Goal: Transaction & Acquisition: Purchase product/service

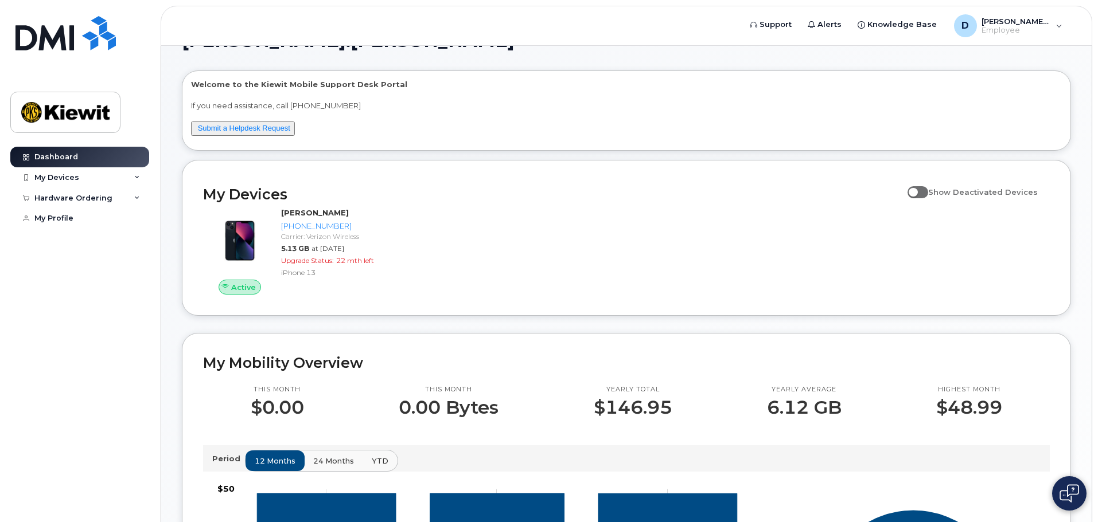
scroll to position [57, 0]
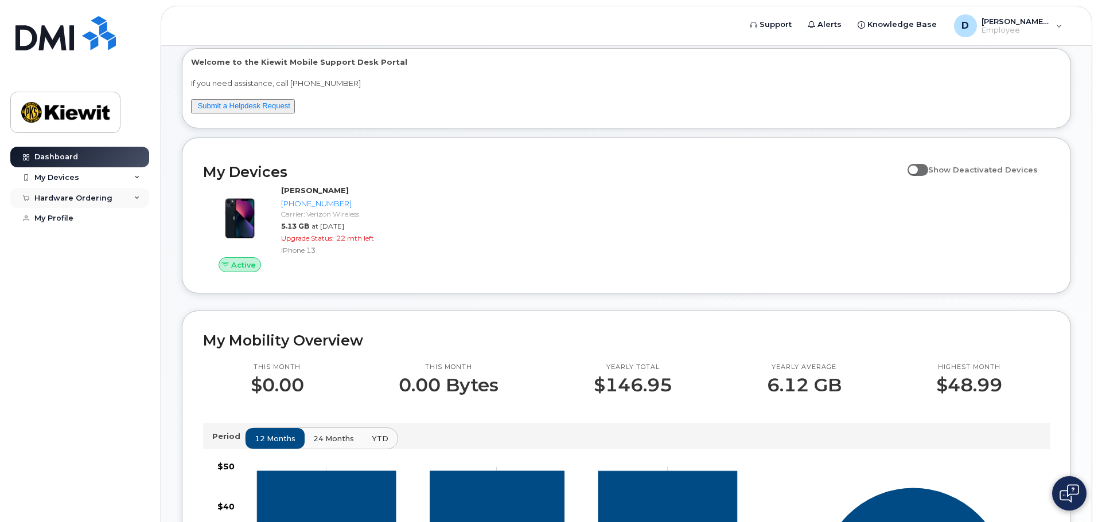
click at [139, 197] on icon at bounding box center [137, 199] width 6 height 6
click at [74, 237] on div "New Order" at bounding box center [62, 241] width 44 height 10
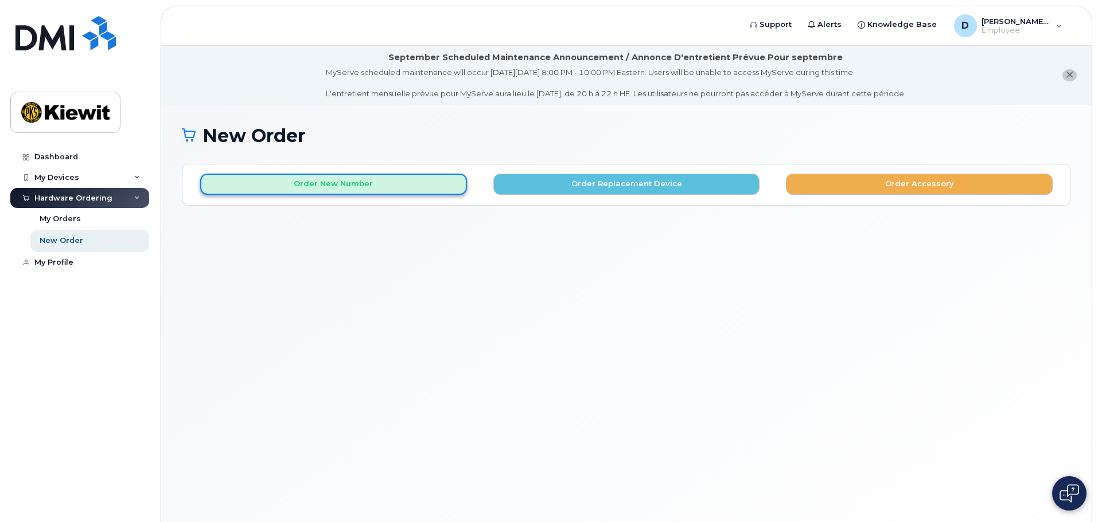
click at [411, 187] on button "Order New Number" at bounding box center [333, 184] width 267 height 21
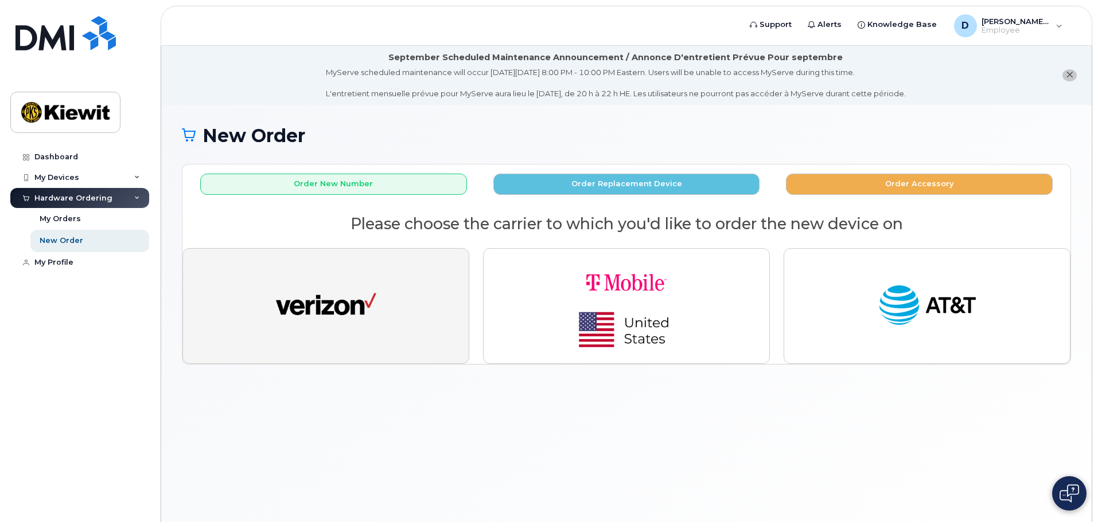
click at [380, 267] on button "button" at bounding box center [325, 306] width 287 height 116
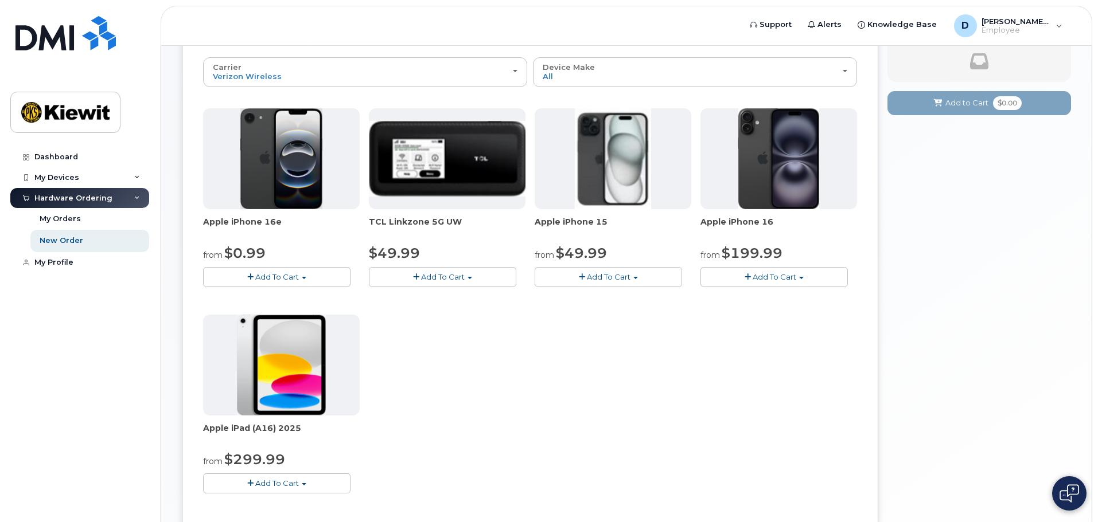
scroll to position [172, 0]
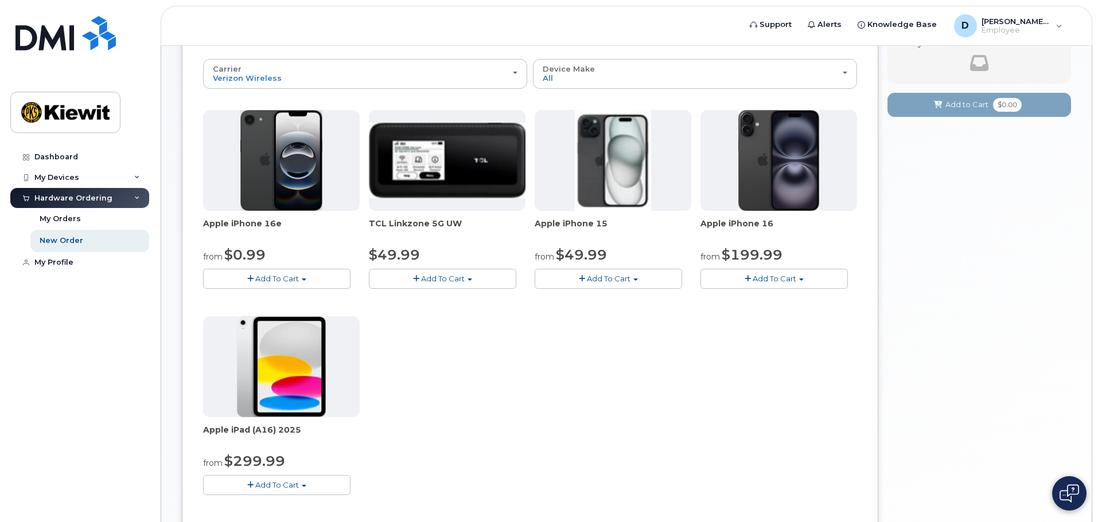
click at [633, 274] on button "Add To Cart" at bounding box center [607, 279] width 147 height 20
click at [636, 304] on link "$49.99 - 2 Year Activation (128GB)" at bounding box center [613, 300] width 153 height 14
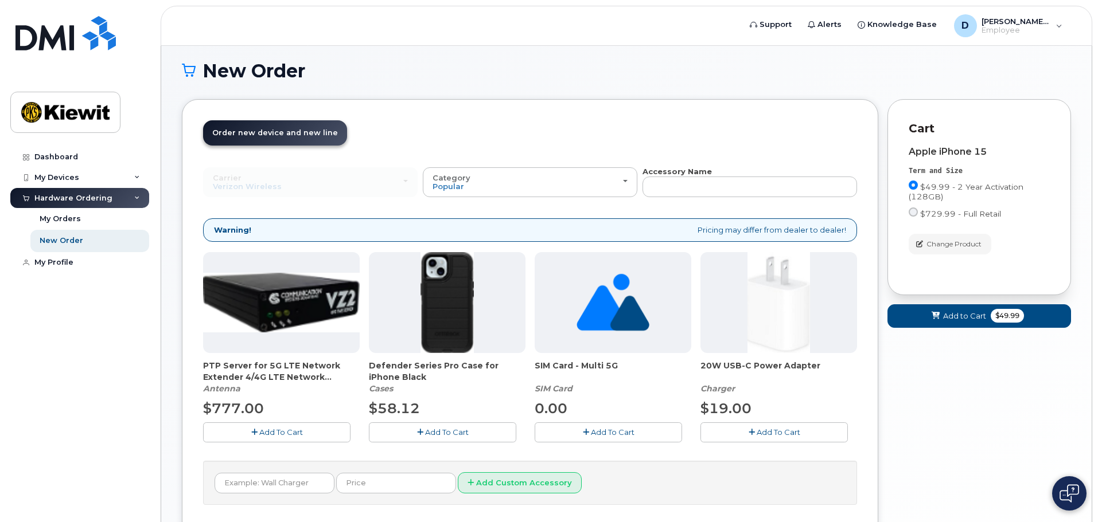
scroll to position [122, 0]
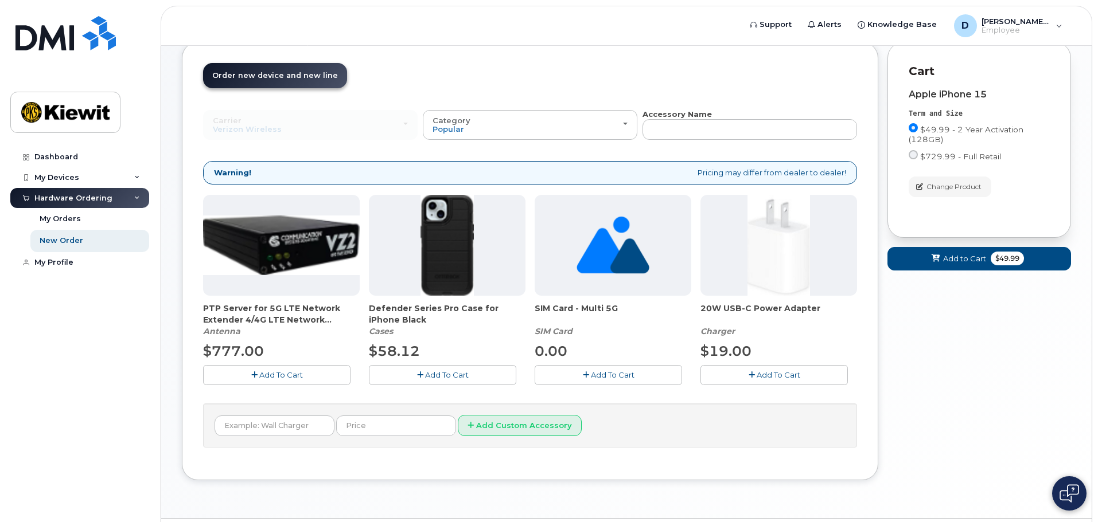
click at [463, 377] on span "Add To Cart" at bounding box center [447, 374] width 44 height 9
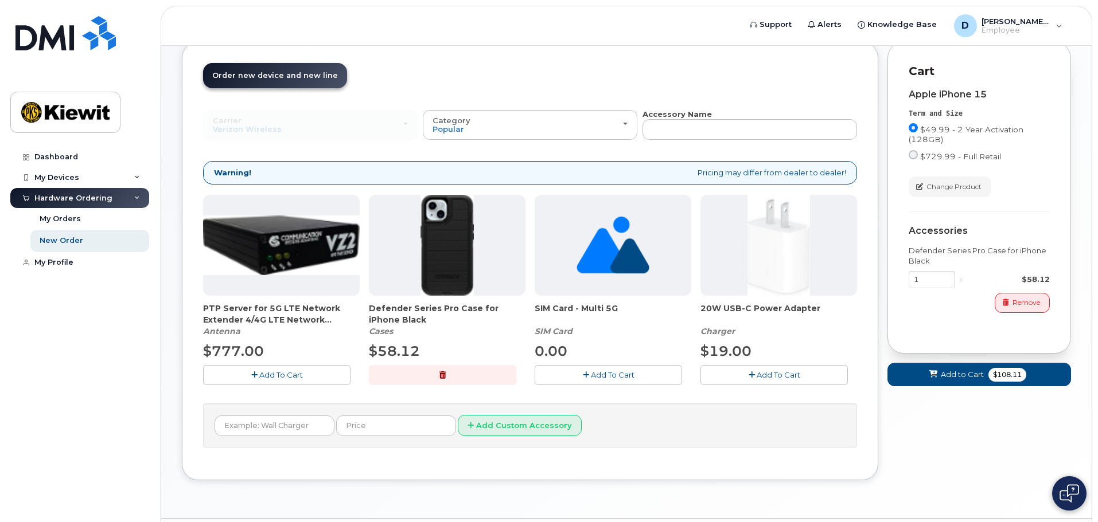
click at [752, 375] on icon "button" at bounding box center [751, 375] width 6 height 7
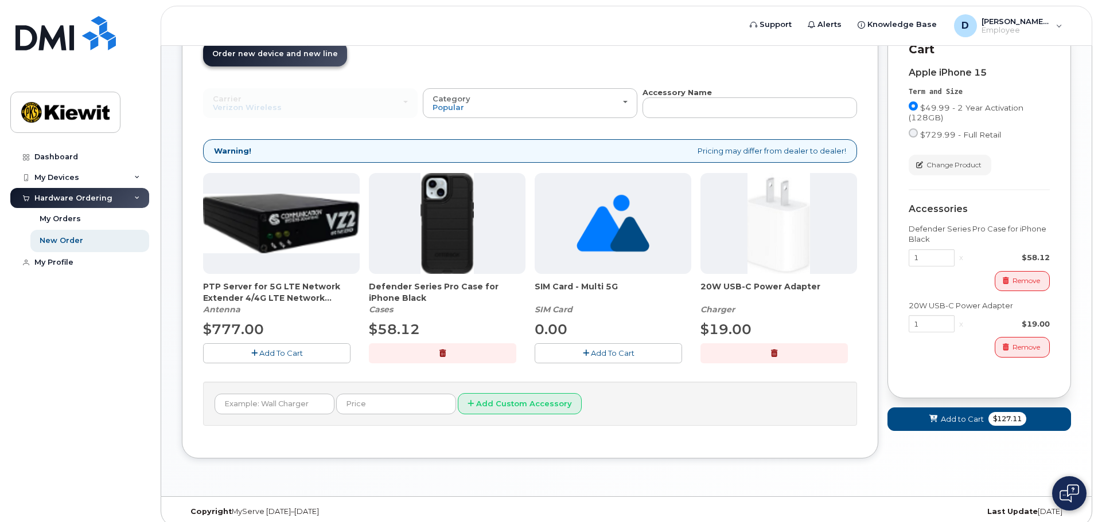
scroll to position [155, 0]
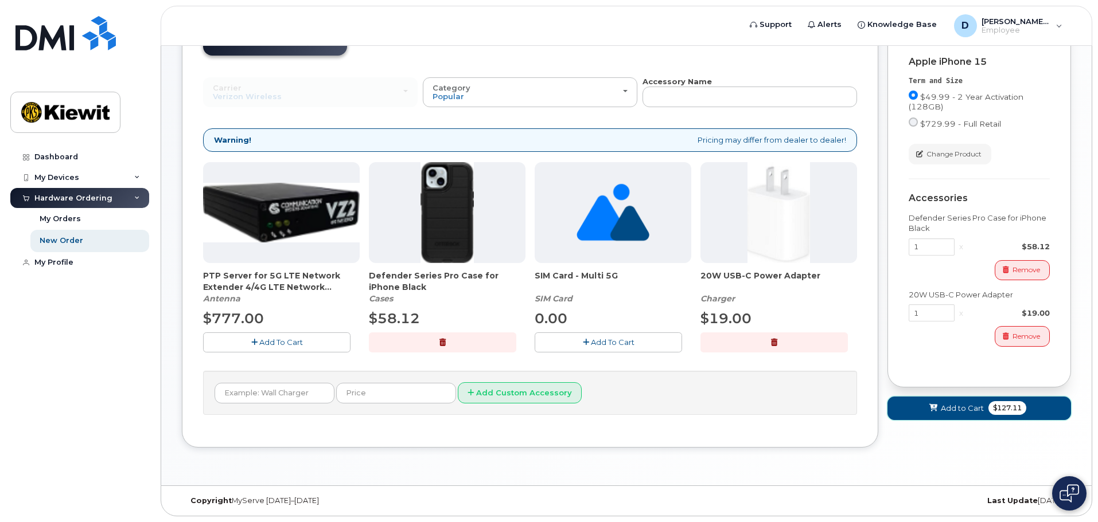
click at [944, 403] on span "Add to Cart" at bounding box center [961, 408] width 43 height 11
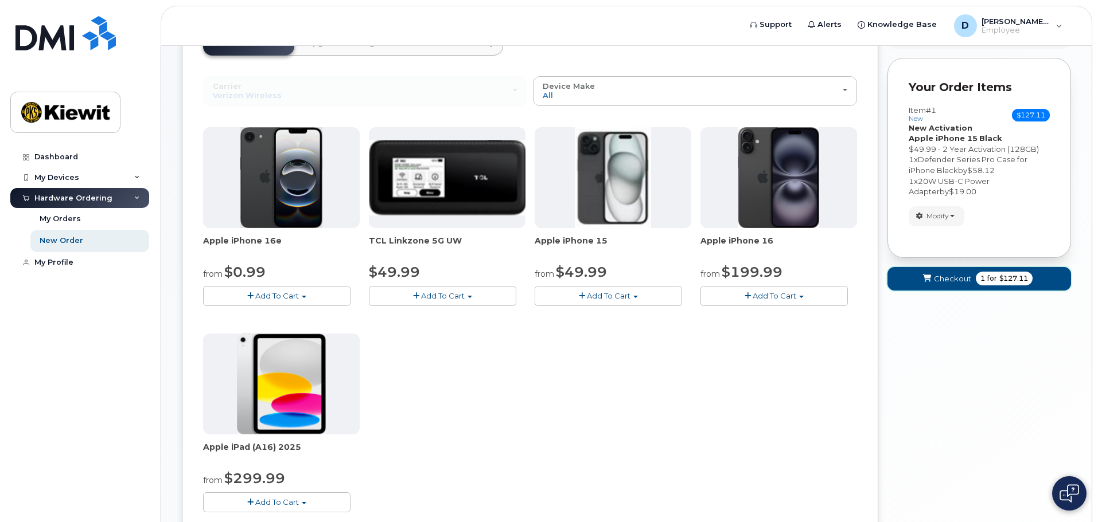
click at [960, 283] on span "Checkout" at bounding box center [952, 279] width 37 height 11
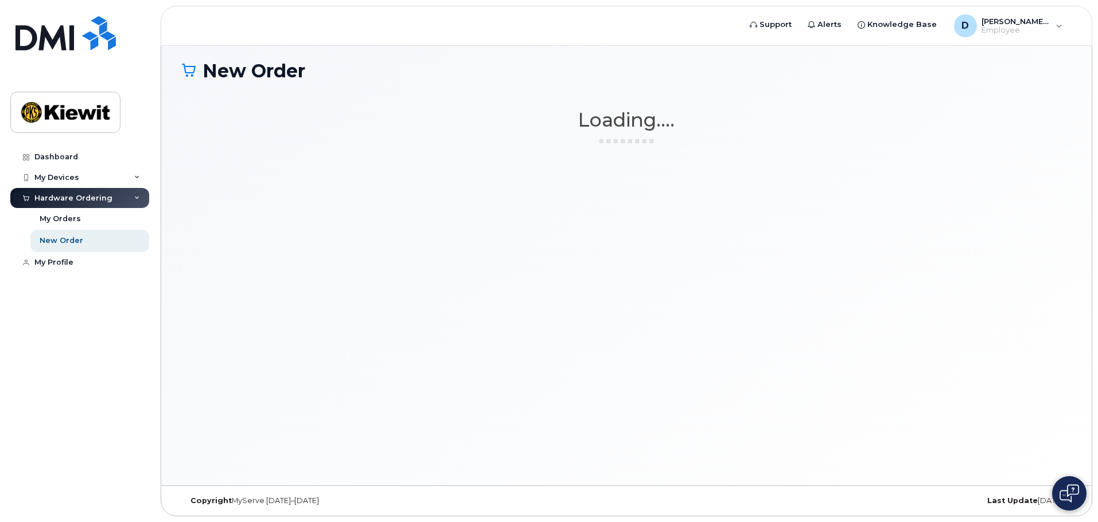
scroll to position [65, 0]
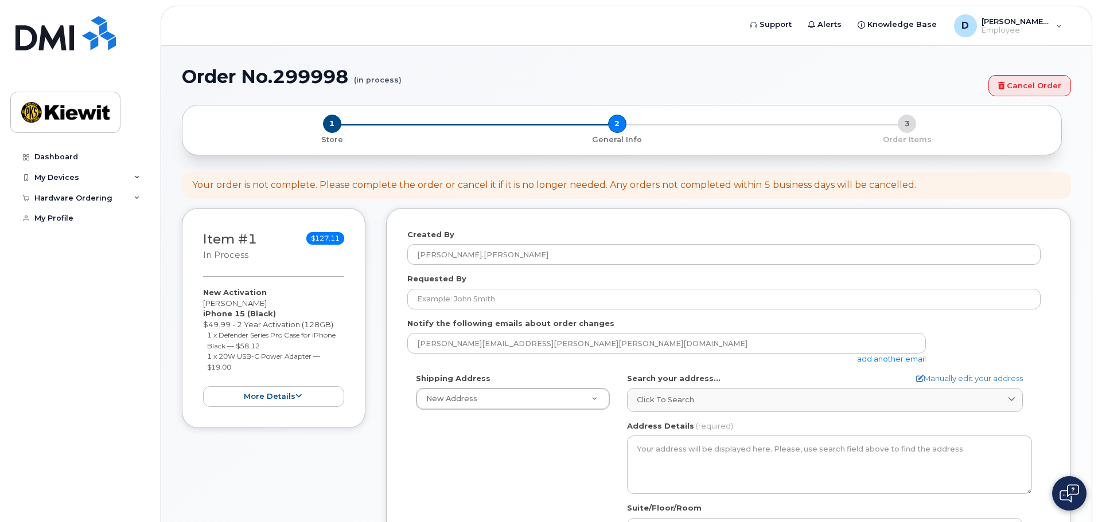
select select
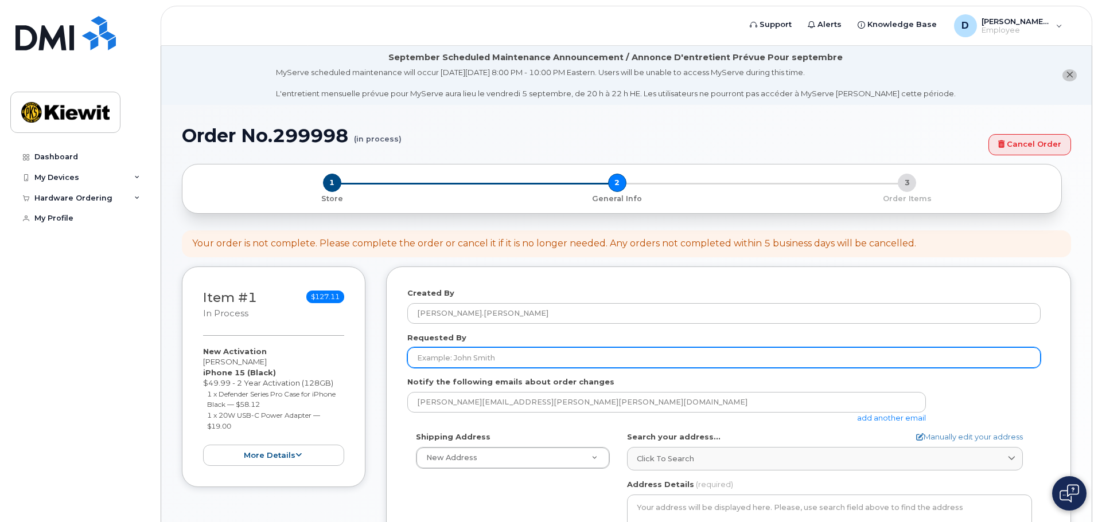
click at [490, 358] on input "Requested By" at bounding box center [723, 358] width 633 height 21
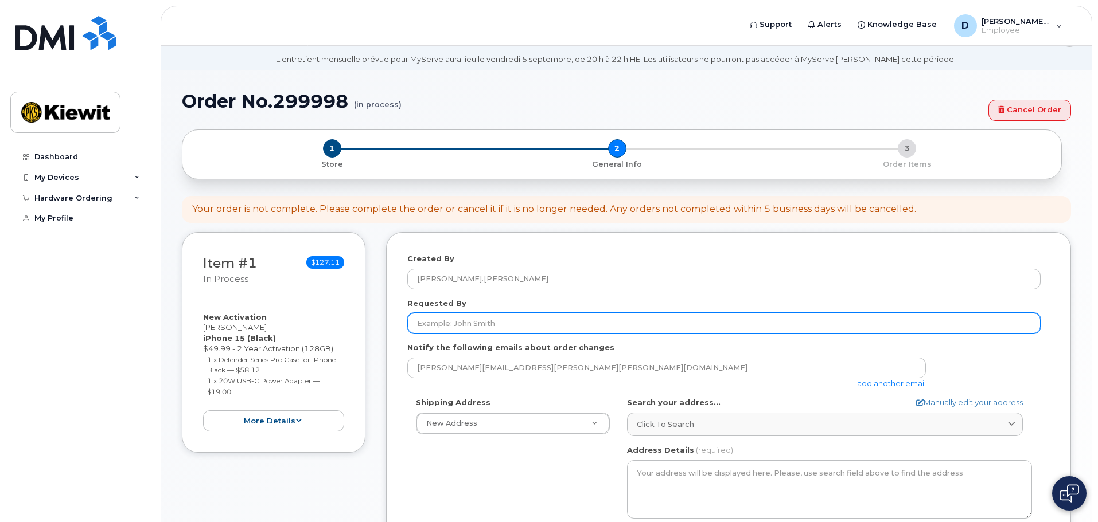
scroll to position [57, 0]
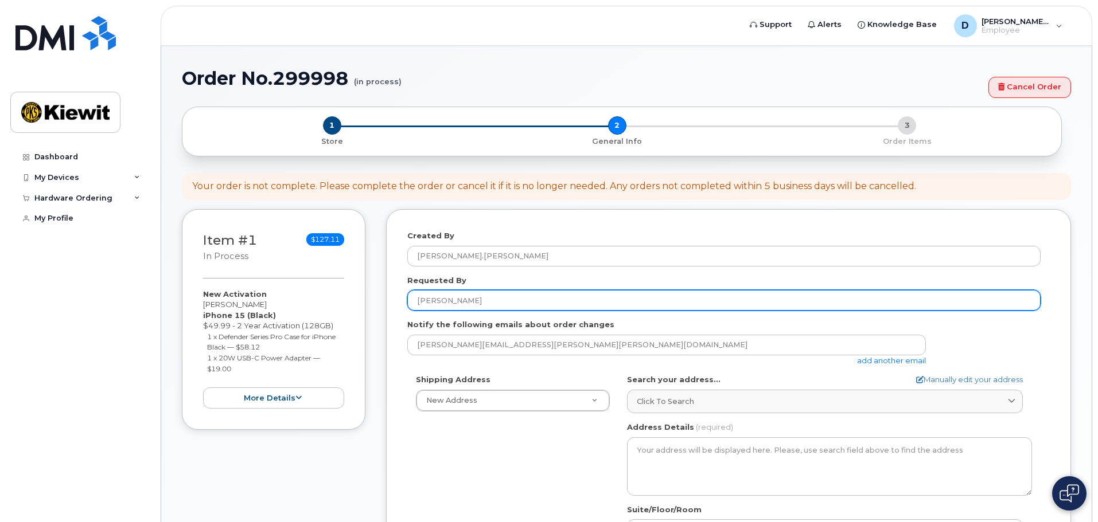
click at [435, 300] on input "Scot" at bounding box center [723, 300] width 633 height 21
drag, startPoint x: 454, startPoint y: 303, endPoint x: 382, endPoint y: 300, distance: 72.3
click at [382, 300] on div "Item #1 in process $127.11 New Activation Dylan Surina iPhone 15 (Black) $49.99…" at bounding box center [626, 457] width 889 height 497
paste input "t.Pawloski@kiewit.com"
drag, startPoint x: 516, startPoint y: 303, endPoint x: 470, endPoint y: 302, distance: 45.3
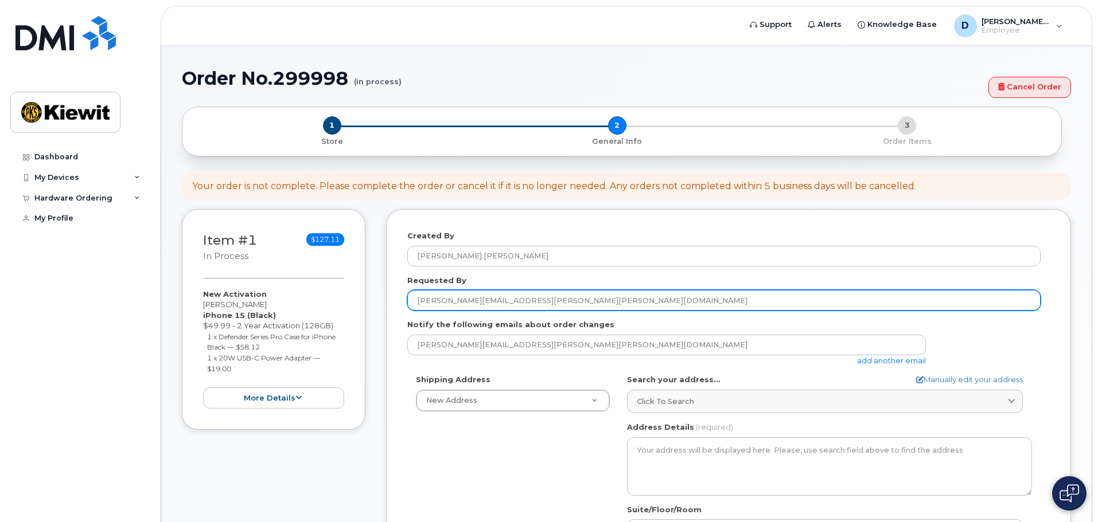
click at [470, 302] on input "Scott.Pawloski@kiewit.com" at bounding box center [723, 300] width 633 height 21
click at [438, 302] on input "Scott.Pawloski" at bounding box center [723, 300] width 633 height 21
click at [504, 304] on input "Scott Pawloski" at bounding box center [723, 300] width 633 height 21
drag, startPoint x: 553, startPoint y: 301, endPoint x: 485, endPoint y: 298, distance: 68.3
click at [485, 298] on input "[PERSON_NAME] for Our Pipe Foremen - [PERSON_NAME]" at bounding box center [723, 300] width 633 height 21
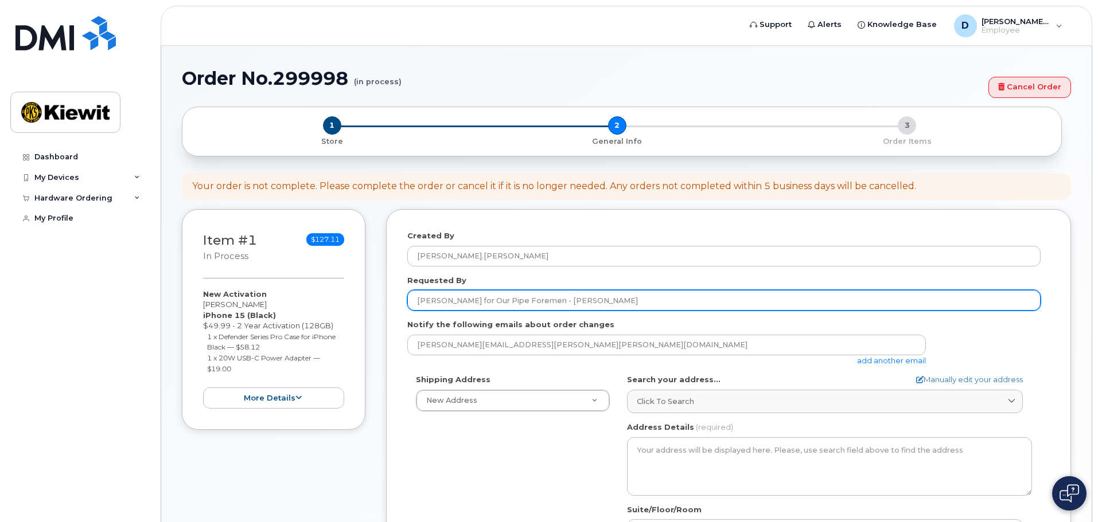
type input "[PERSON_NAME] for Our Pipe Foremen - [PERSON_NAME]"
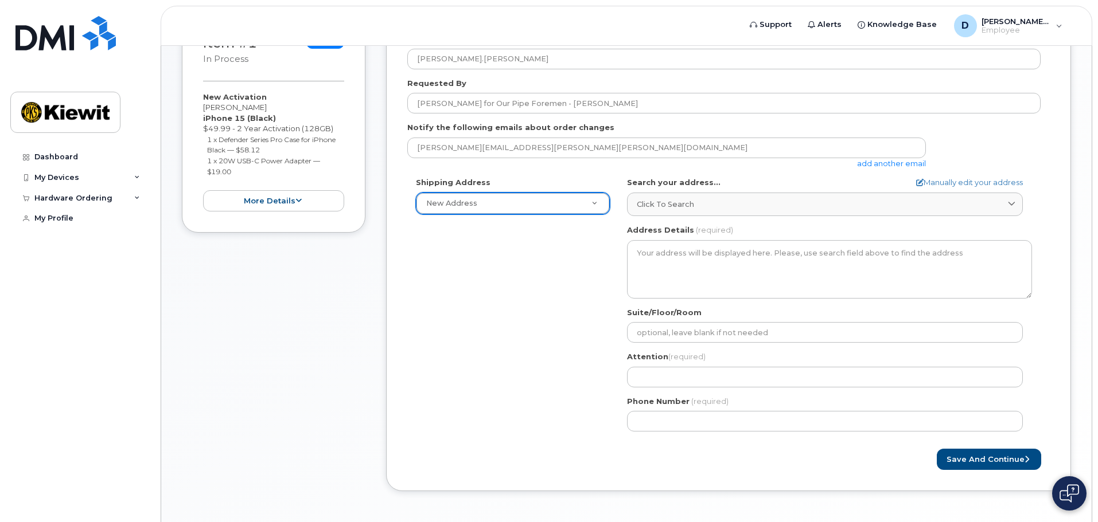
scroll to position [229, 0]
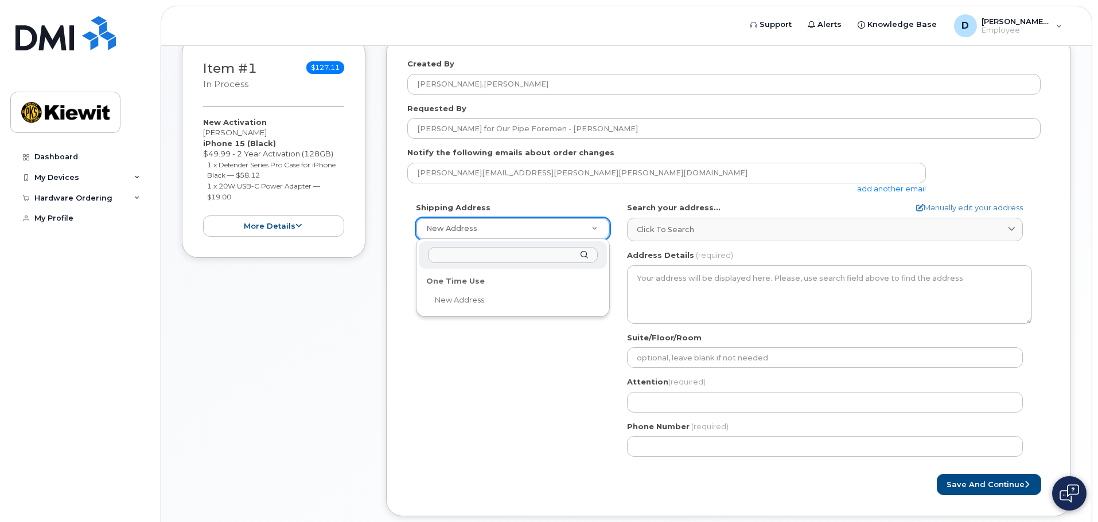
click at [461, 282] on div "One Time Use" at bounding box center [512, 281] width 181 height 18
click at [548, 300] on div "Shipping Address New Address New Address AB Search your address... Manually edi…" at bounding box center [723, 333] width 633 height 263
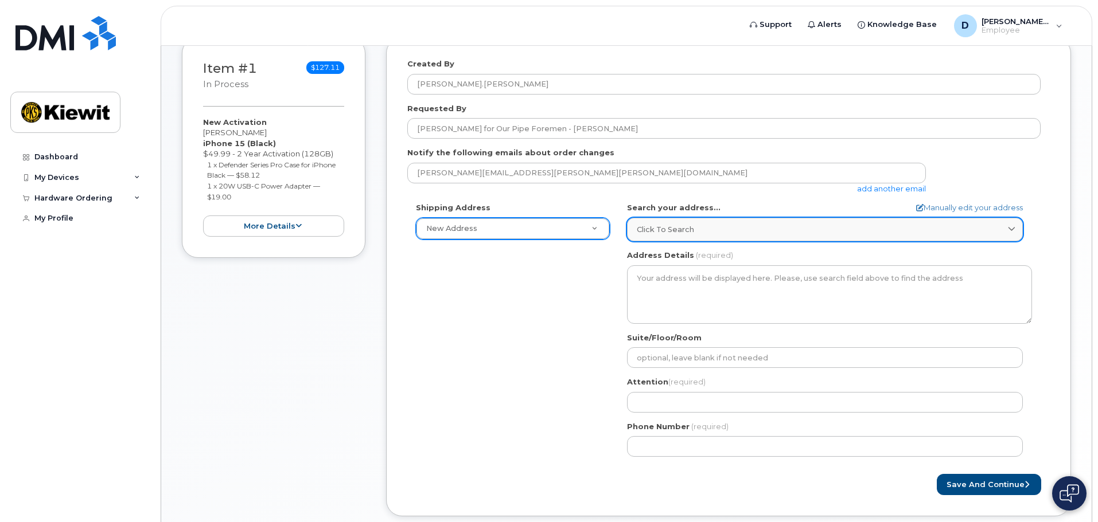
click at [703, 233] on div "Click to search" at bounding box center [825, 229] width 376 height 11
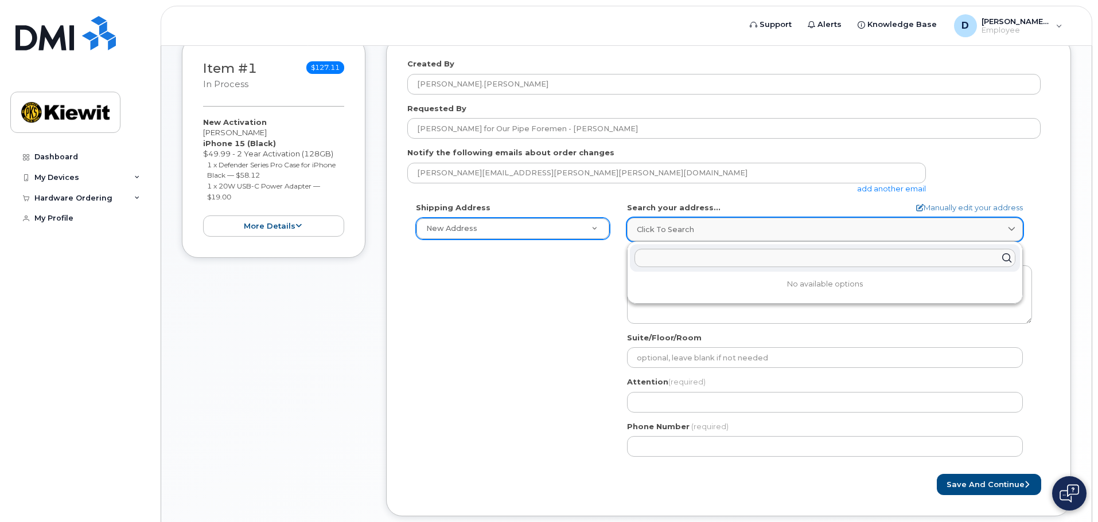
click at [1013, 228] on icon at bounding box center [1011, 229] width 7 height 7
click at [1059, 219] on div "Created By Dylan.Surina Requested By Scott Pawloski for Our Pipe Foremen - Josh…" at bounding box center [728, 276] width 685 height 479
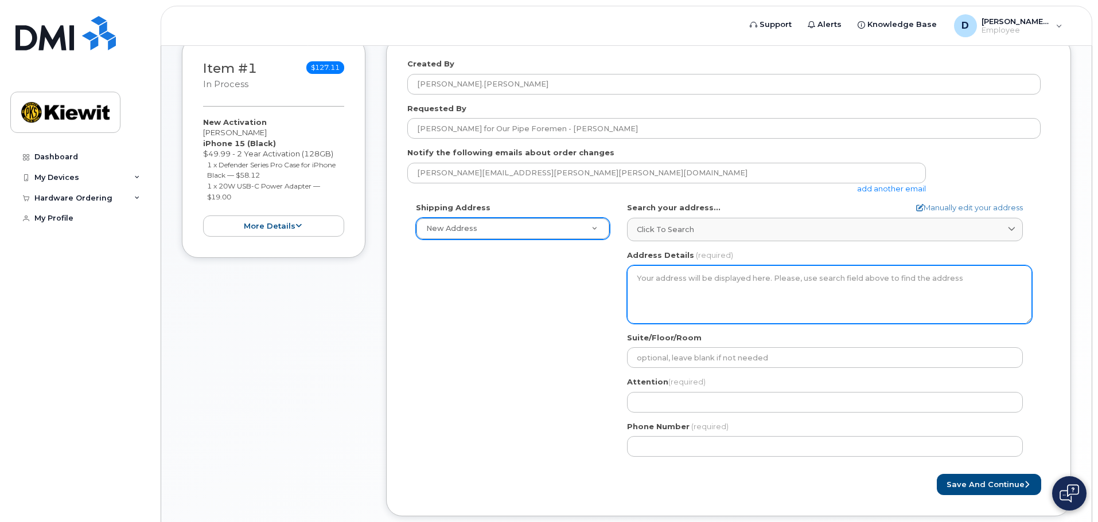
click at [925, 275] on textarea "Address Details" at bounding box center [829, 294] width 405 height 58
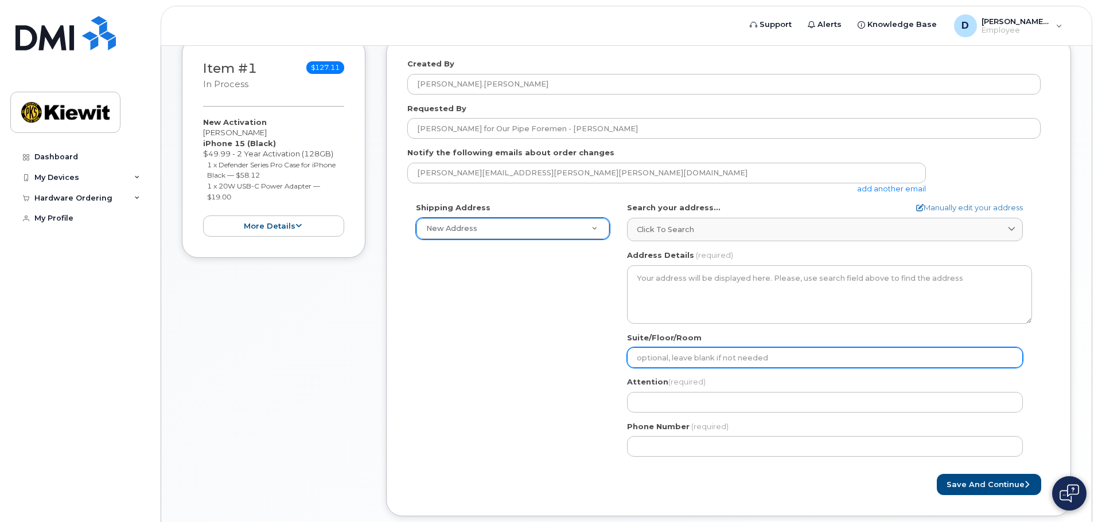
click at [888, 359] on input "Suite/Floor/Room" at bounding box center [825, 358] width 396 height 21
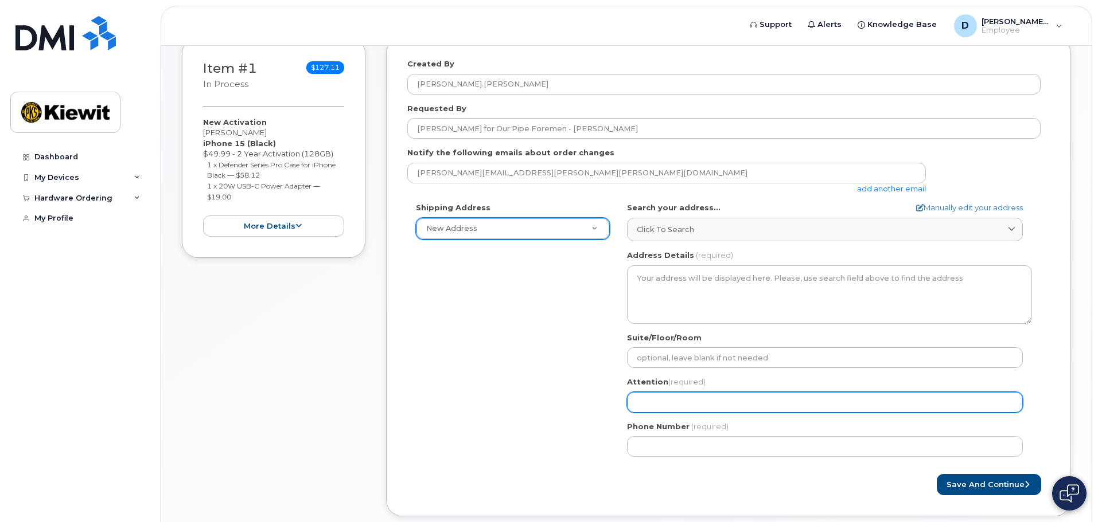
click at [850, 398] on input "Attention (required)" at bounding box center [825, 402] width 396 height 21
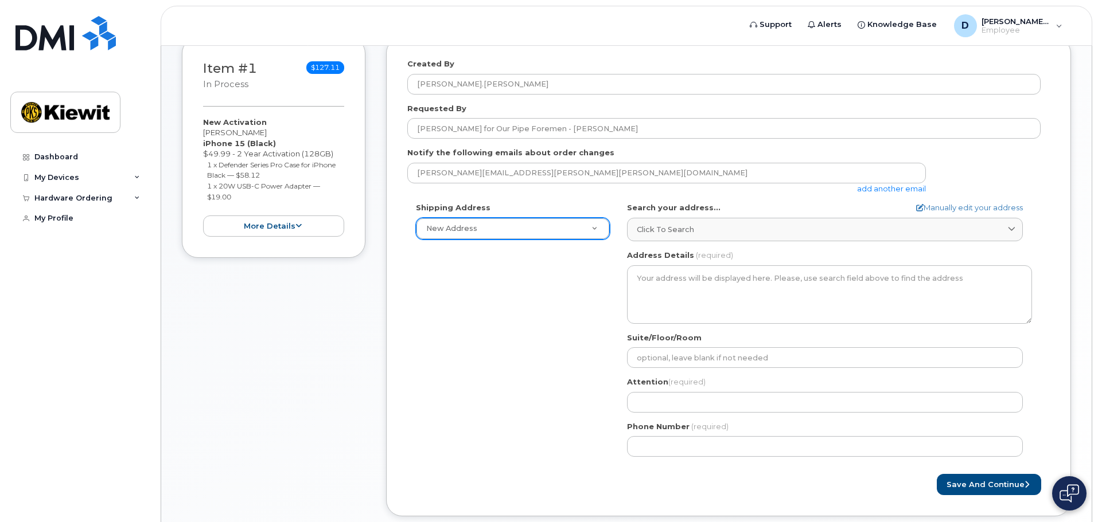
click at [843, 432] on div "Phone Number (required)" at bounding box center [829, 439] width 405 height 36
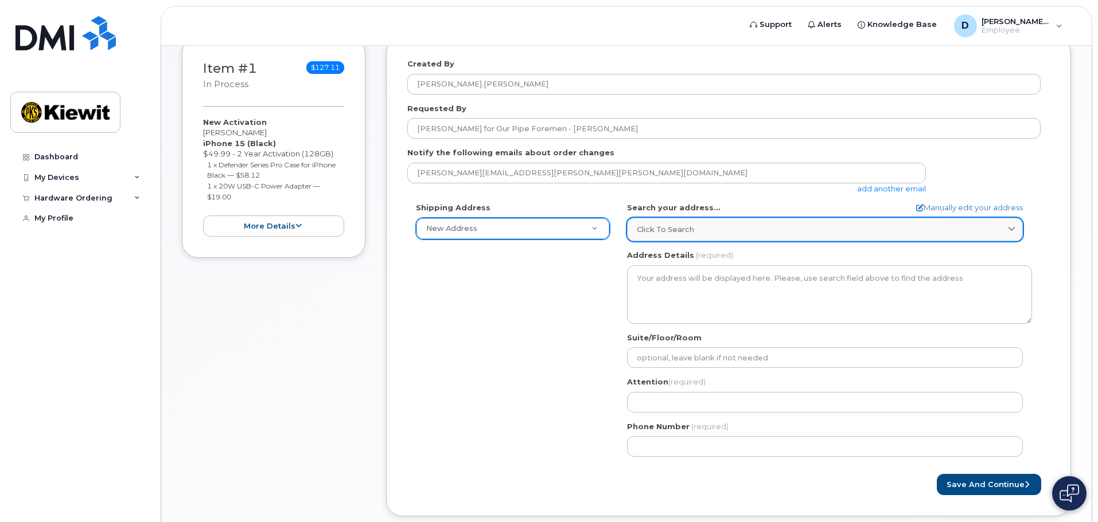
click at [925, 226] on div "Click to search" at bounding box center [825, 229] width 376 height 11
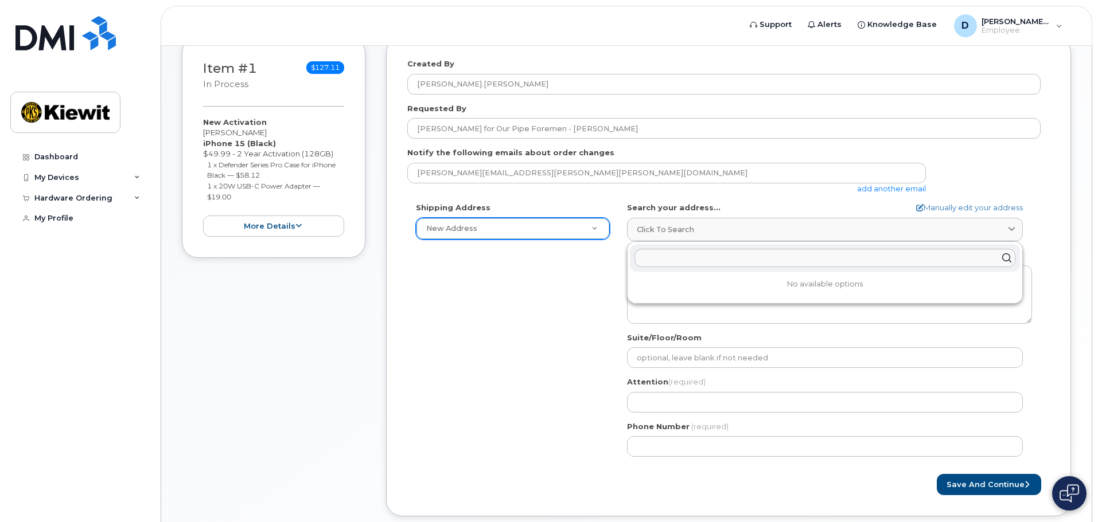
click at [1052, 227] on div "Created By Dylan.Surina Requested By Scott Pawloski for Our Pipe Foremen - Josh…" at bounding box center [728, 276] width 685 height 479
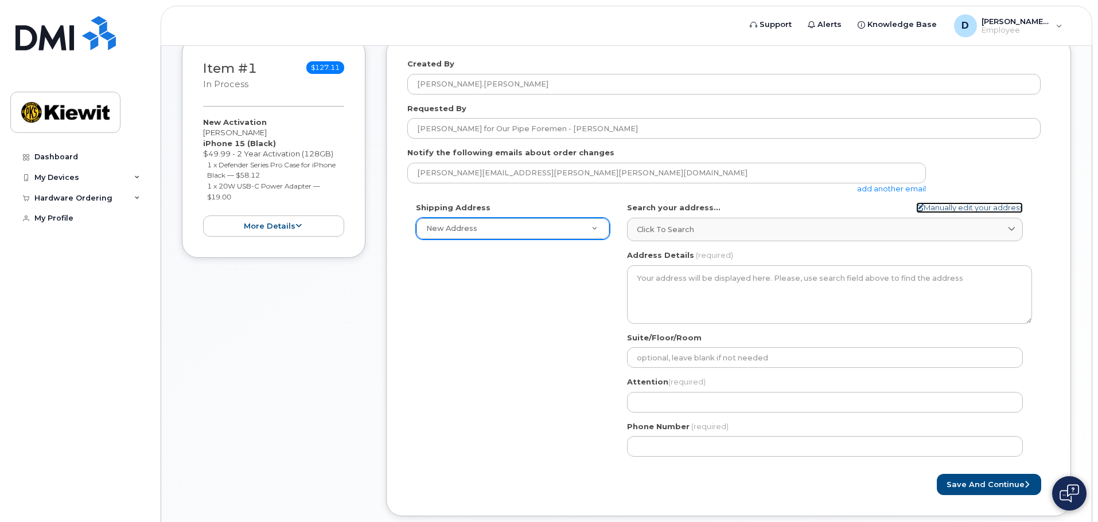
click at [990, 204] on link "Manually edit your address" at bounding box center [969, 207] width 107 height 11
select select
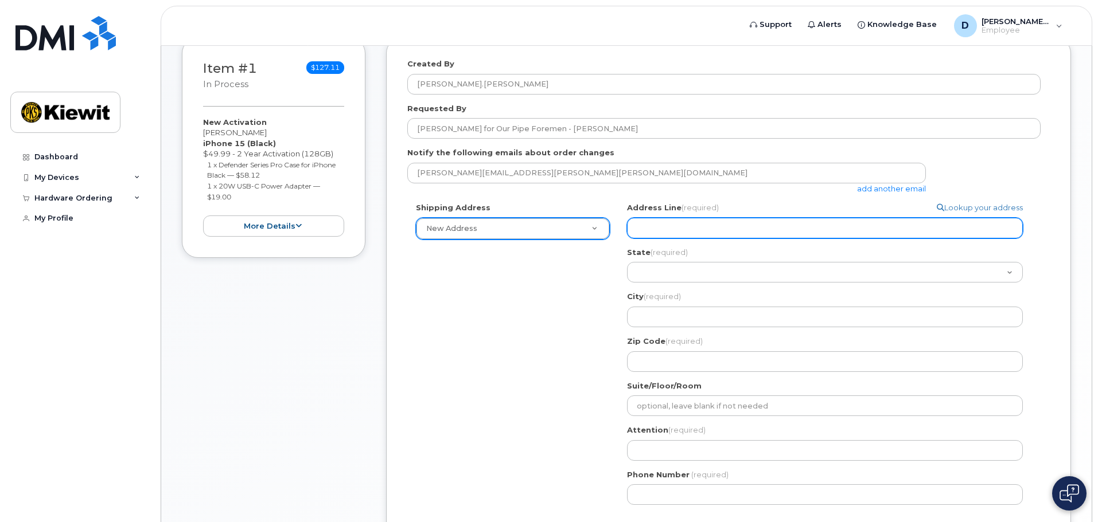
click at [704, 221] on input "Address Line (required)" at bounding box center [825, 228] width 396 height 21
select select
type input "1"
select select
type input "17"
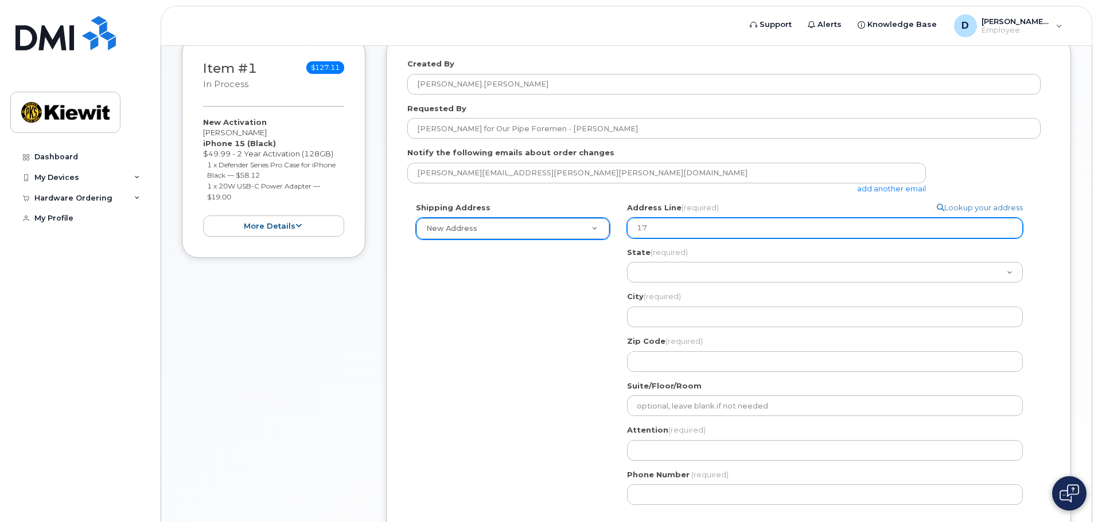
select select
type input "171"
select select
type input "1714"
select select
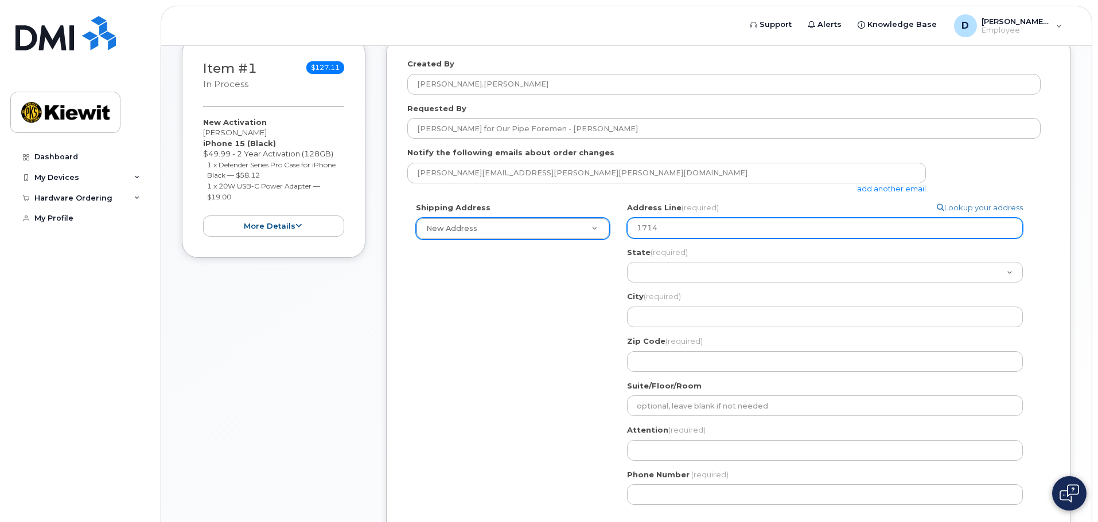
type input "1714 J"
select select
type input "1714 Ja"
select select
type input "1714 Jan"
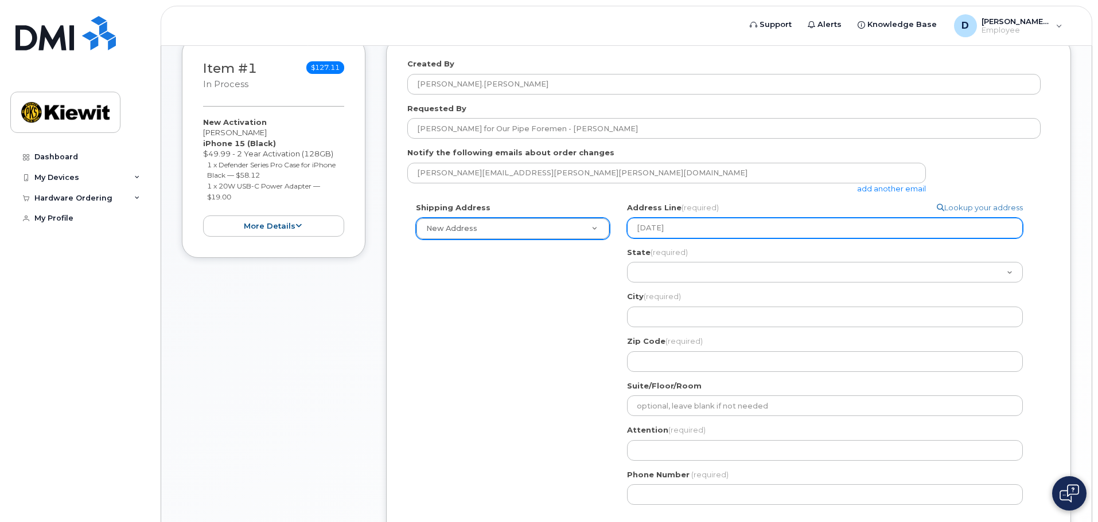
select select
type input "1714 Janu"
select select
type input "1714 Janur"
select select
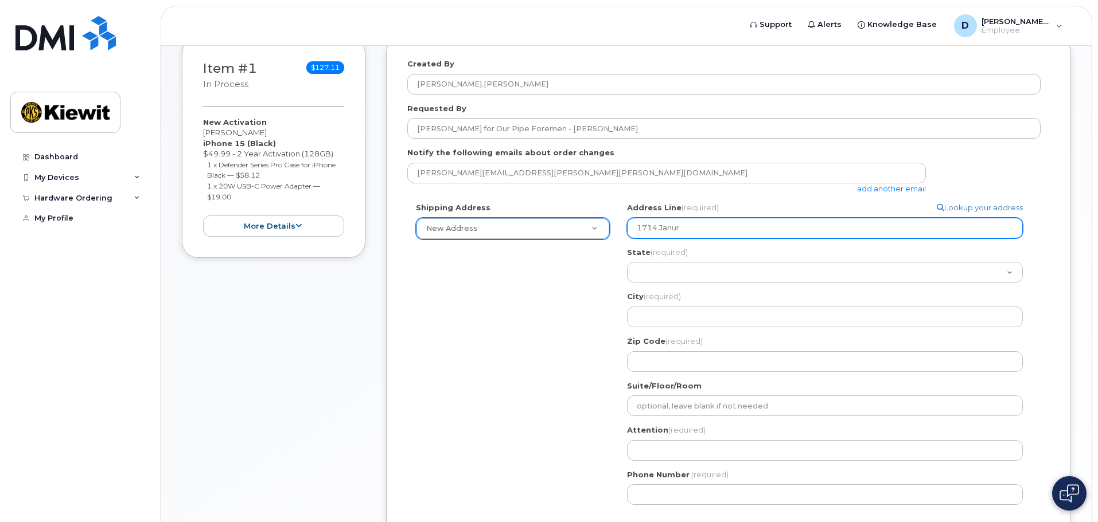
type input "1714 Janura"
select select
type input "1714 Januray"
select select
type input "1714 Januray D"
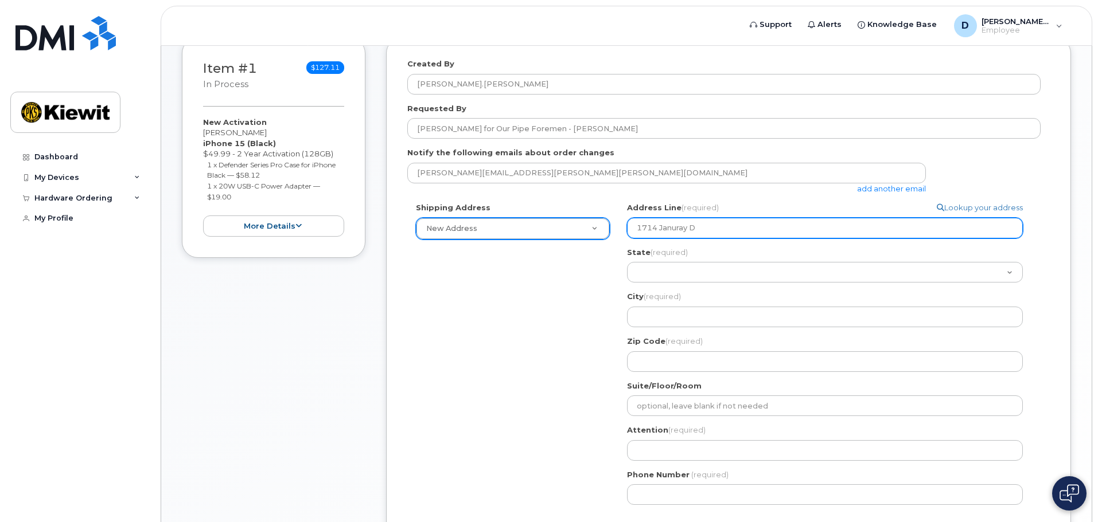
select select
type input "1714 Januray Dr"
select select
type input "1714 Januray Dri"
select select
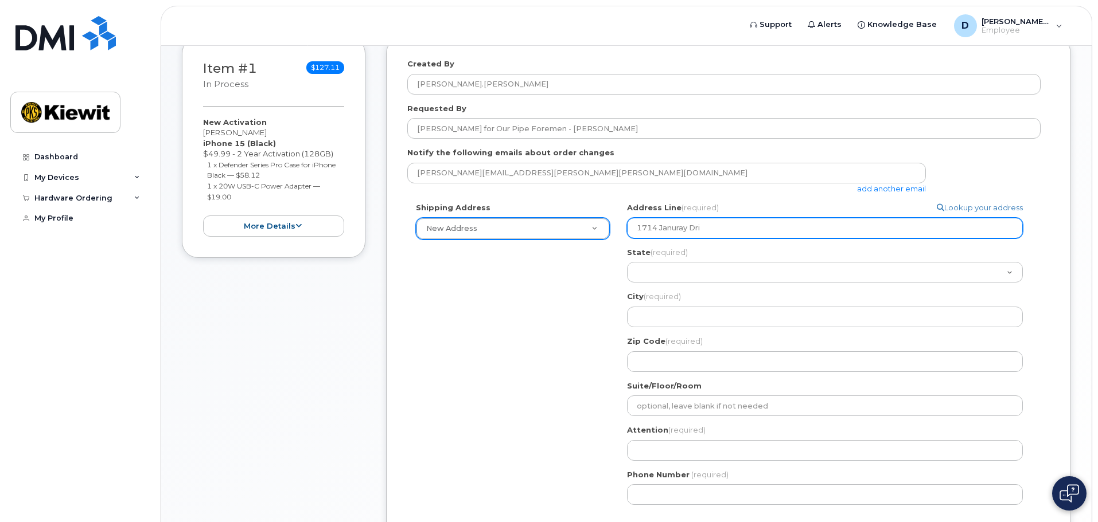
type input "1714 Januray Driv"
select select
type input "1714 Januray Drive"
select select
type input "1714 Januray Drive S"
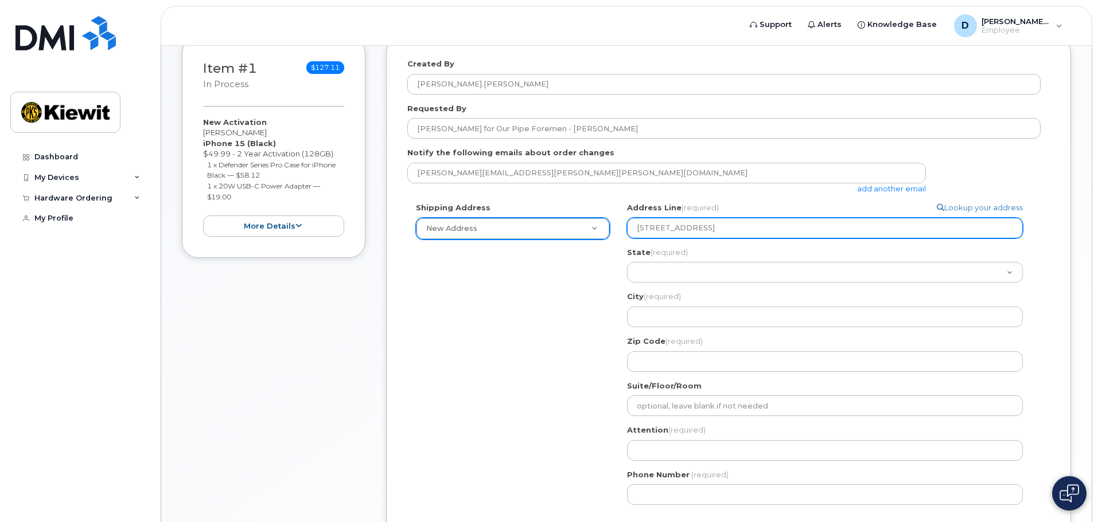
select select
type input "1714 Januray Drive SI"
select select
type input "1714 Januray Drive SIl"
select select
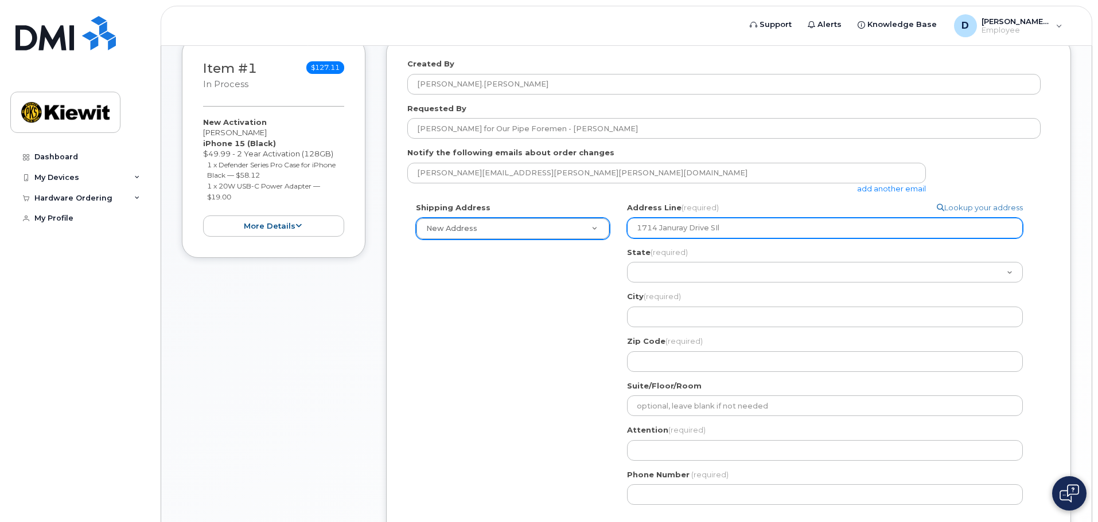
type input "1714 Januray Drive SIle"
select select
type input "1714 Januray Drive SIler"
select select
type input "1714 Januray Drive SIler S"
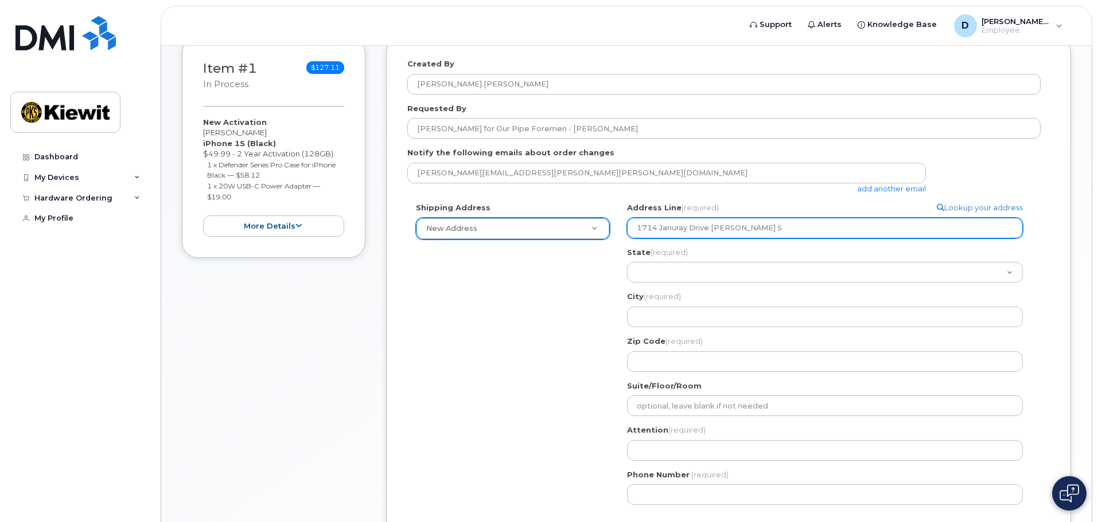
select select
type input "1714 Januray Drive SIler Sp"
select select
type input "1714 Januray Drive SIler Spr"
select select
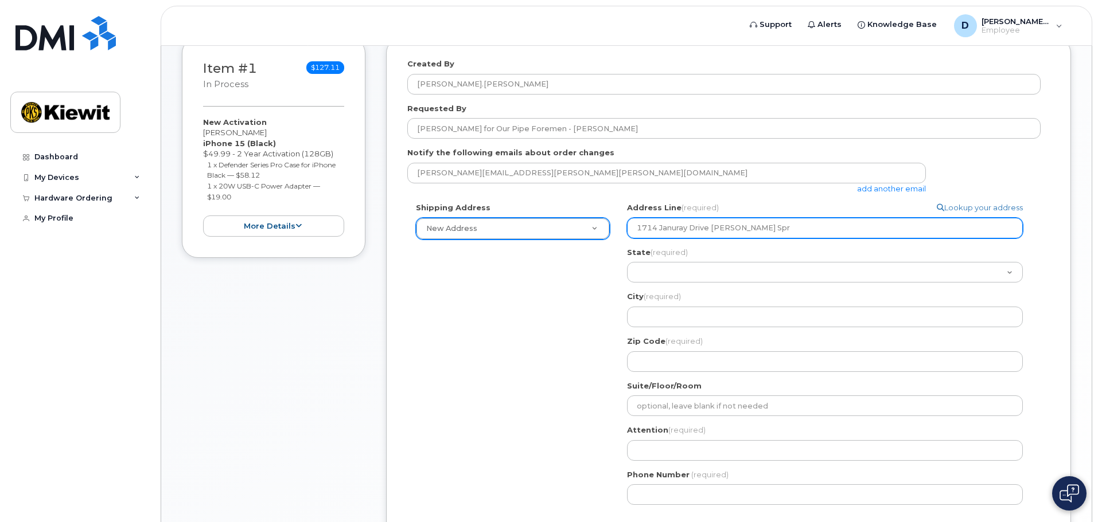
type input "1714 Januray Drive SIler Spri"
select select
type input "1714 Januray Drive SIler Sprin"
select select
drag, startPoint x: 760, startPoint y: 222, endPoint x: 569, endPoint y: 228, distance: 191.0
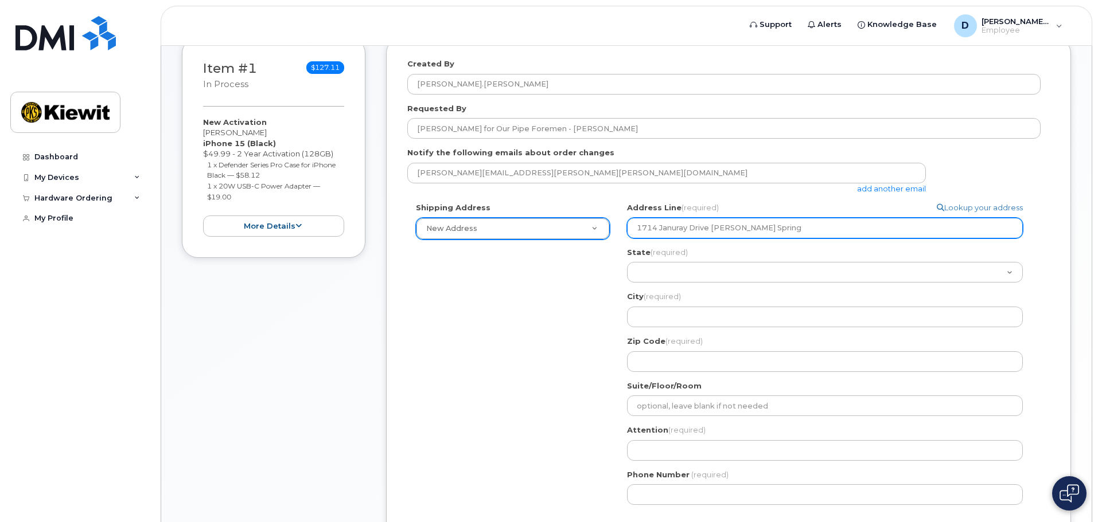
click at [569, 228] on div "Shipping Address New Address New Address Search your address... Manually edit y…" at bounding box center [723, 357] width 633 height 311
type input "1714 Januray Drive SIler Spring"
click at [786, 228] on input "1714 Januray Drive SIler Spring" at bounding box center [825, 228] width 396 height 21
click at [801, 228] on input "1714 Januray Drive SIler Spring" at bounding box center [825, 228] width 396 height 21
drag, startPoint x: 780, startPoint y: 227, endPoint x: 592, endPoint y: 218, distance: 188.3
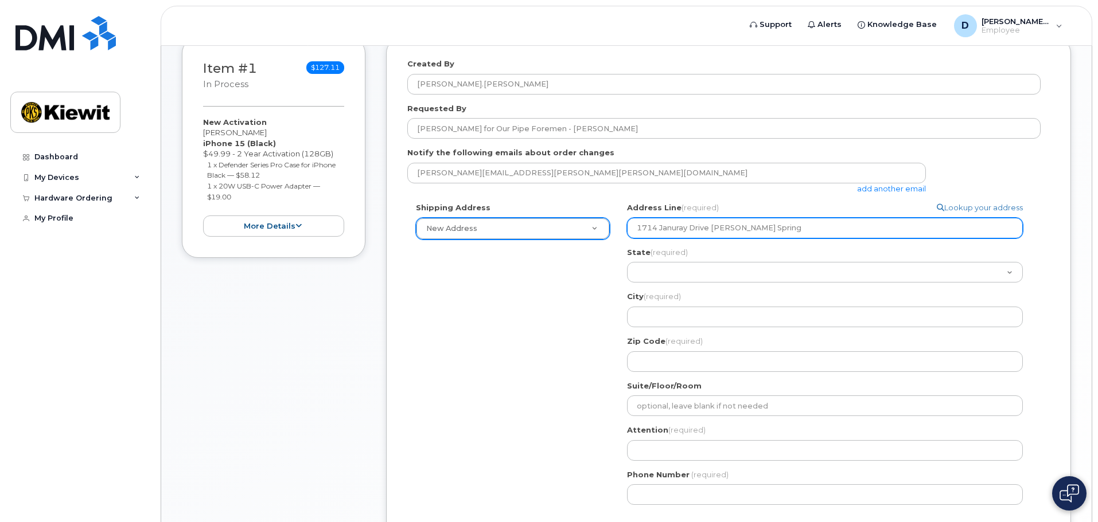
click at [592, 218] on div "Shipping Address New Address New Address Search your address... Manually edit y…" at bounding box center [723, 357] width 633 height 311
paste input "ary Drive SIlver Spring"
select select
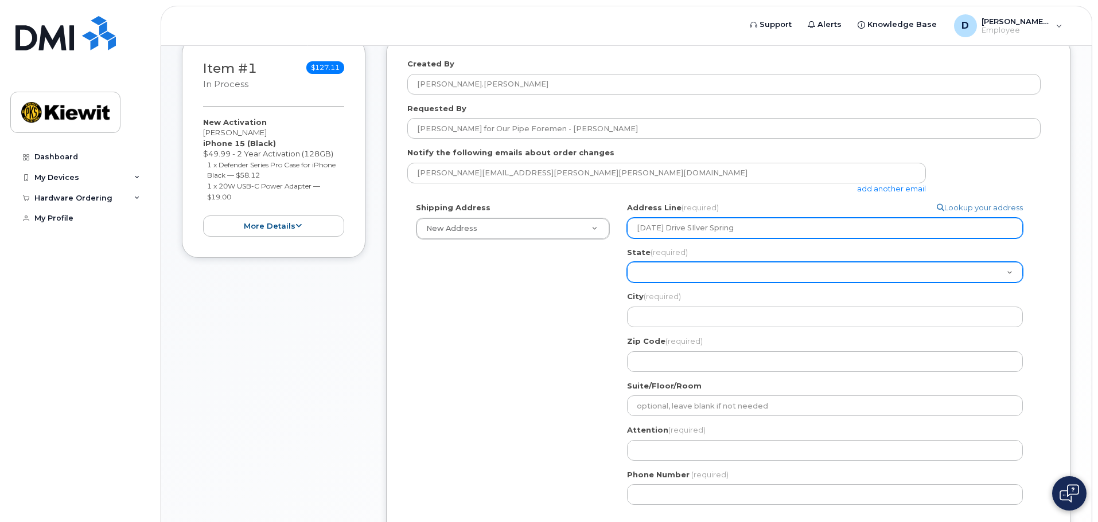
type input "1714 January Drive SIlver Spring"
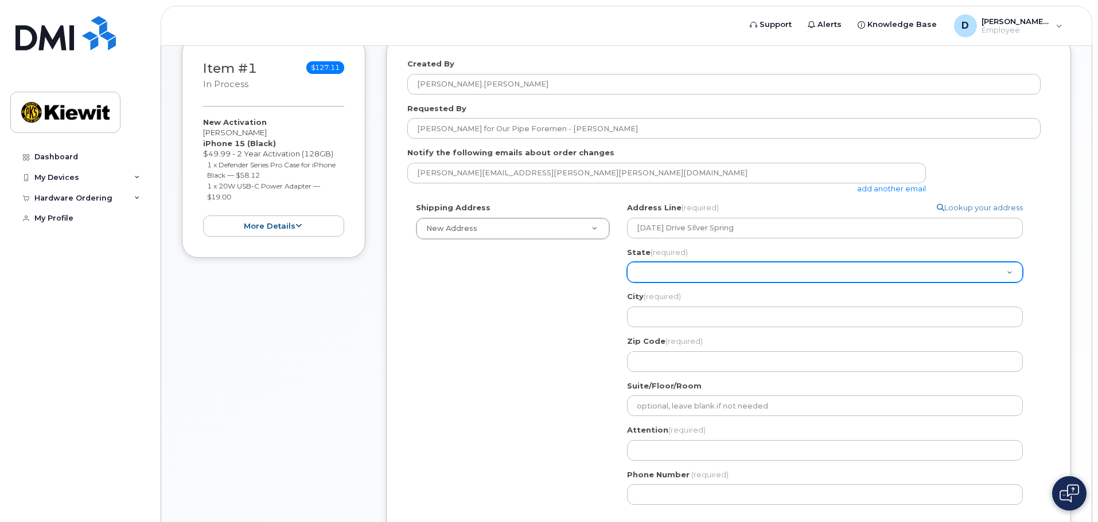
click at [697, 267] on select "Alabama Alaska American Samoa Arizona Arkansas California Colorado Connecticut …" at bounding box center [825, 272] width 396 height 21
select select "MD"
click at [627, 262] on select "Alabama Alaska American Samoa Arizona Arkansas California Colorado Connecticut …" at bounding box center [825, 272] width 396 height 21
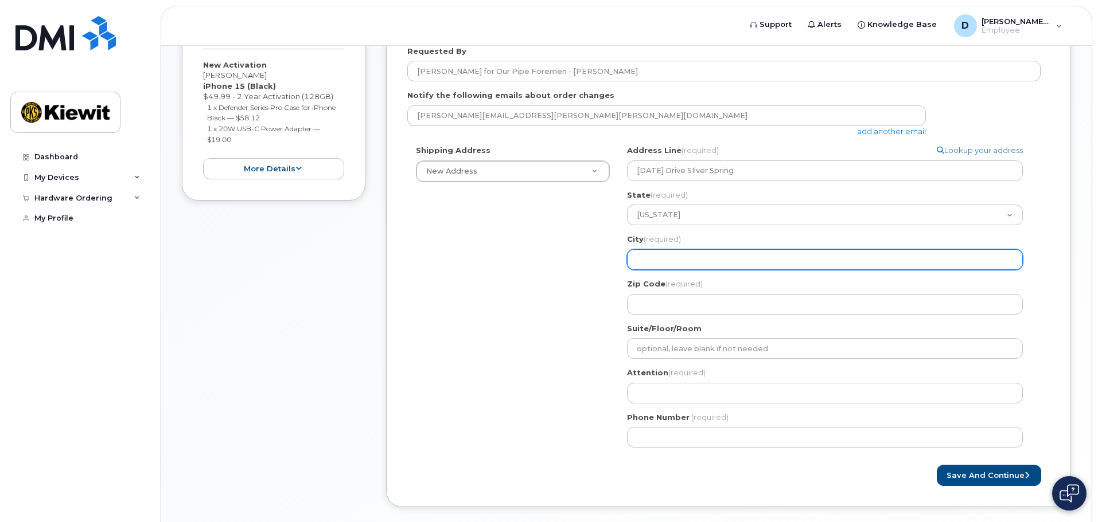
click at [684, 256] on input "City (required)" at bounding box center [825, 259] width 396 height 21
select select
type input "S"
select select
type input "SI"
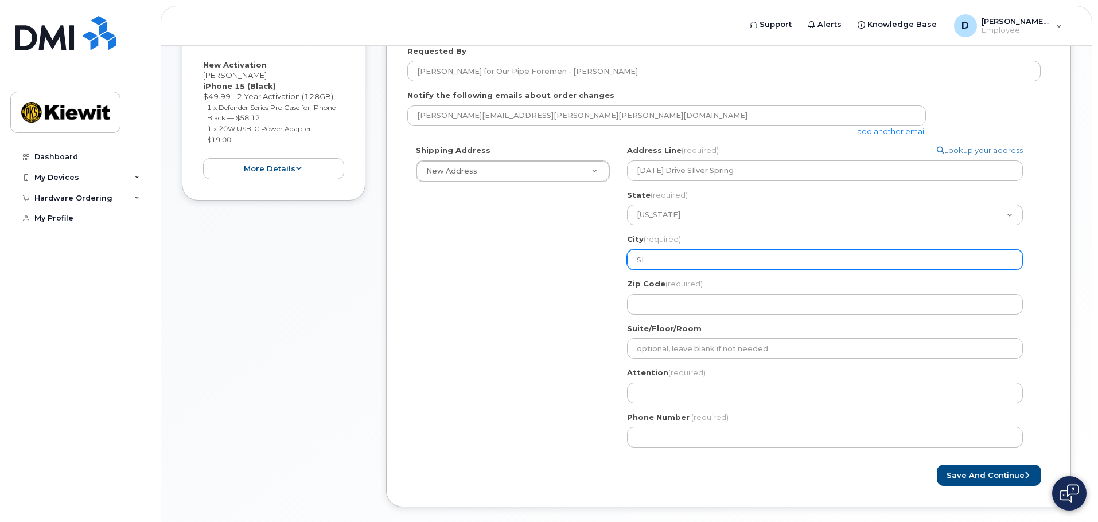
select select
type input "SIl"
select select
type input "SIlv"
select select
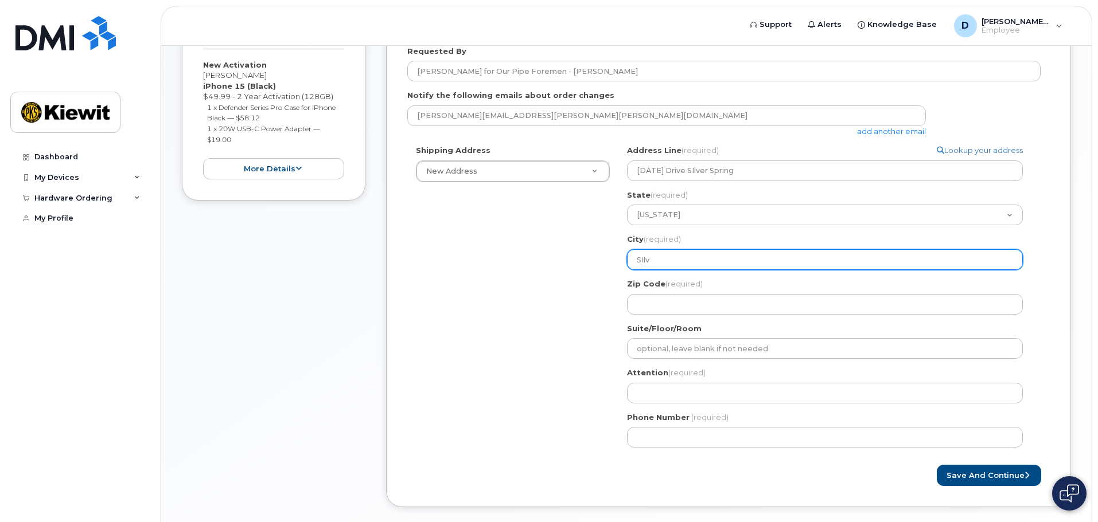
type input "SIlve"
select select
type input "SIlver"
select select
type input "SIlver S"
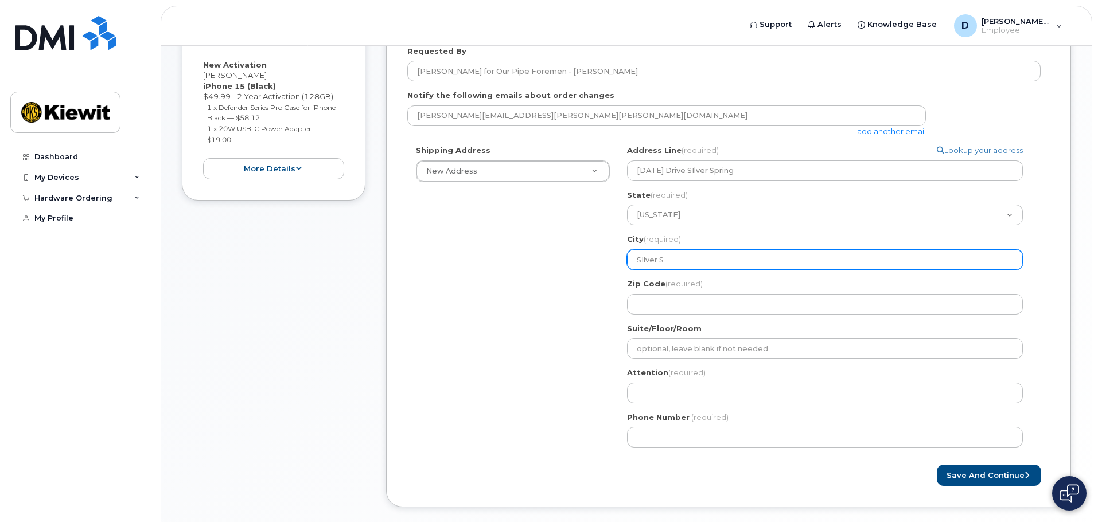
select select
type input "SIlver SP"
select select
type input "SIlver SPr"
select select
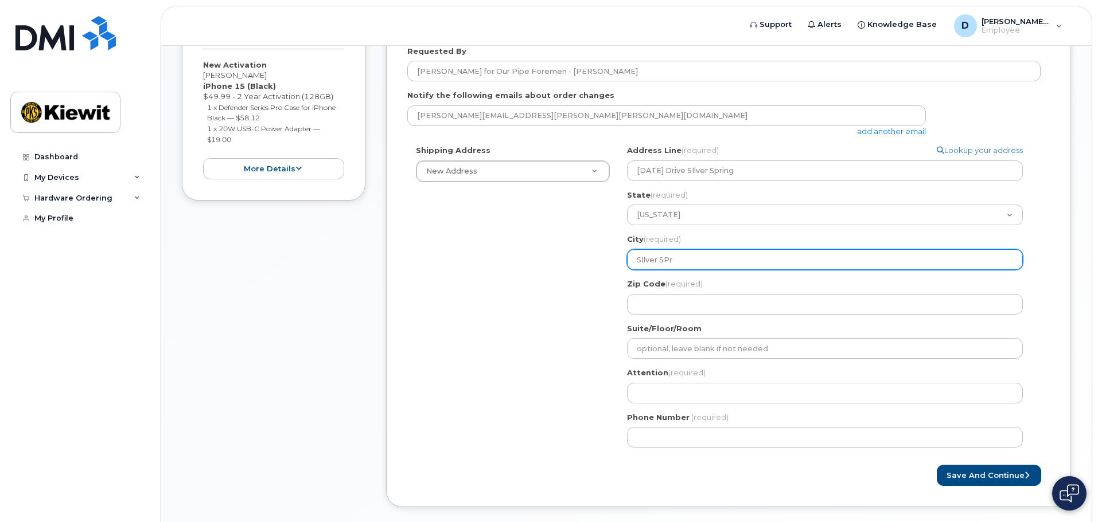
type input "SIlver SPri"
select select
type input "SIlver SPrin"
select select
type input "SIlver SPring"
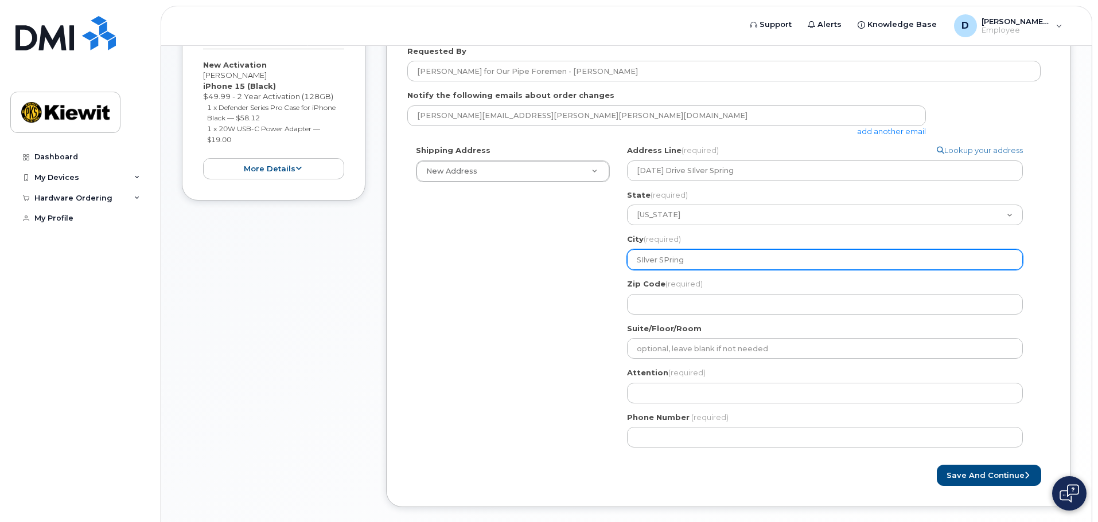
select select
type input "SIlver SPrin"
select select
type input "SIlver SPri"
select select
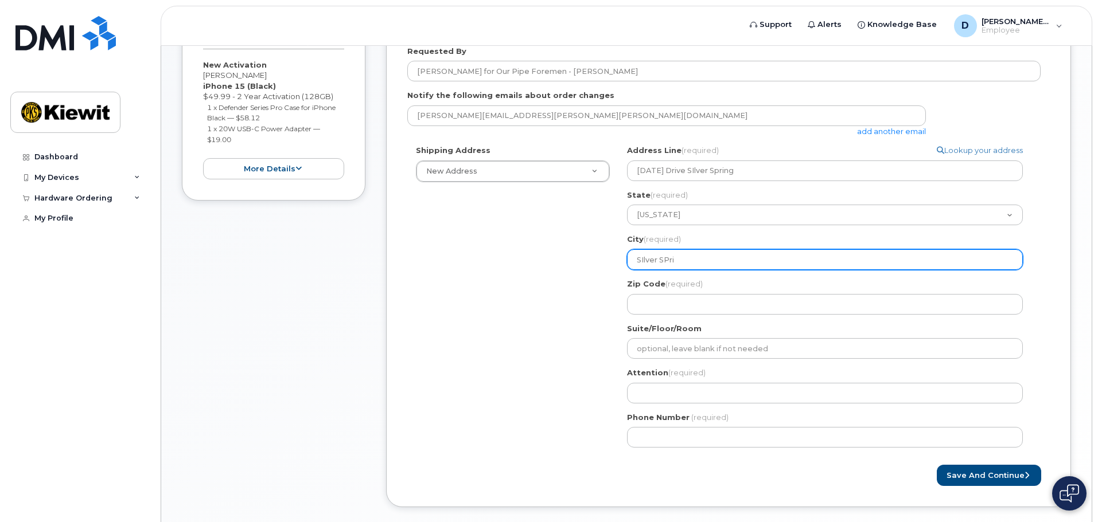
type input "SIlver SPr"
select select
type input "SIlver SP"
select select
type input "SIlver S"
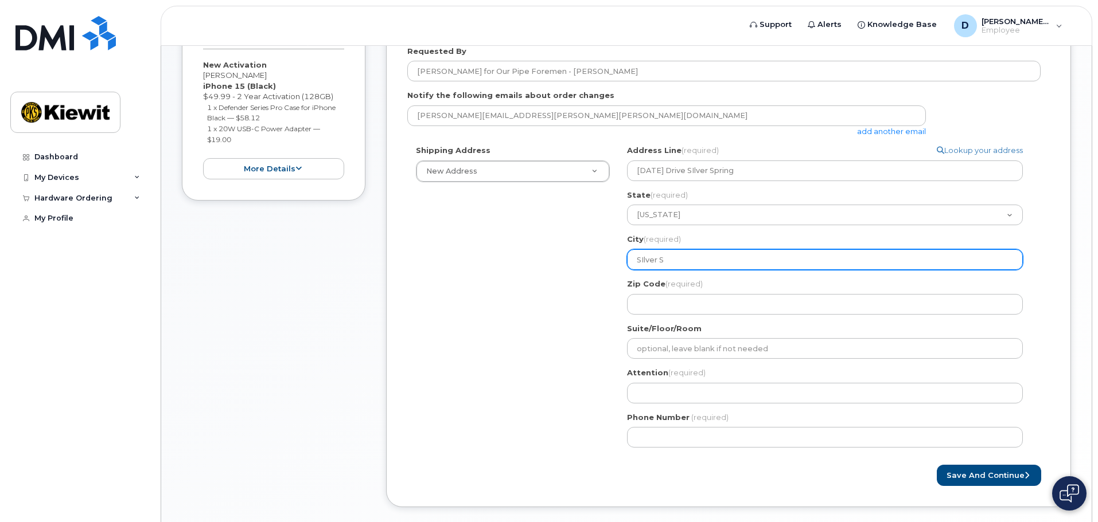
select select
type input "SIlver Sp"
select select
type input "SIlver Spr"
select select
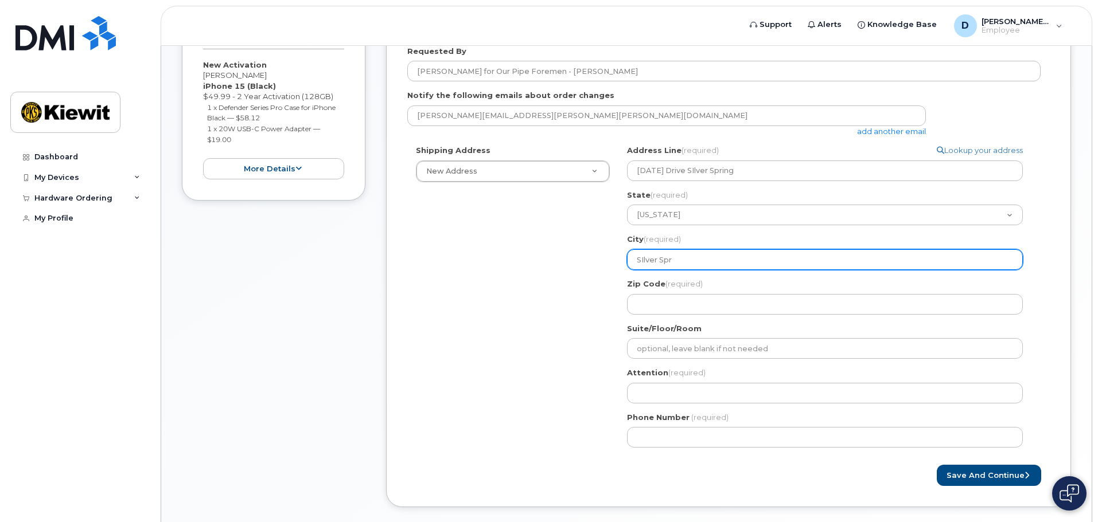
type input "SIlver Spri"
select select
type input "SIlver Sprin"
select select
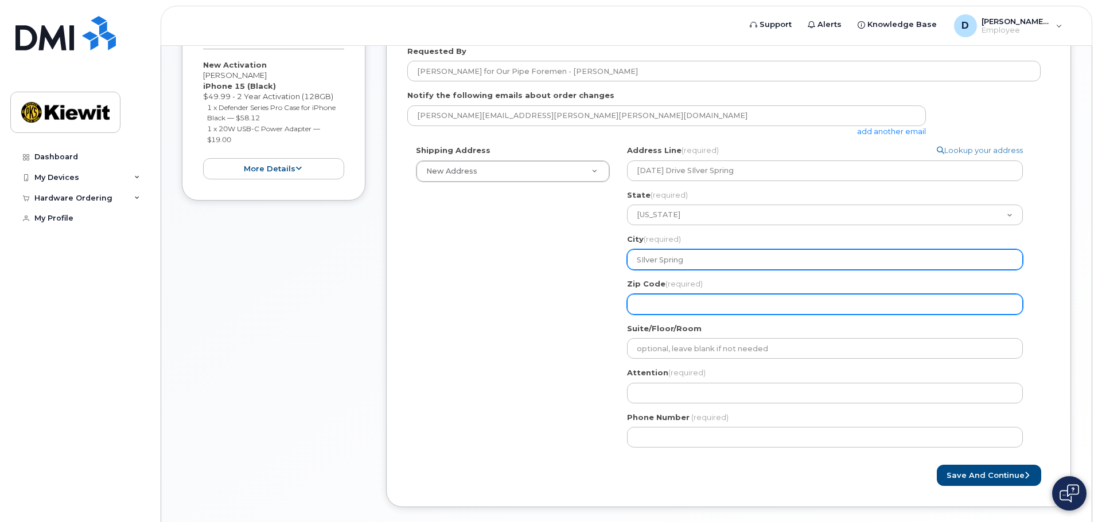
type input "SIlver Spring"
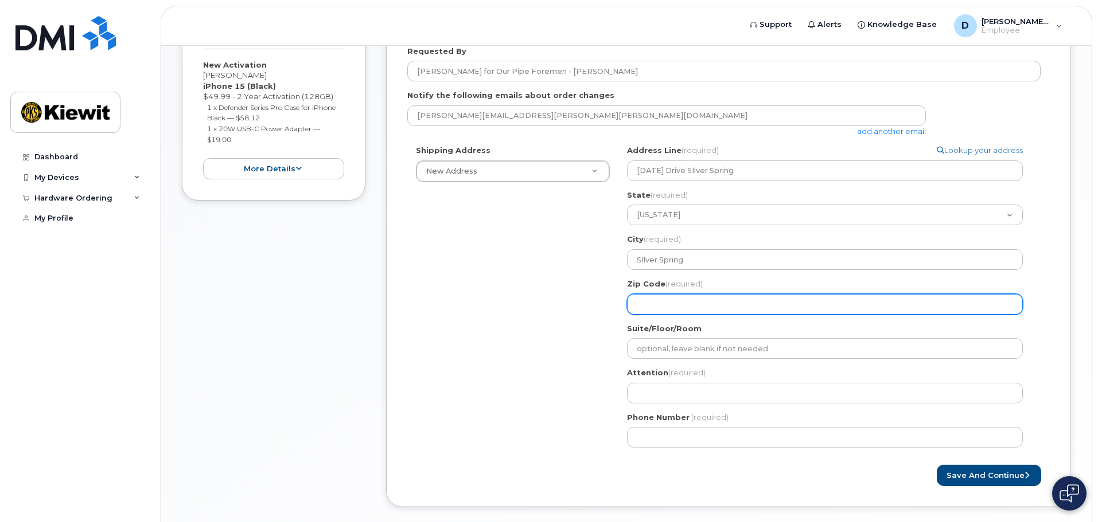
click at [686, 307] on input "Zip Code (required)" at bounding box center [825, 304] width 396 height 21
select select
type input "2"
select select
type input "20"
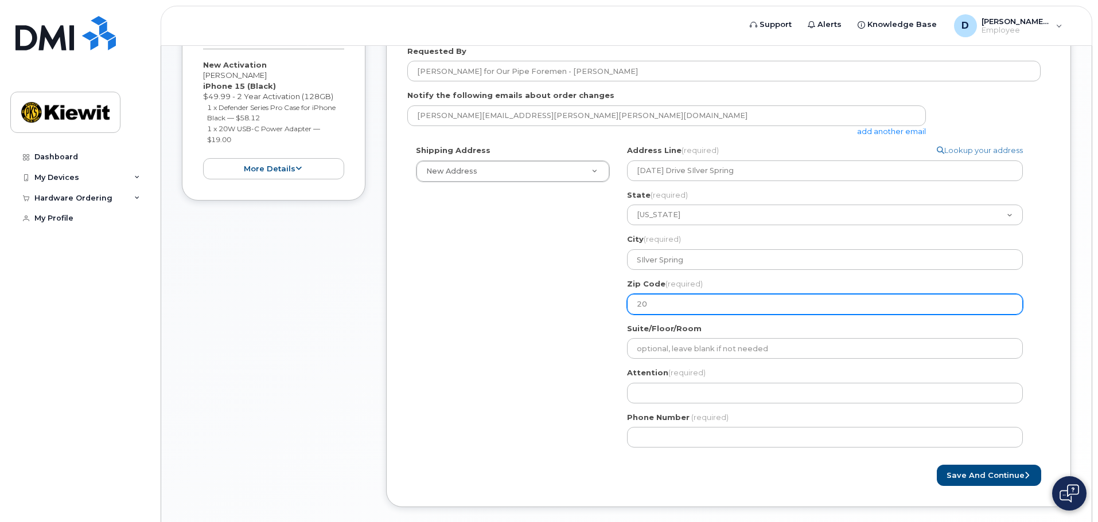
select select
type input "209"
select select
type input "2090"
select select
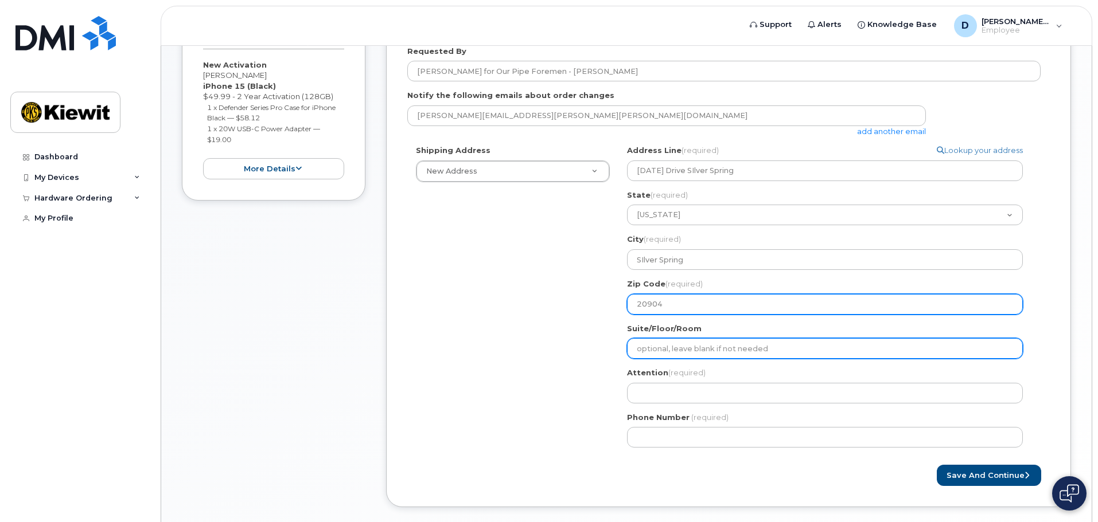
type input "20904"
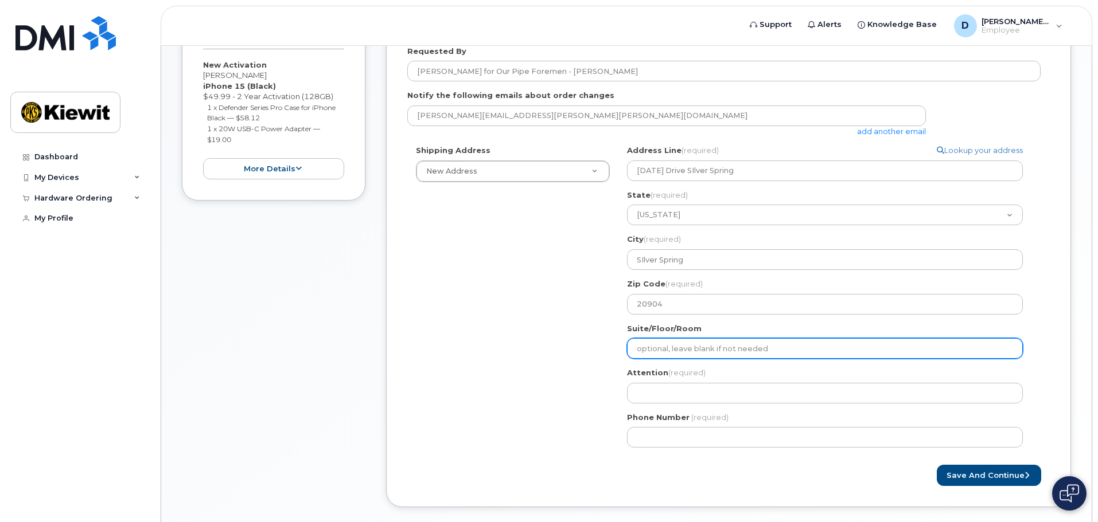
click at [665, 353] on input "Suite/Floor/Room" at bounding box center [825, 348] width 396 height 21
select select
type input "2"
select select
type input "20"
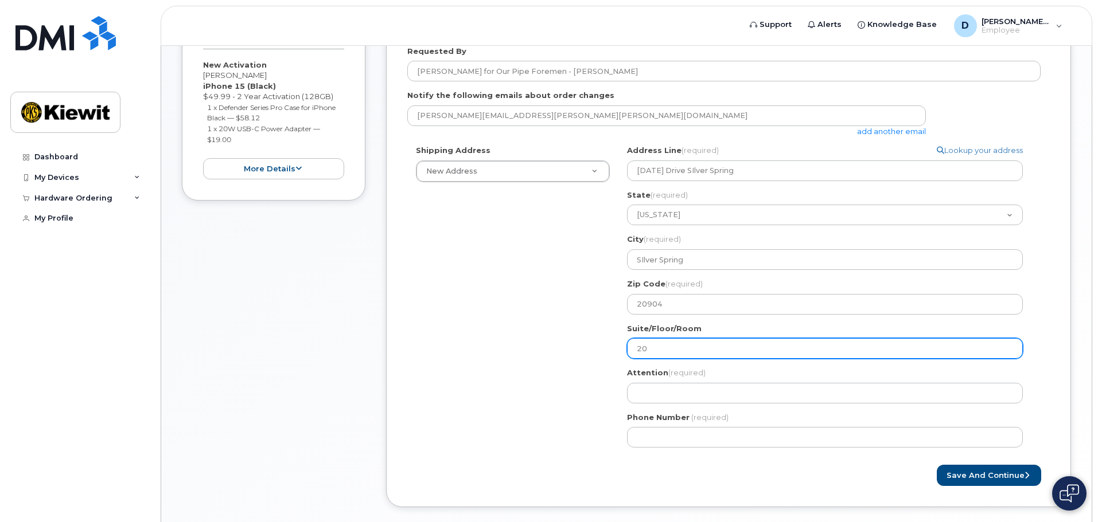
select select
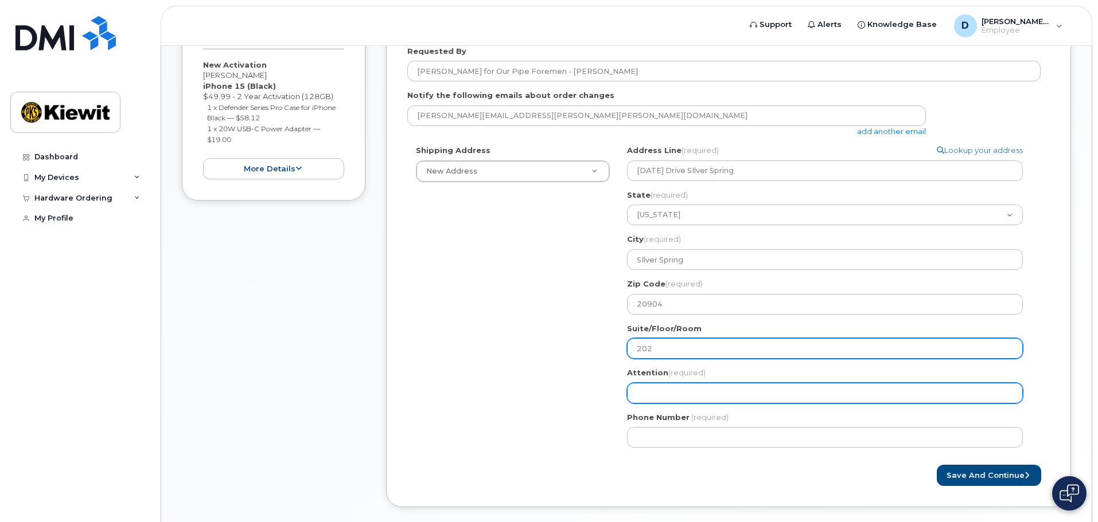
type input "202"
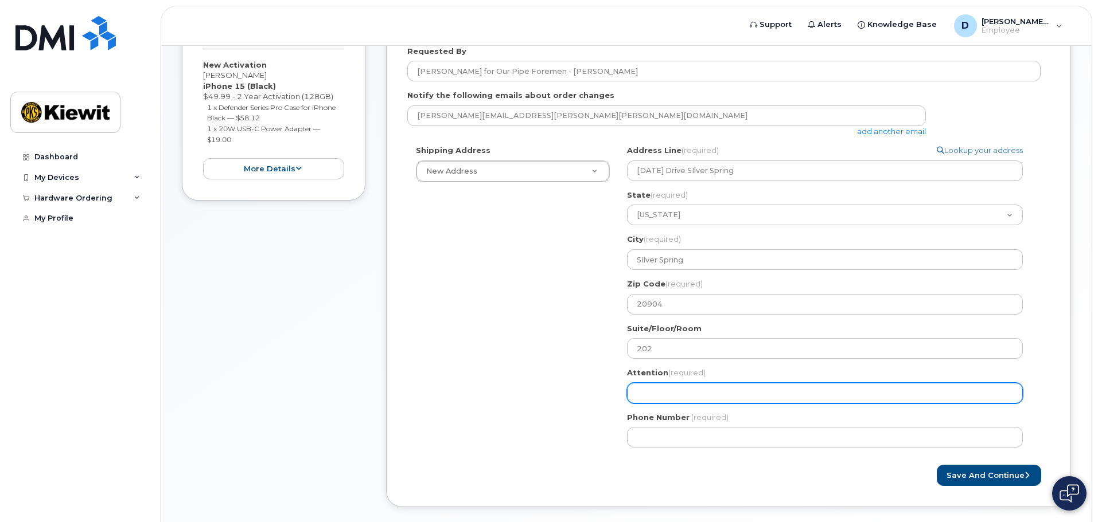
click at [670, 390] on input "Attention (required)" at bounding box center [825, 393] width 396 height 21
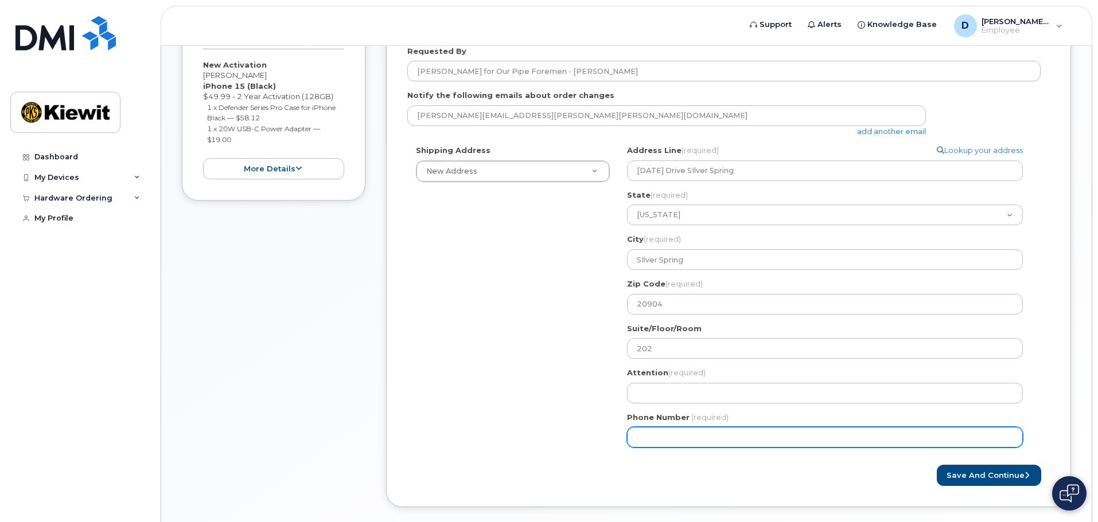
click at [675, 428] on input "Phone Number" at bounding box center [825, 437] width 396 height 21
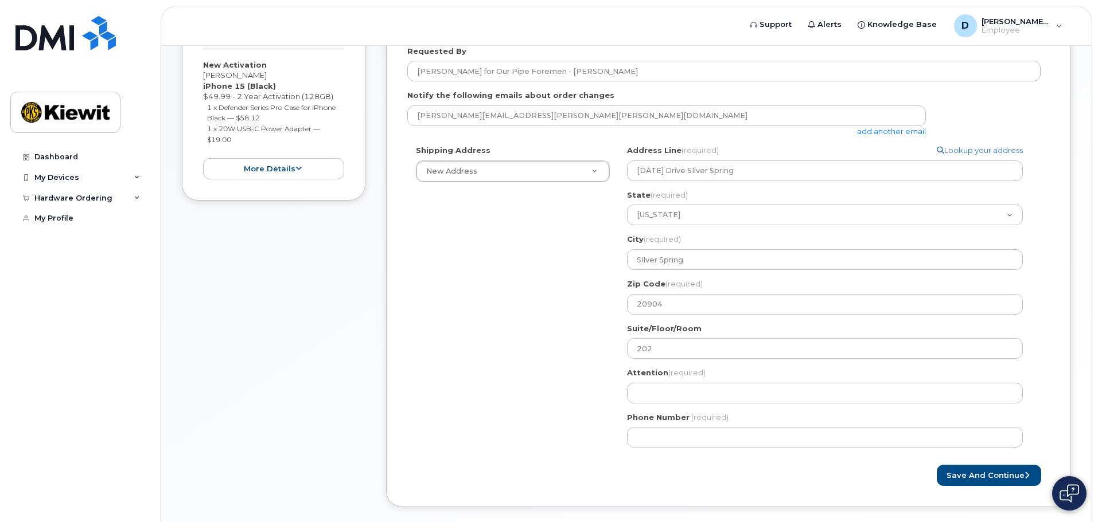
click at [560, 379] on div "Shipping Address New Address New Address MD SIlver Spring Search your address..…" at bounding box center [723, 300] width 633 height 311
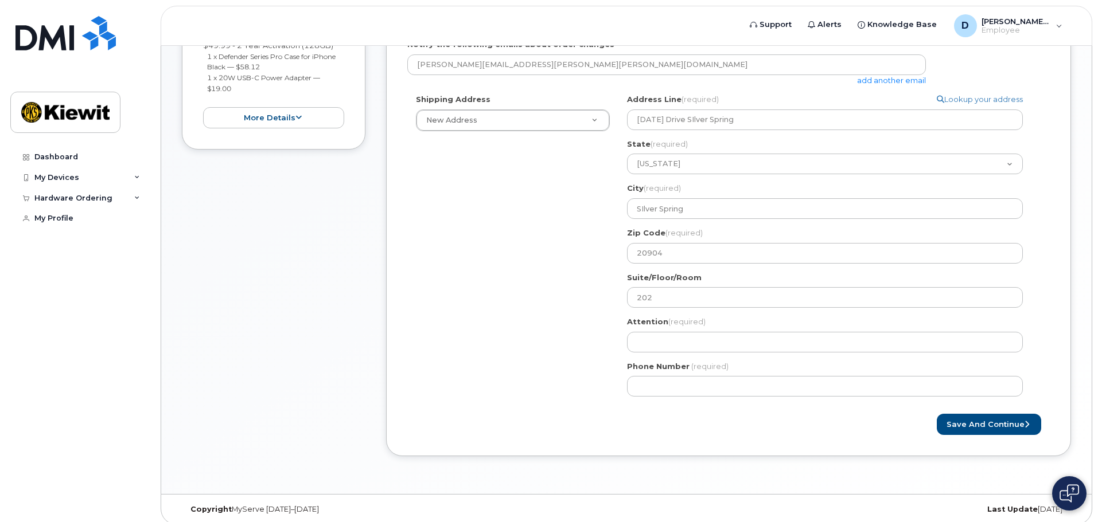
scroll to position [344, 0]
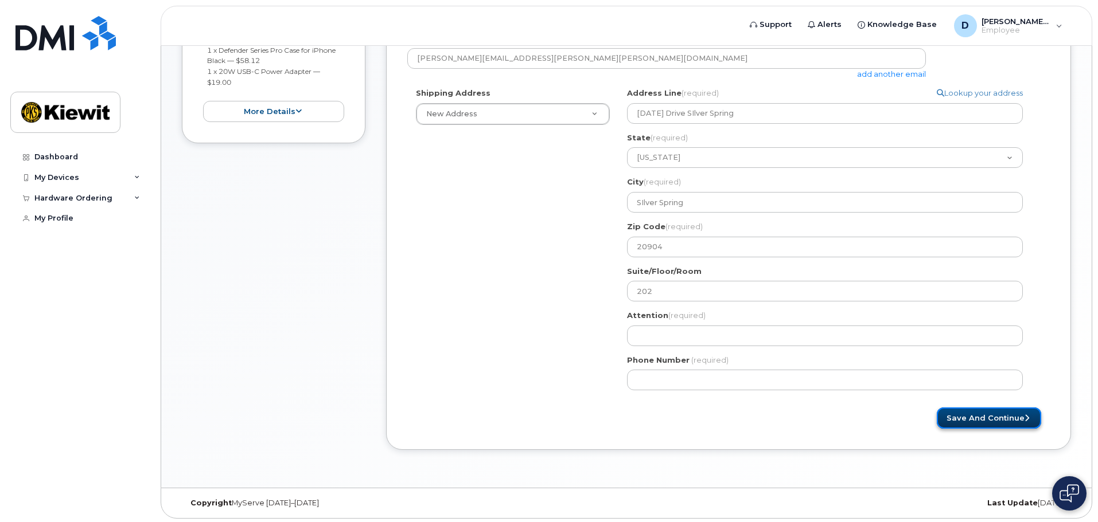
click at [975, 416] on button "Save and Continue" at bounding box center [988, 418] width 104 height 21
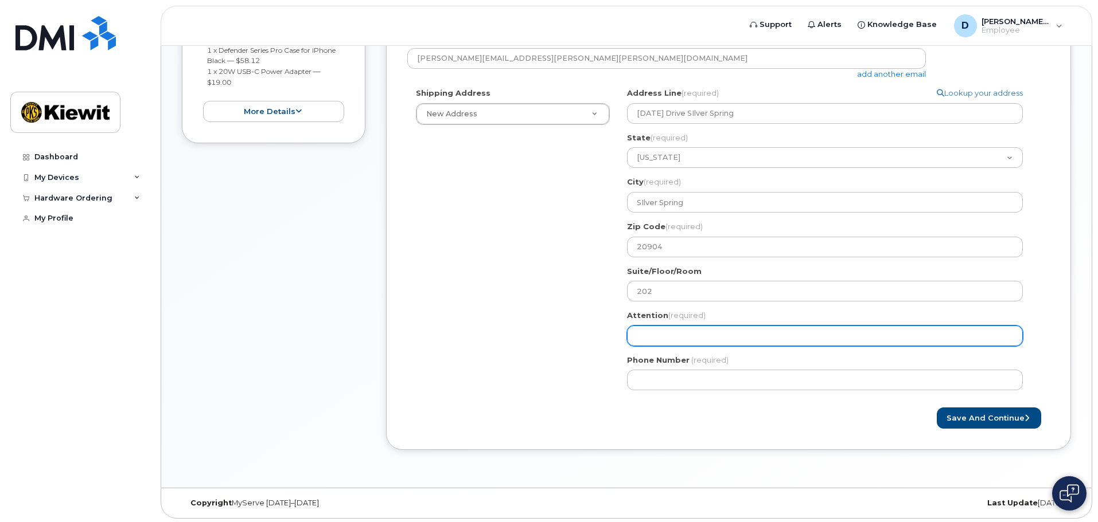
click at [676, 338] on input "Attention (required)" at bounding box center [825, 336] width 396 height 21
select select
type input "D"
select select
type input "Dy"
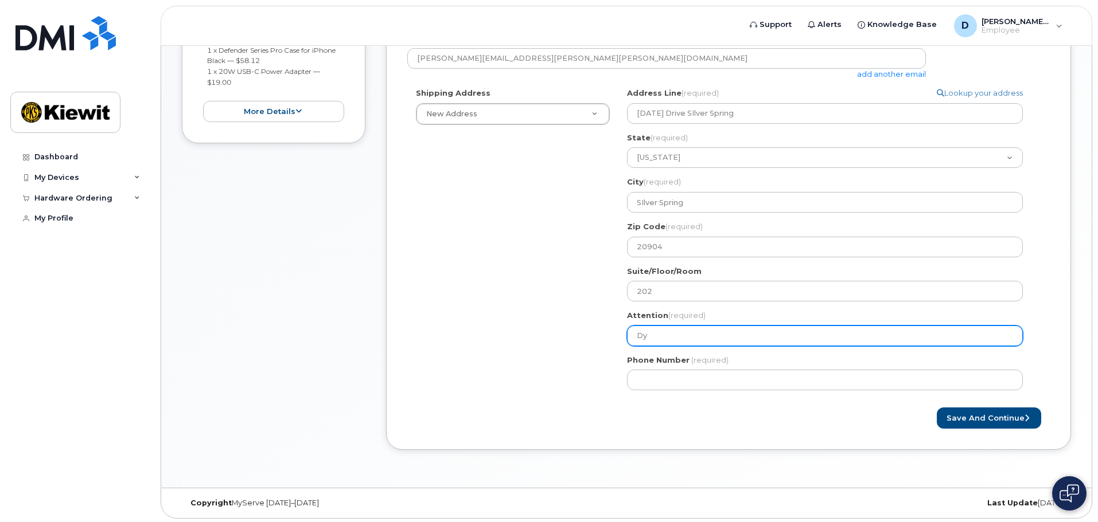
select select
type input "Dyl"
select select
type input "Dyla"
select select
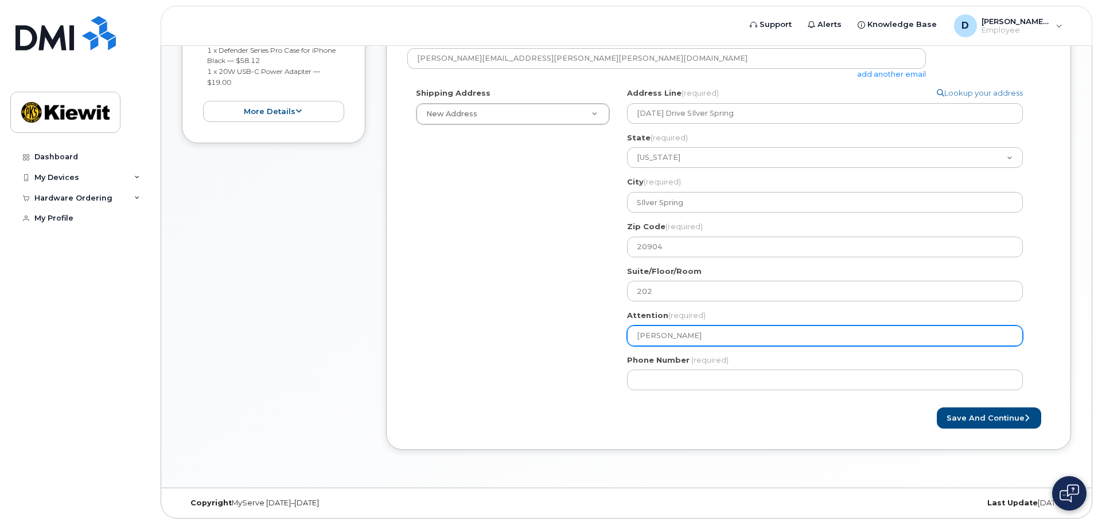
type input "Dylan"
select select
type input "Dylan S"
select select
type input "Dylan Su"
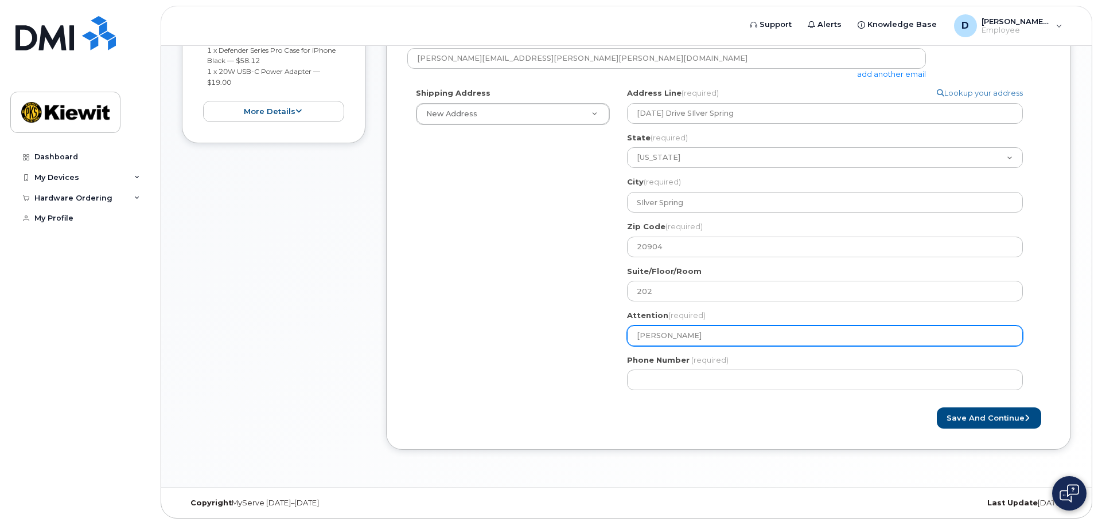
select select
type input "Dylan Sui"
select select
type input "Dylan Suir"
select select
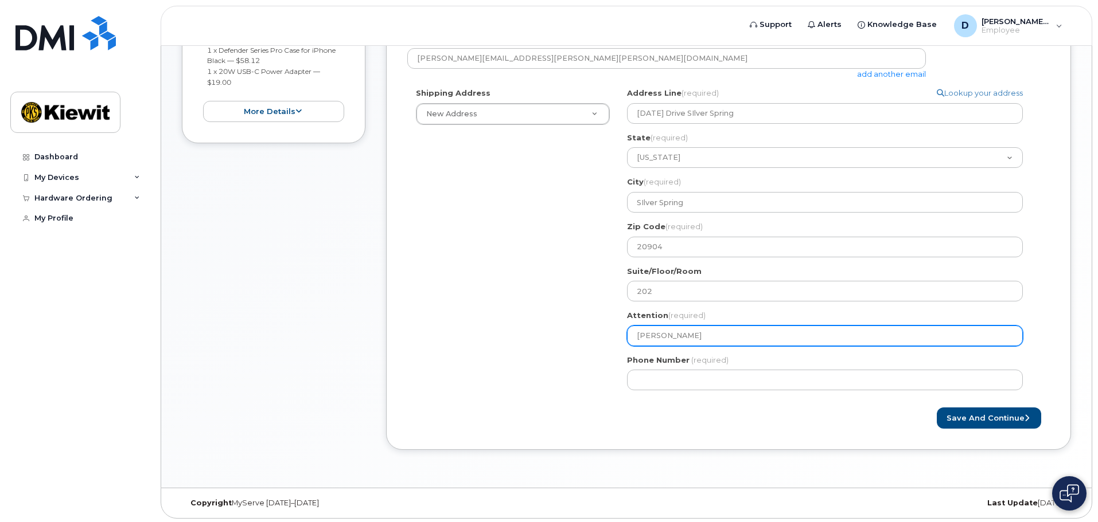
type input "Dylan Sui"
select select
type input "Dylan Su"
select select
type input "Dylan S"
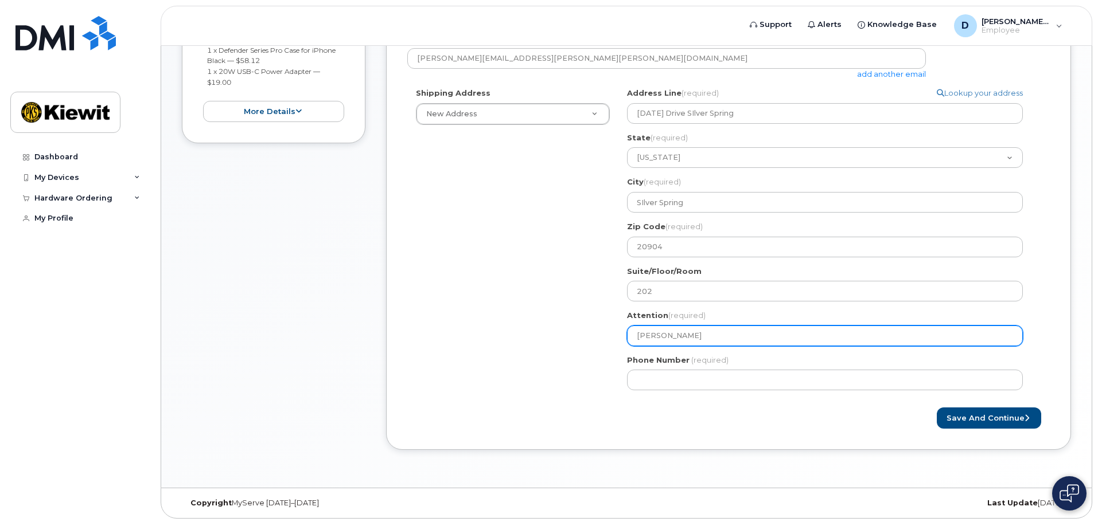
select select
type input "Dylan Su"
select select
type input "Dylan Sur"
select select
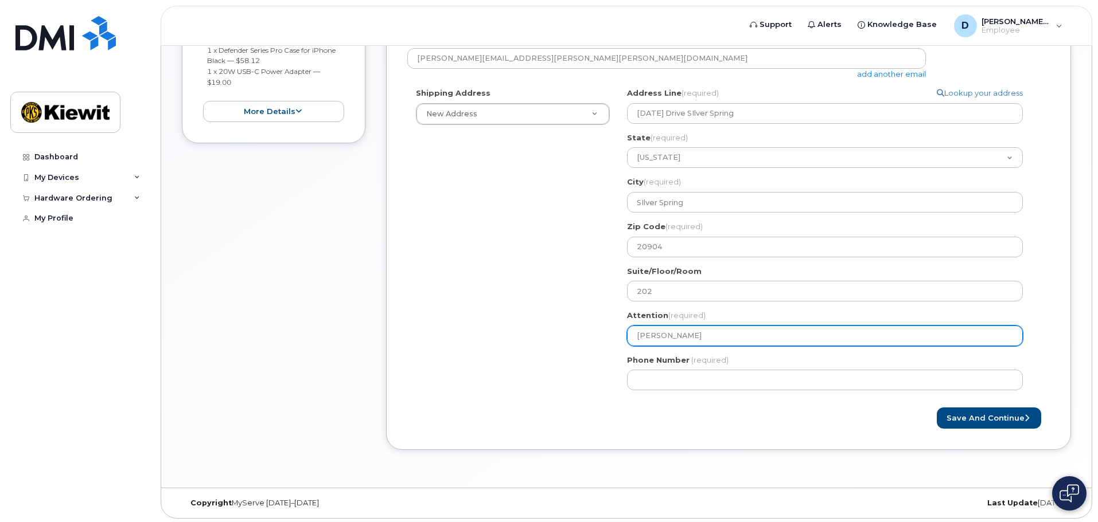
type input "Dylan Suri"
select select
type input "Dylan Surin"
select select
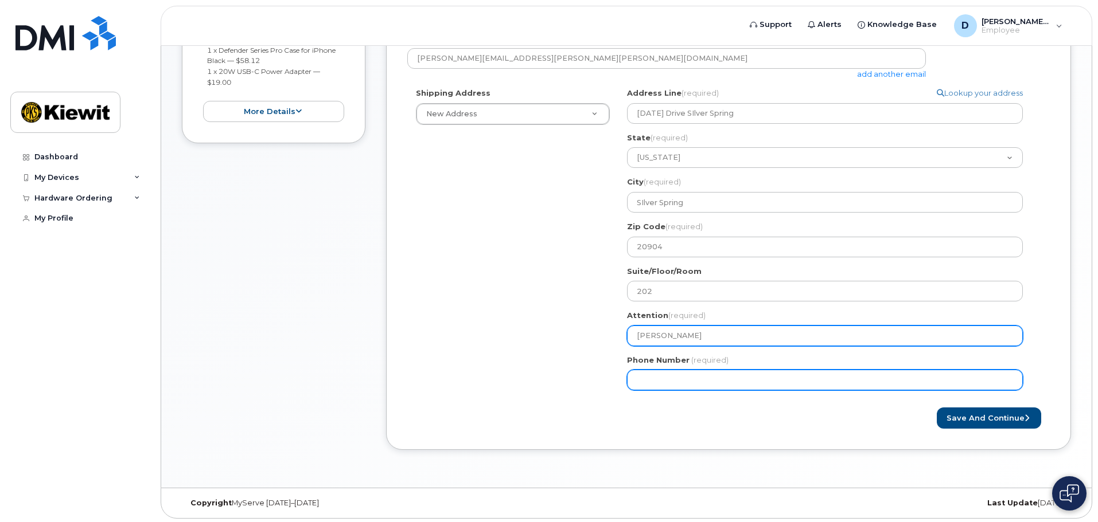
type input "Dylan Surina"
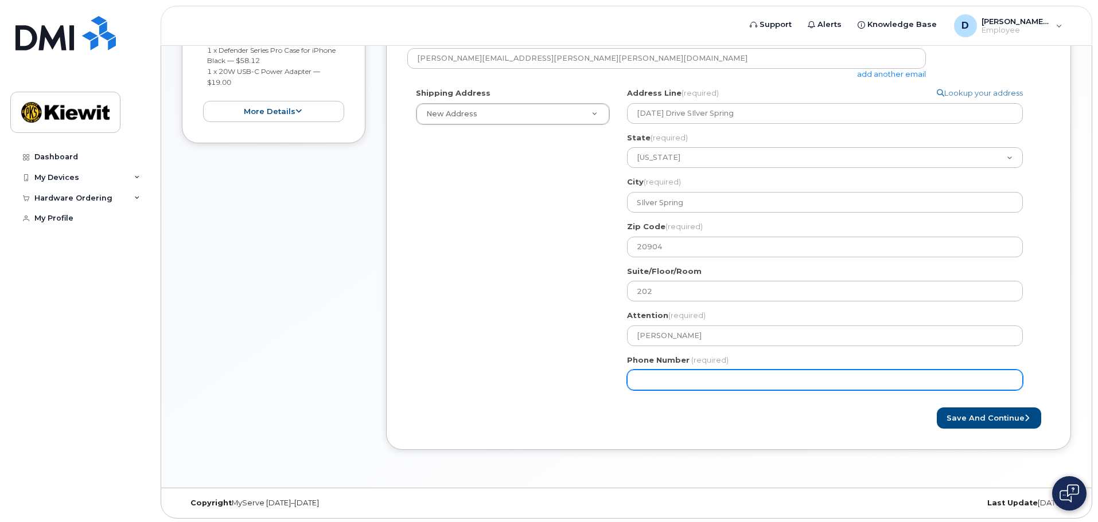
click at [714, 377] on input "Phone Number" at bounding box center [825, 380] width 396 height 21
type input "763"
type input "763276351"
select select
type input "7632763514"
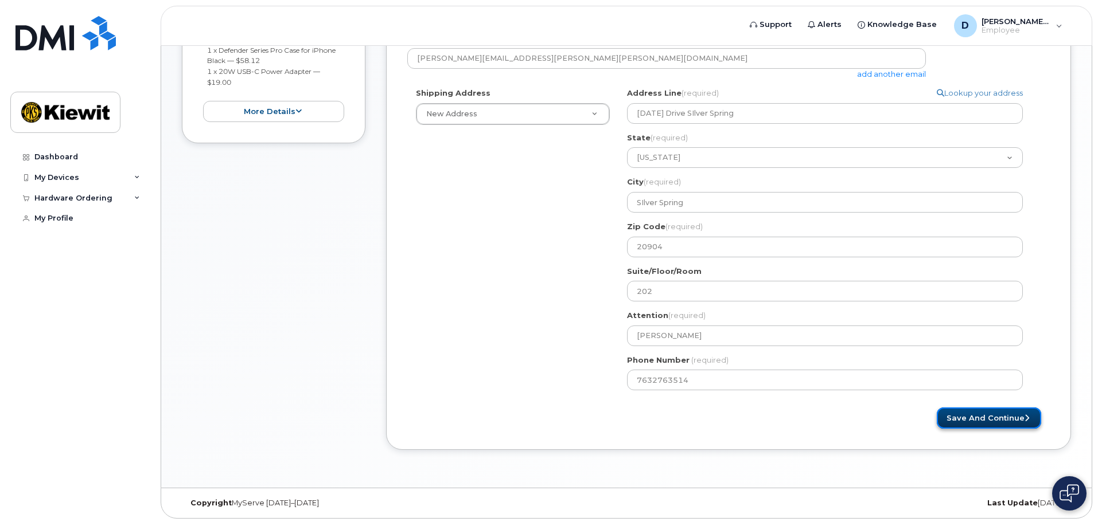
click at [983, 411] on button "Save and Continue" at bounding box center [988, 418] width 104 height 21
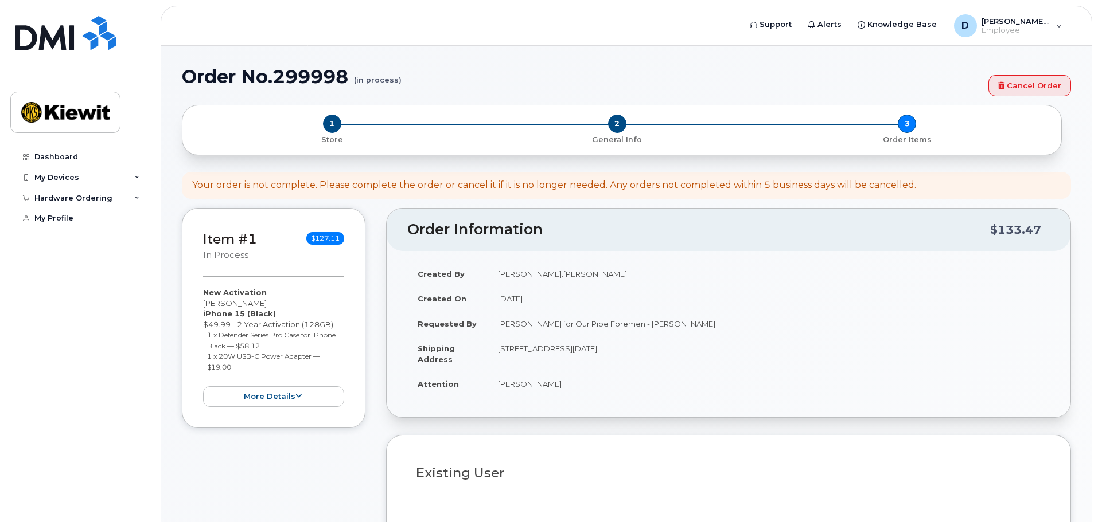
select select
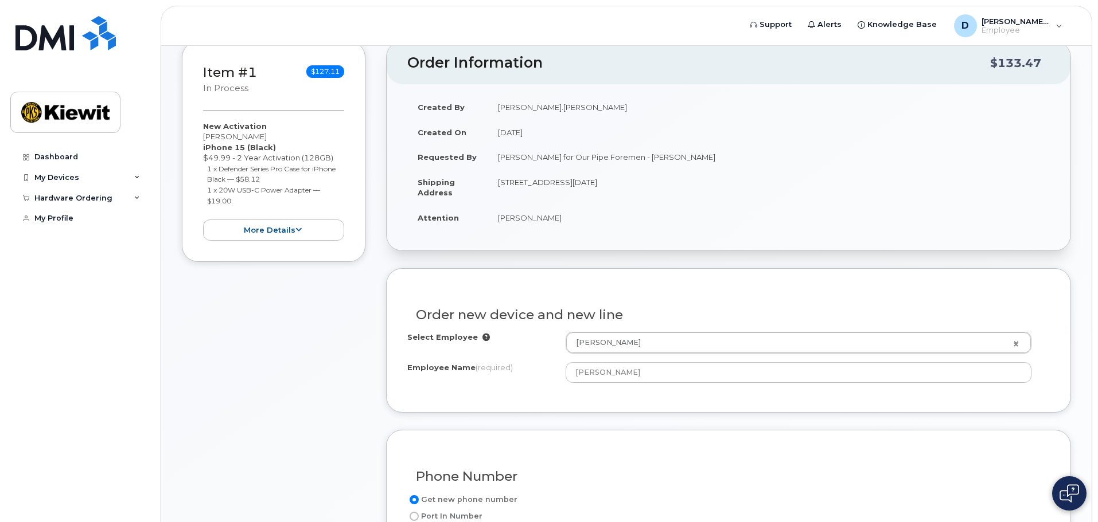
scroll to position [229, 0]
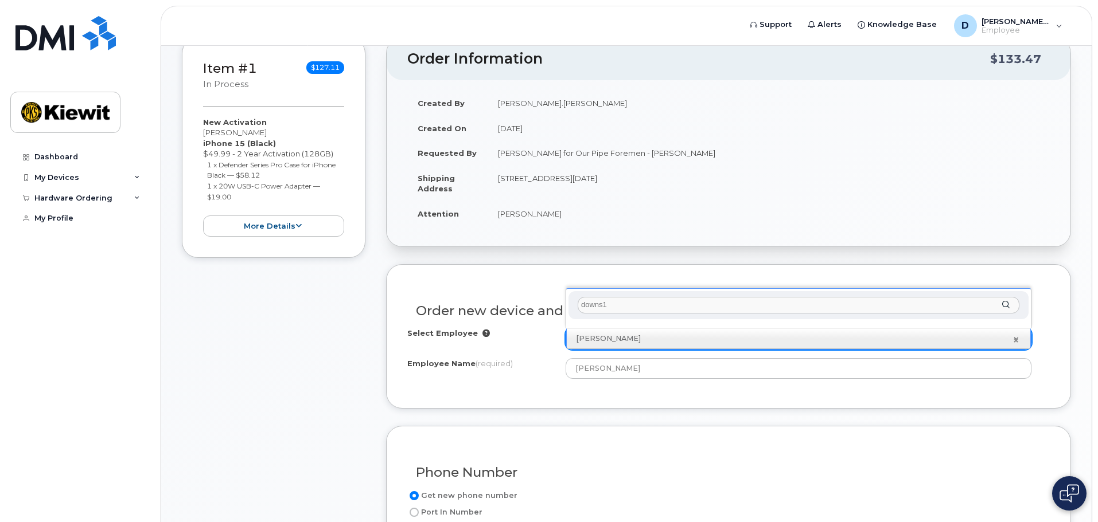
type input "downs"
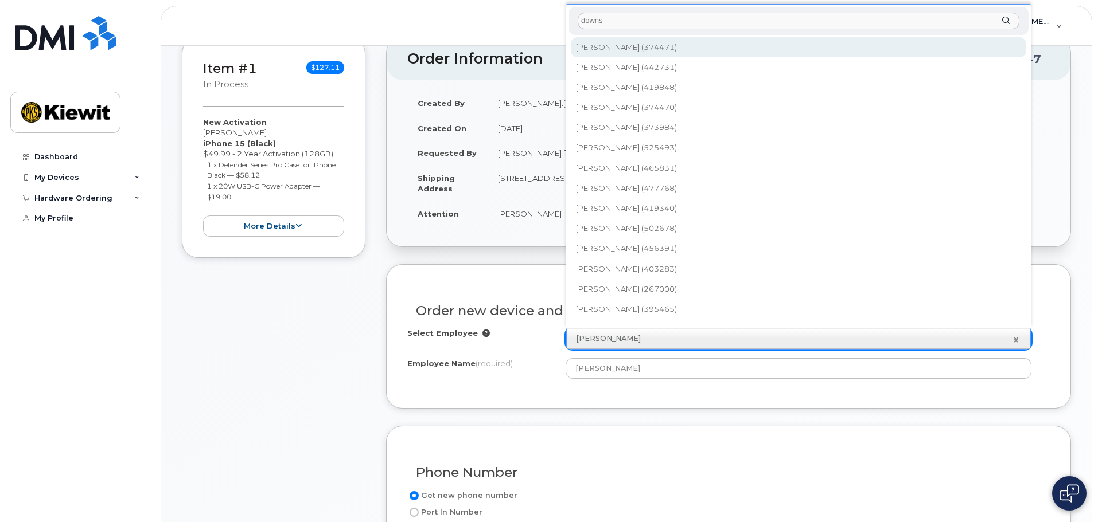
scroll to position [10, 0]
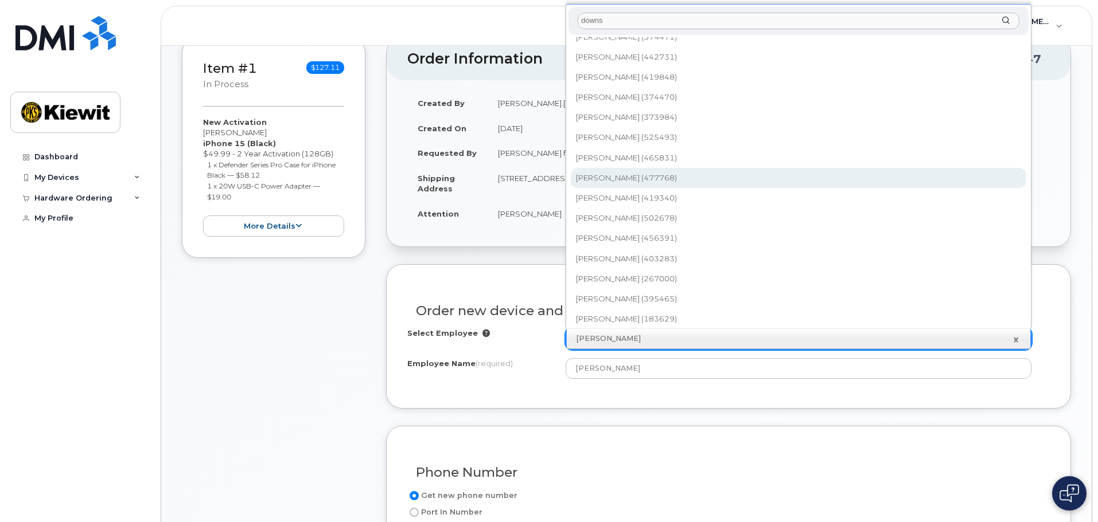
type input "2324993"
type input "[PERSON_NAME]"
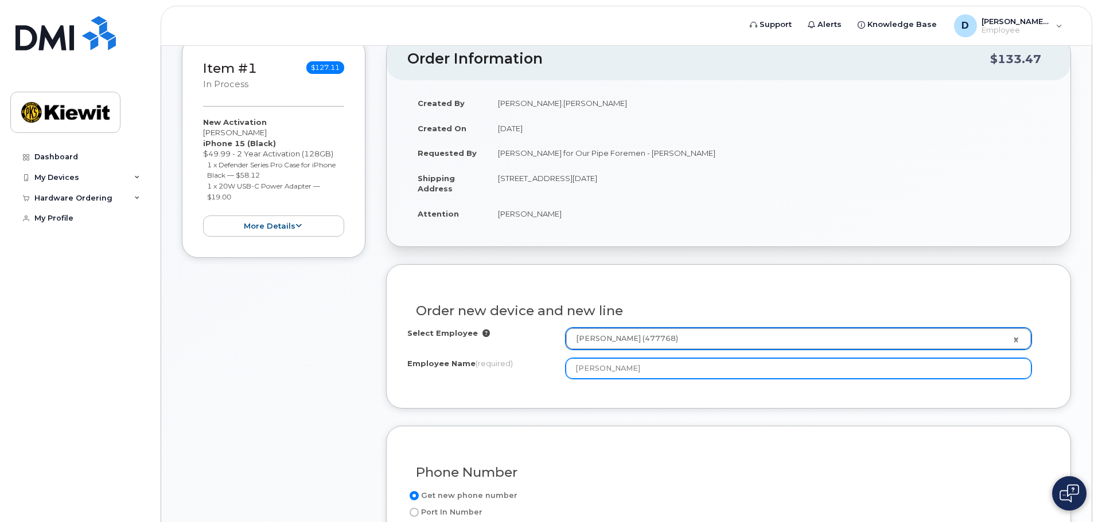
click at [662, 370] on input "[PERSON_NAME]" at bounding box center [798, 368] width 466 height 21
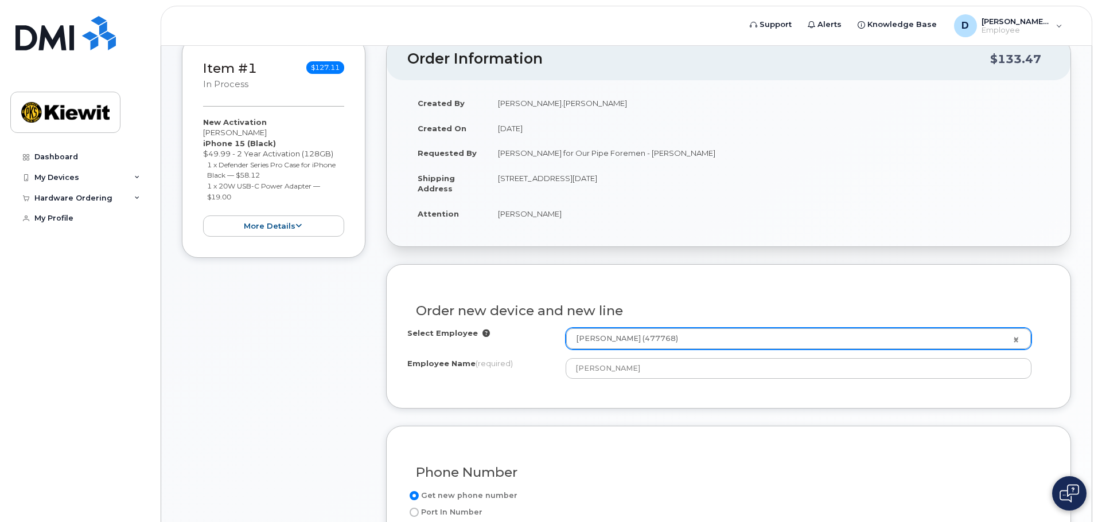
click at [616, 300] on div "Order new device and new line" at bounding box center [728, 307] width 642 height 42
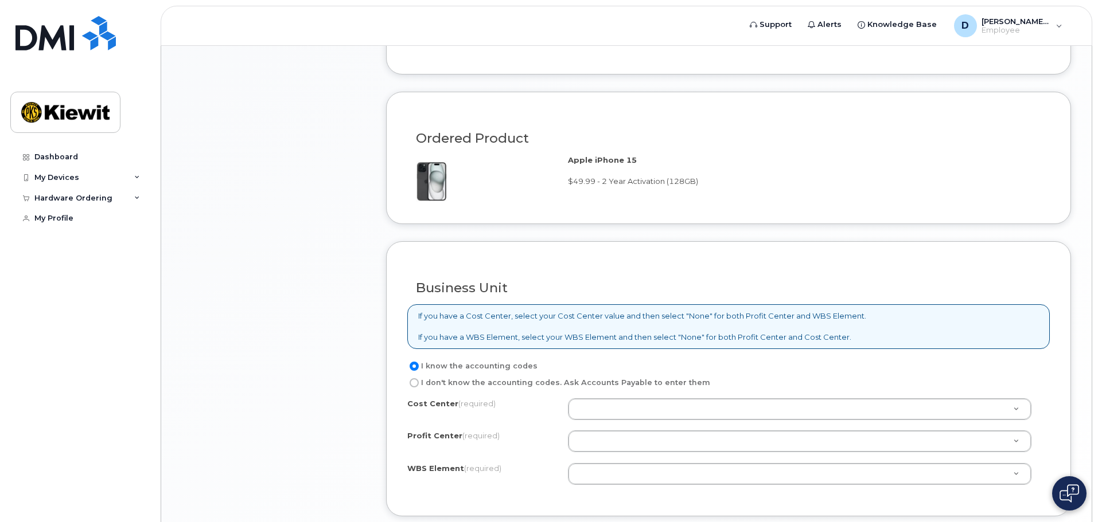
scroll to position [803, 0]
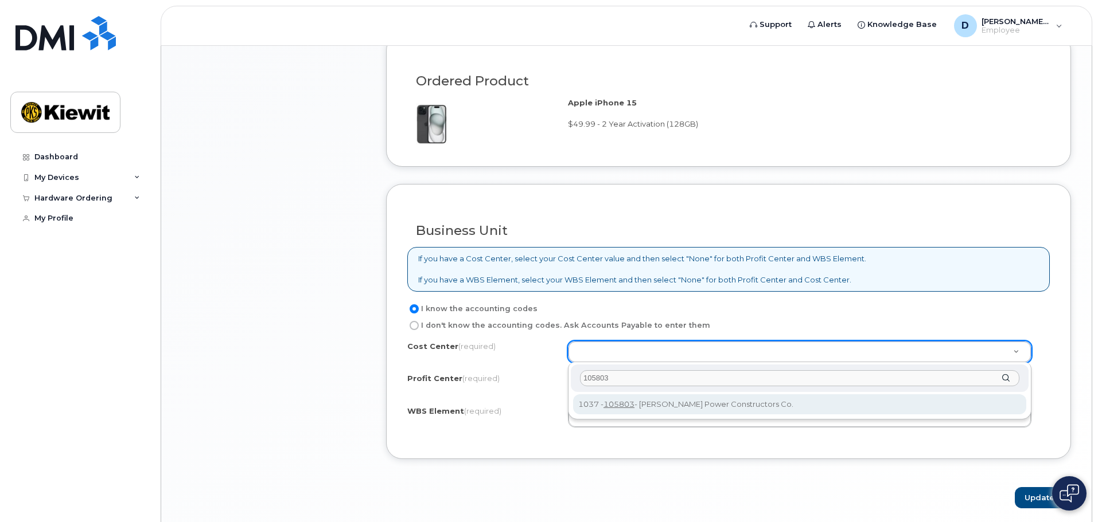
type input "105803"
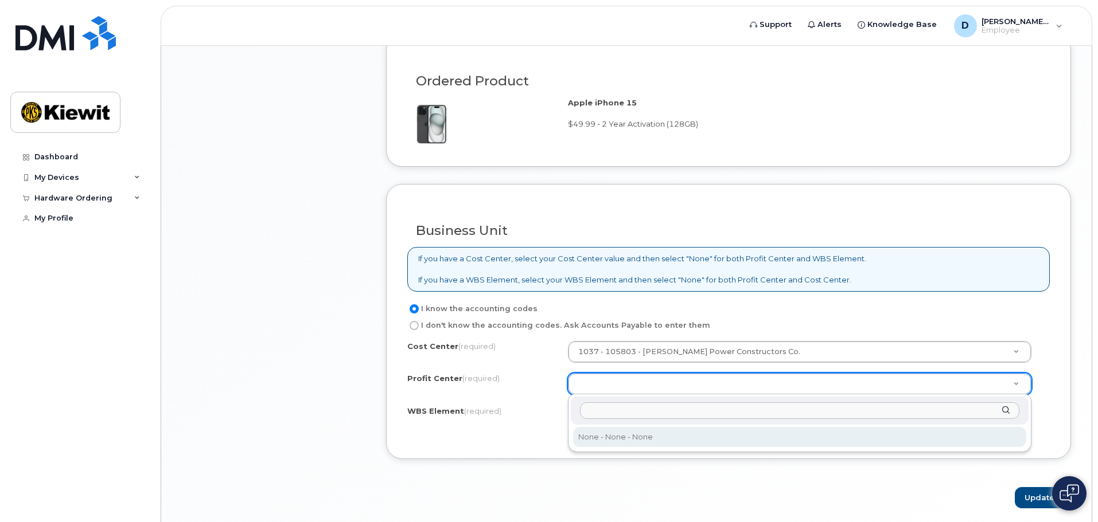
select select "None"
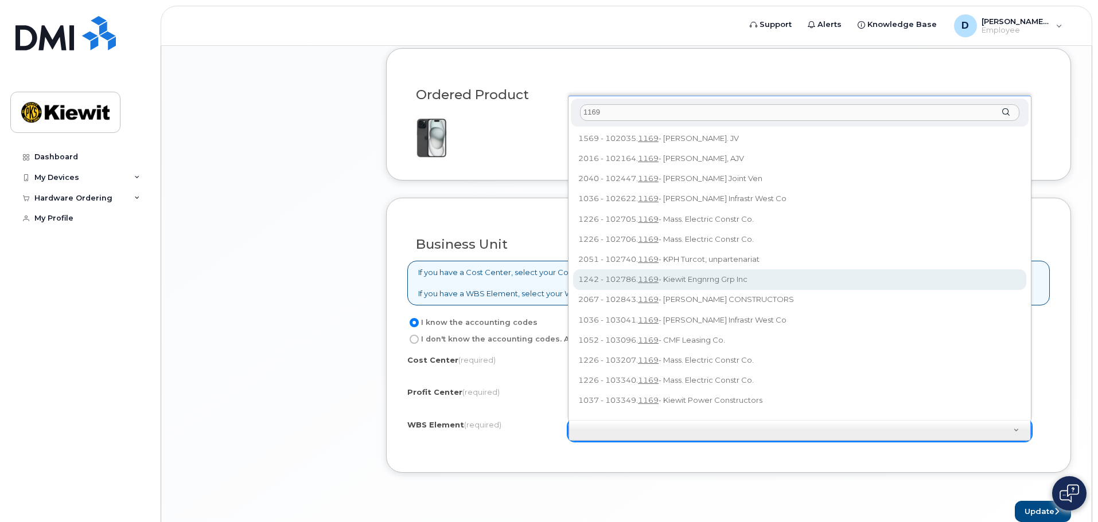
scroll to position [0, 0]
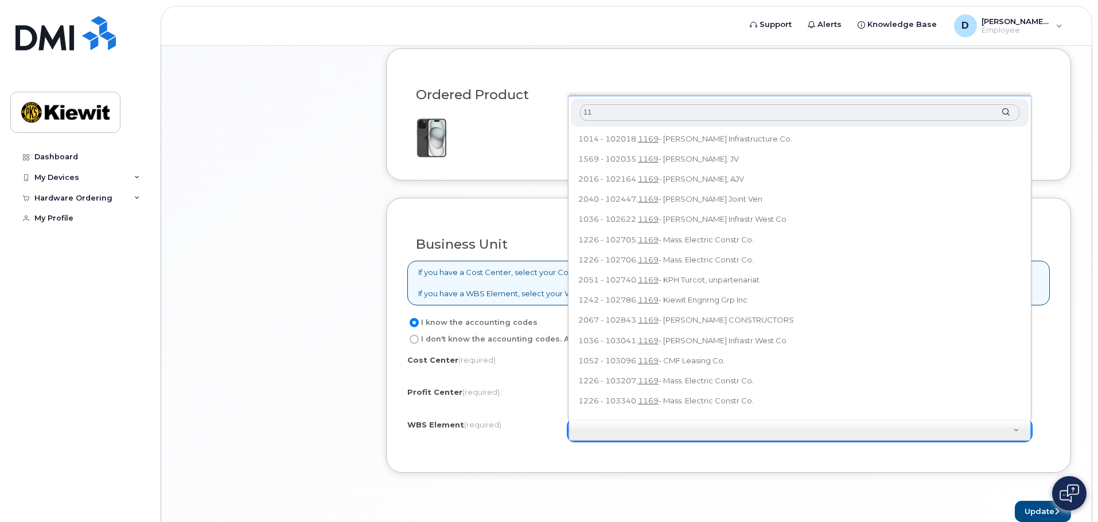
type input "1"
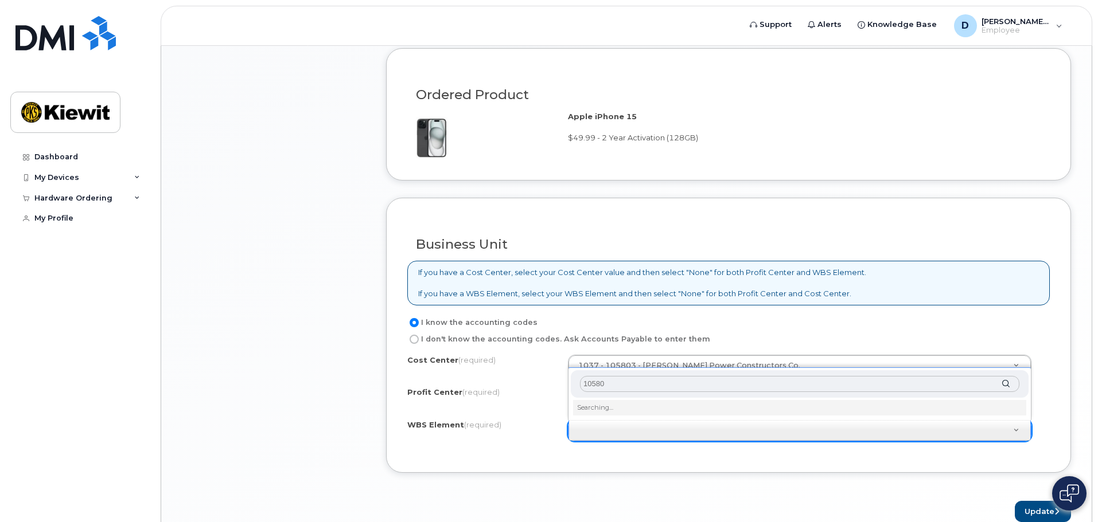
type input "105803"
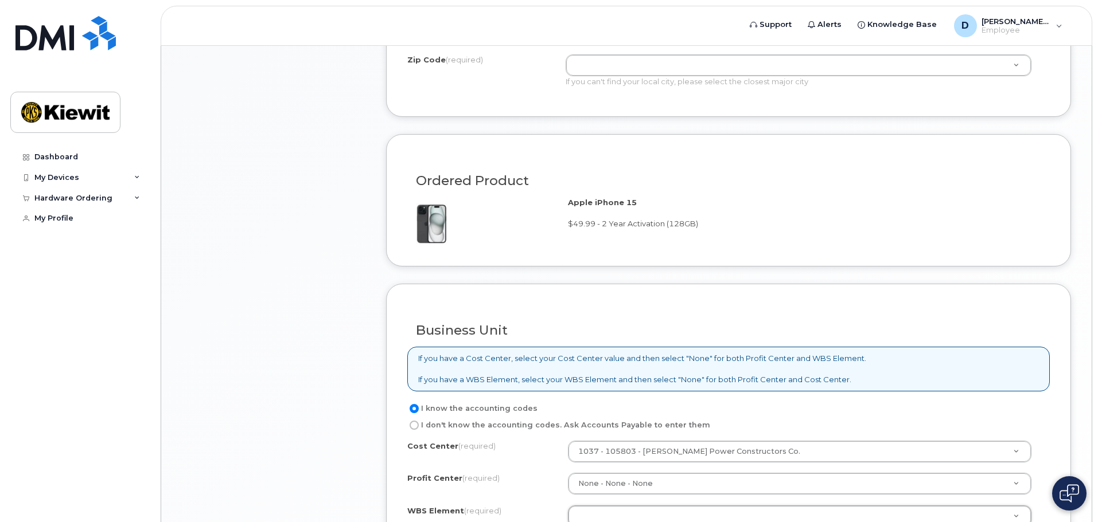
scroll to position [846, 0]
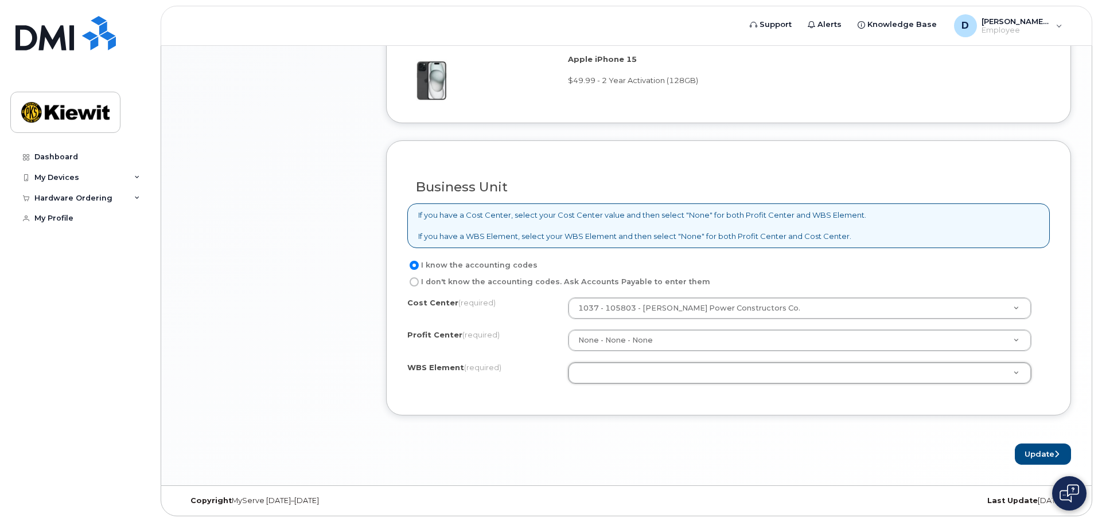
click at [588, 284] on label "I don't know the accounting codes. Ask Accounts Payable to enter them" at bounding box center [558, 282] width 303 height 14
click at [419, 284] on input "I don't know the accounting codes. Ask Accounts Payable to enter them" at bounding box center [413, 282] width 9 height 9
radio input "true"
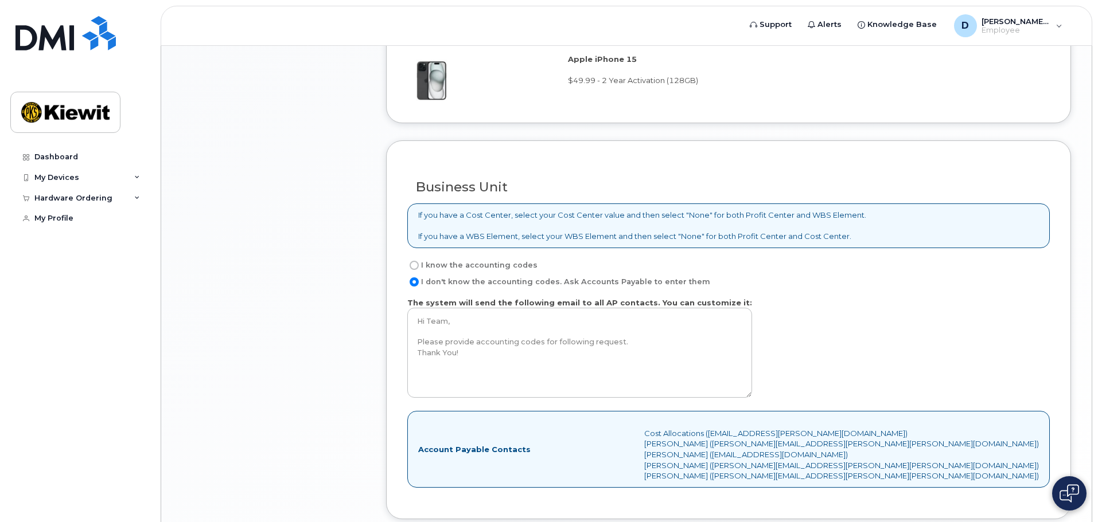
click at [495, 266] on label "I know the accounting codes" at bounding box center [472, 266] width 130 height 14
click at [419, 266] on input "I know the accounting codes" at bounding box center [413, 265] width 9 height 9
radio input "true"
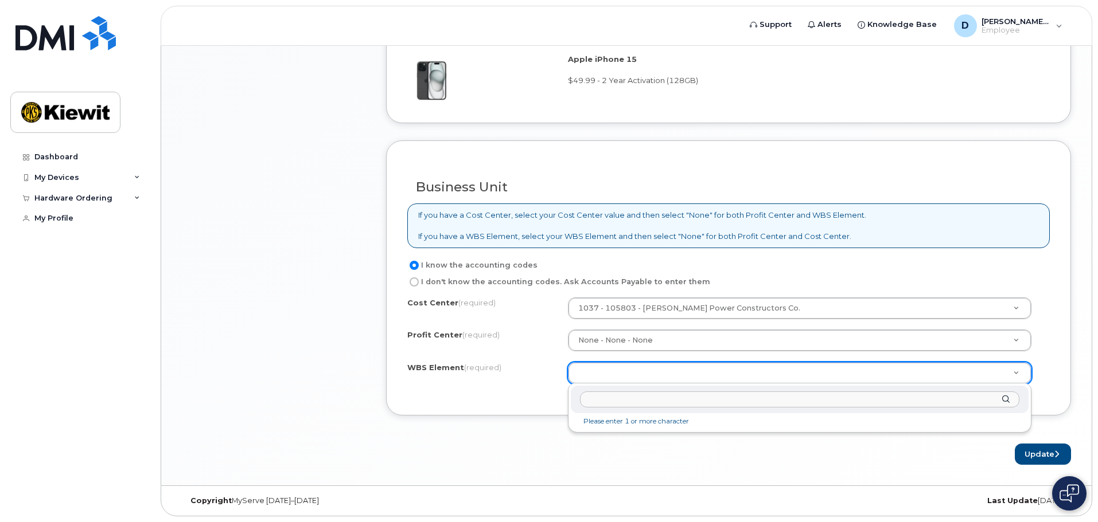
click at [766, 402] on input "text" at bounding box center [799, 400] width 439 height 17
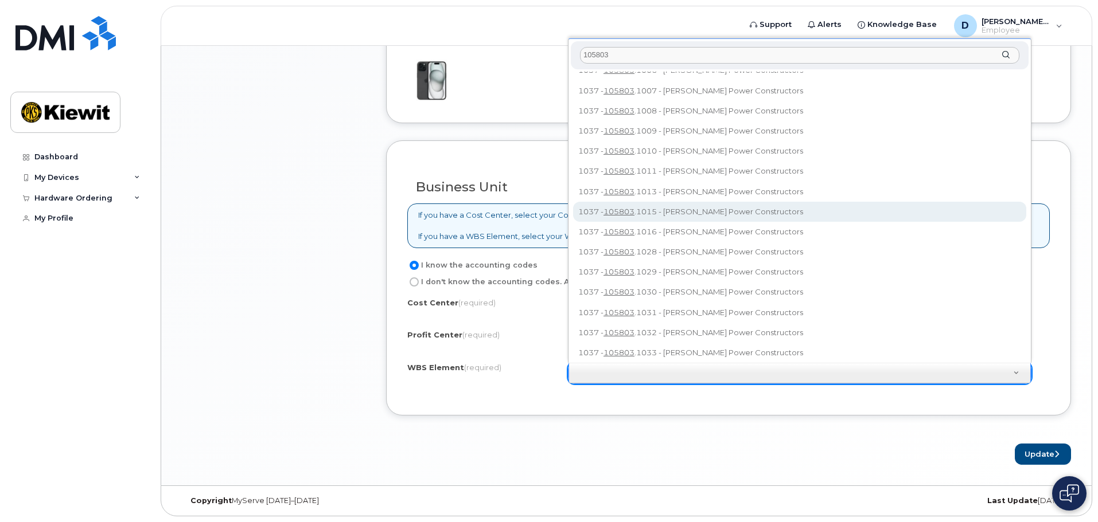
scroll to position [115, 0]
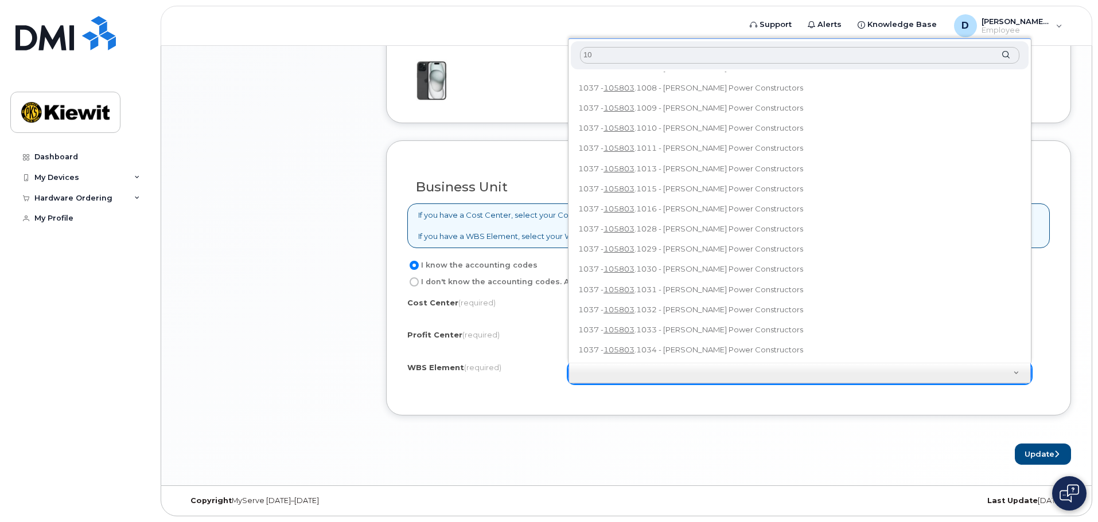
type input "1"
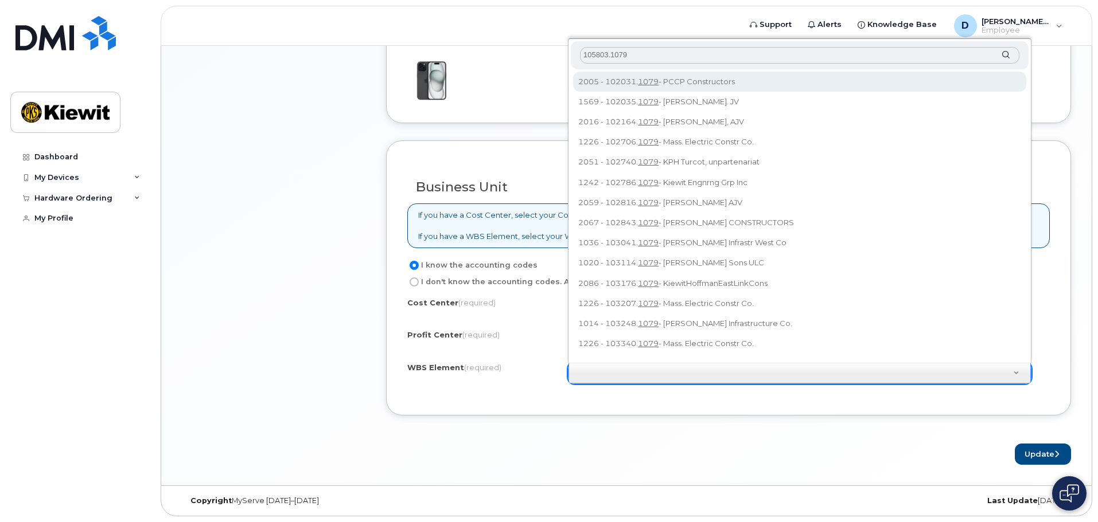
click at [747, 52] on input "105803.1079" at bounding box center [799, 55] width 439 height 17
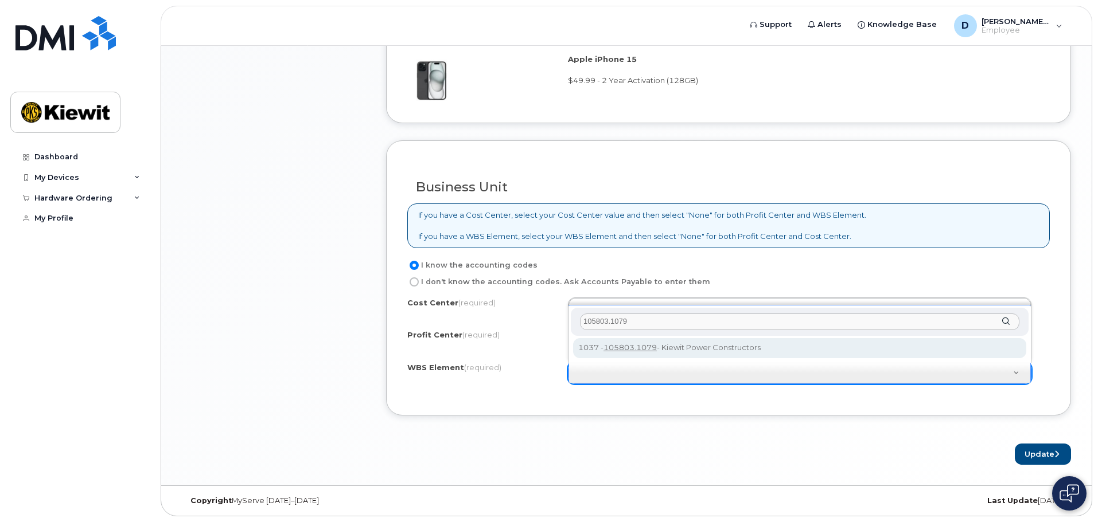
type input "105803.1079"
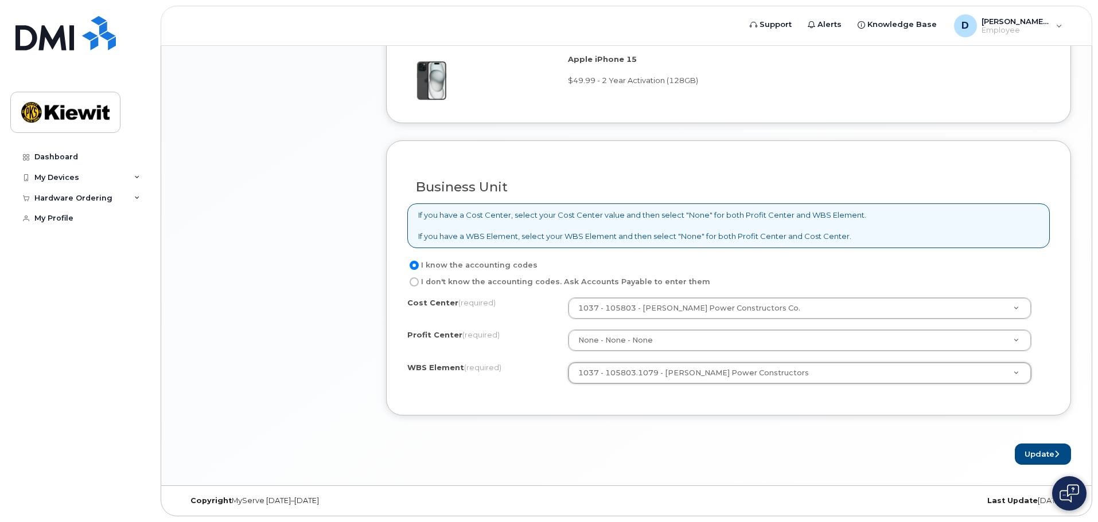
type input "105803.1079"
click at [1037, 123] on div "Ordered Product Apple iPhone 15 $49.99 - 2 Year Activation (128GB)" at bounding box center [728, 57] width 685 height 132
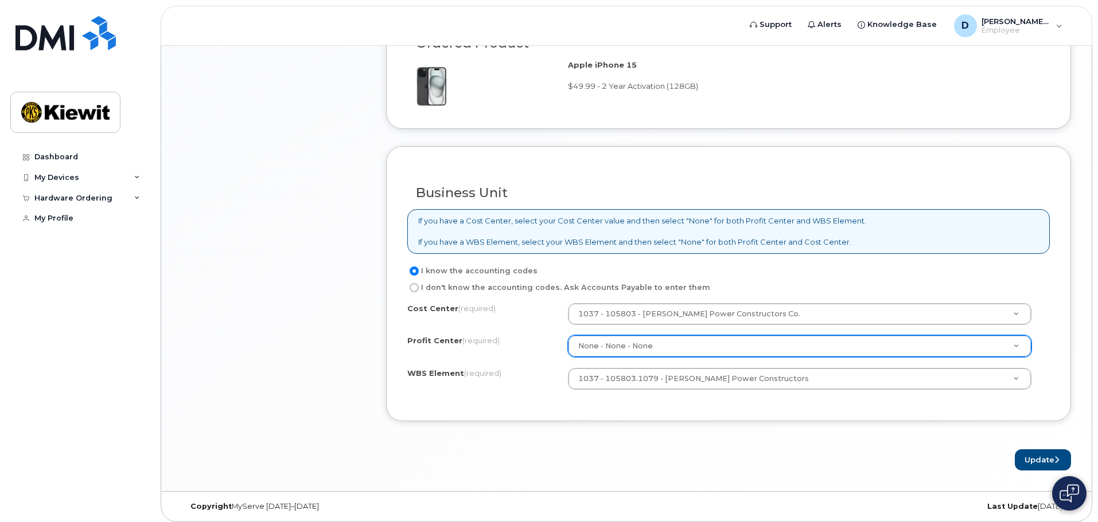
scroll to position [846, 0]
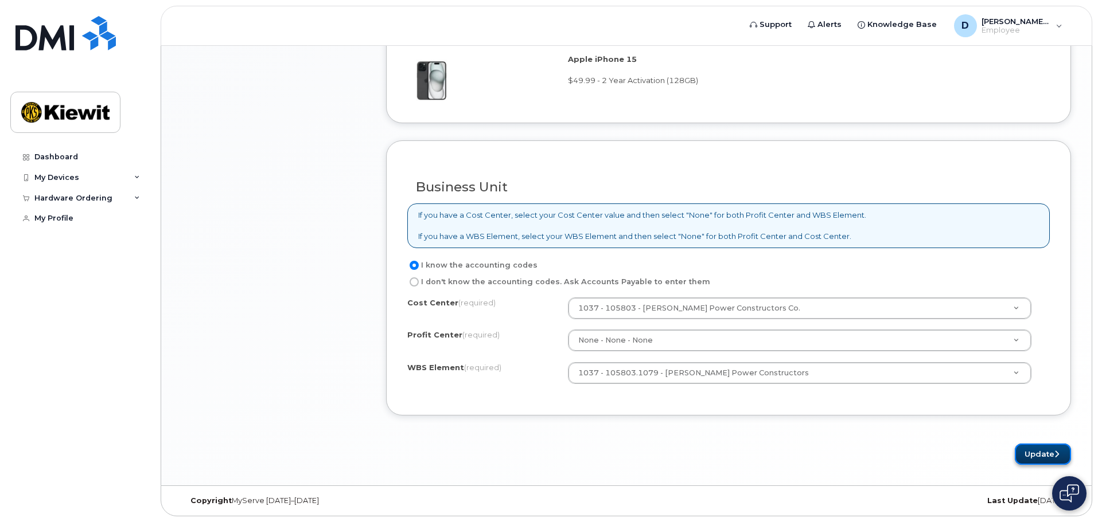
click at [1032, 451] on button "Update" at bounding box center [1042, 454] width 56 height 21
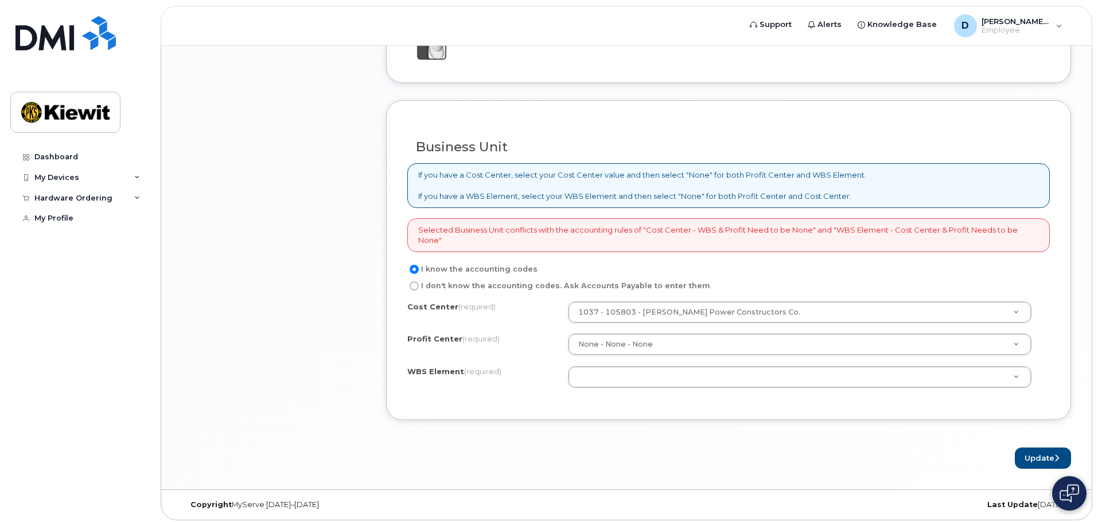
scroll to position [891, 0]
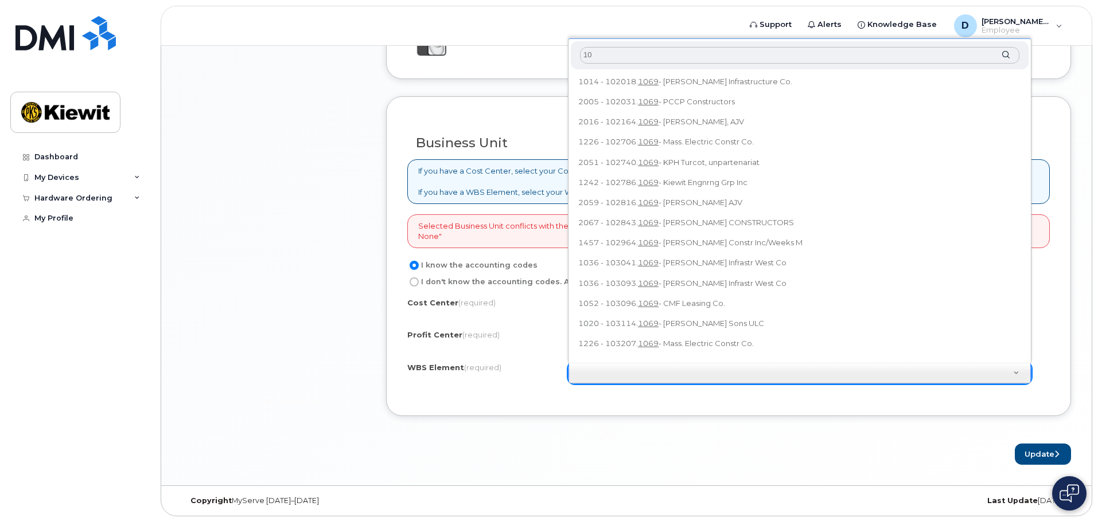
type input "1"
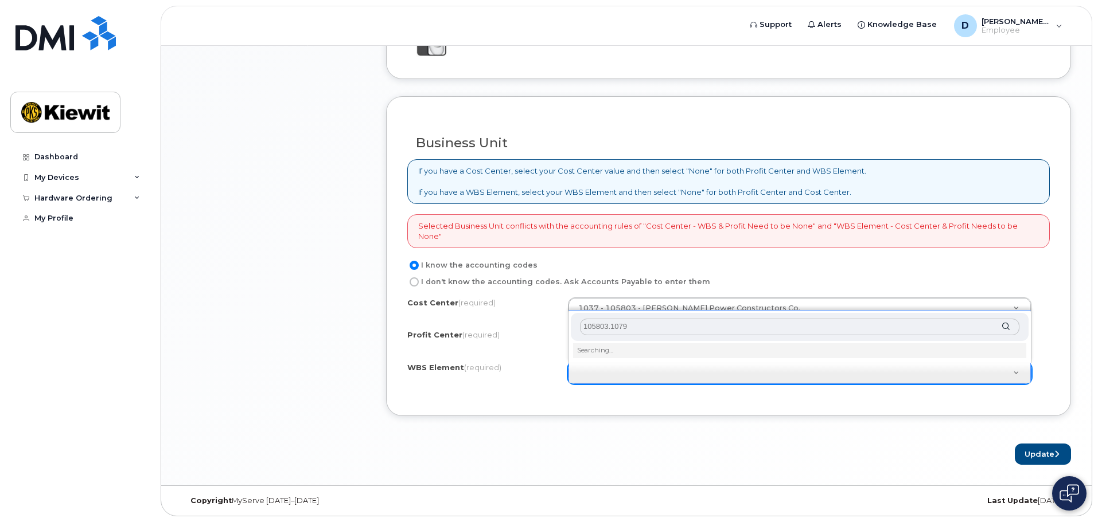
type input "105803.1079"
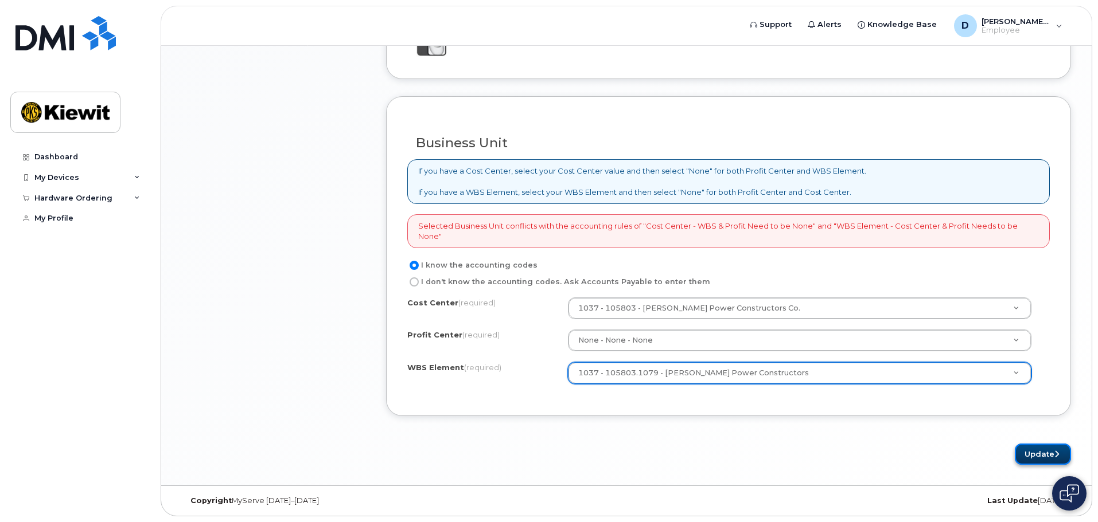
click at [1036, 452] on button "Update" at bounding box center [1042, 454] width 56 height 21
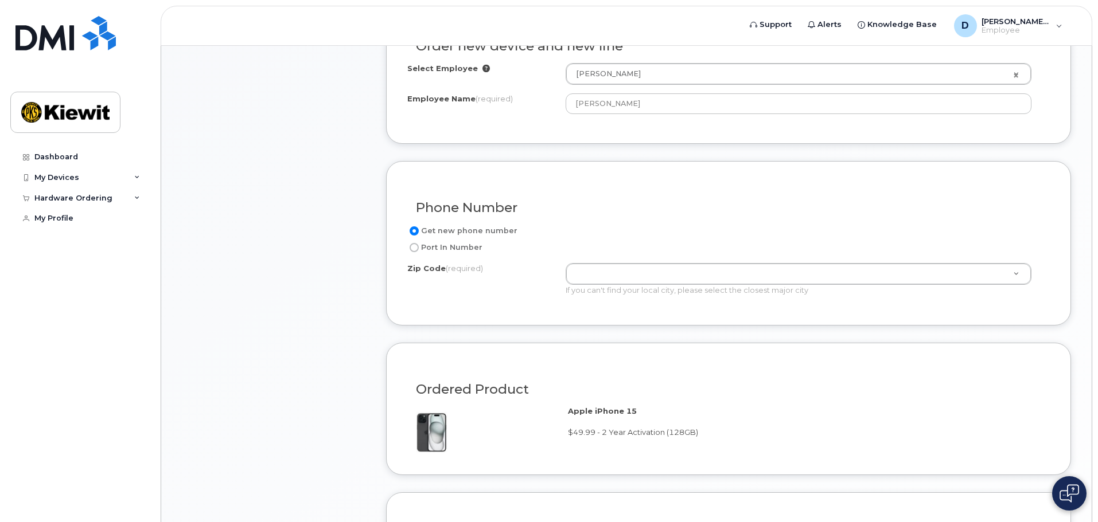
scroll to position [516, 0]
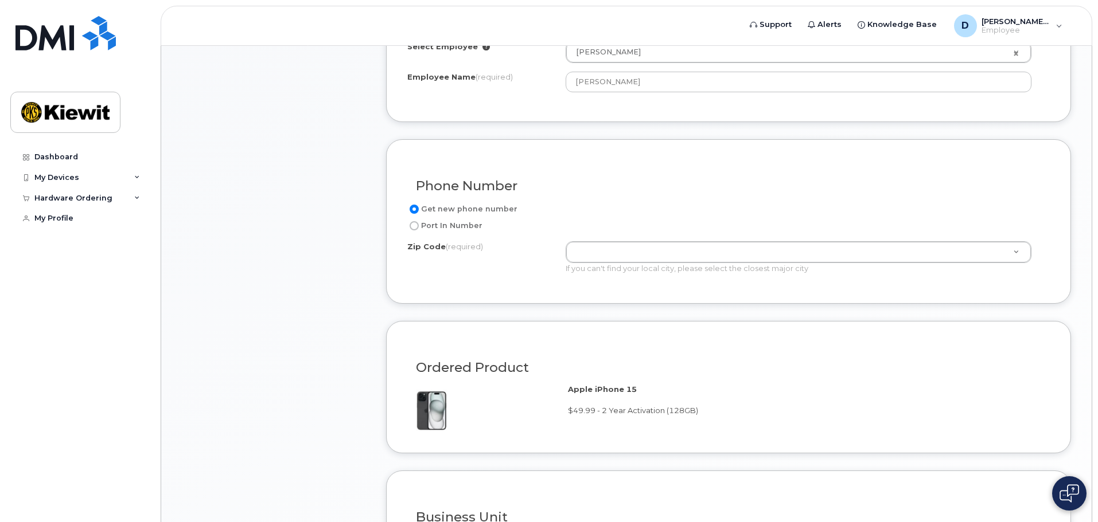
click at [489, 205] on label "Get new phone number" at bounding box center [462, 209] width 110 height 14
click at [419, 205] on input "Get new phone number" at bounding box center [413, 209] width 9 height 9
click at [464, 225] on label "Port In Number" at bounding box center [444, 226] width 75 height 14
click at [419, 225] on input "Port In Number" at bounding box center [413, 225] width 9 height 9
radio input "true"
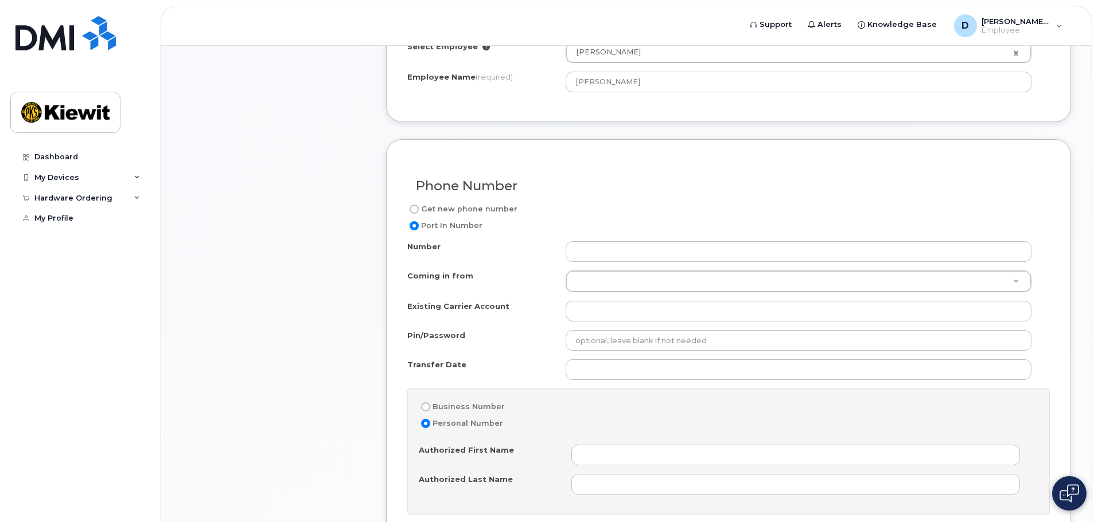
click at [462, 210] on label "Get new phone number" at bounding box center [462, 209] width 110 height 14
click at [419, 210] on input "Get new phone number" at bounding box center [413, 209] width 9 height 9
radio input "true"
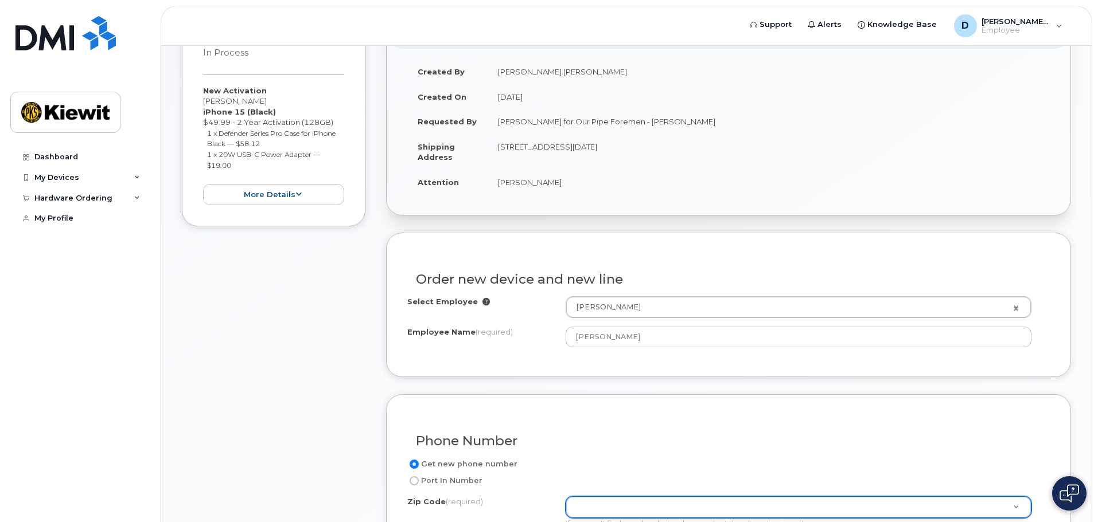
scroll to position [344, 0]
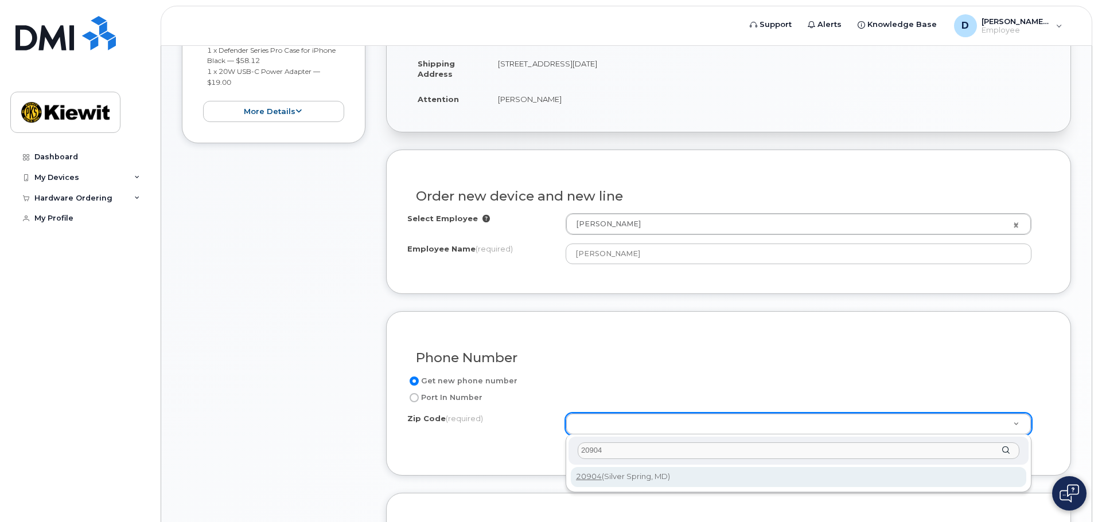
type input "20904"
type input "20904 ([GEOGRAPHIC_DATA], MD)"
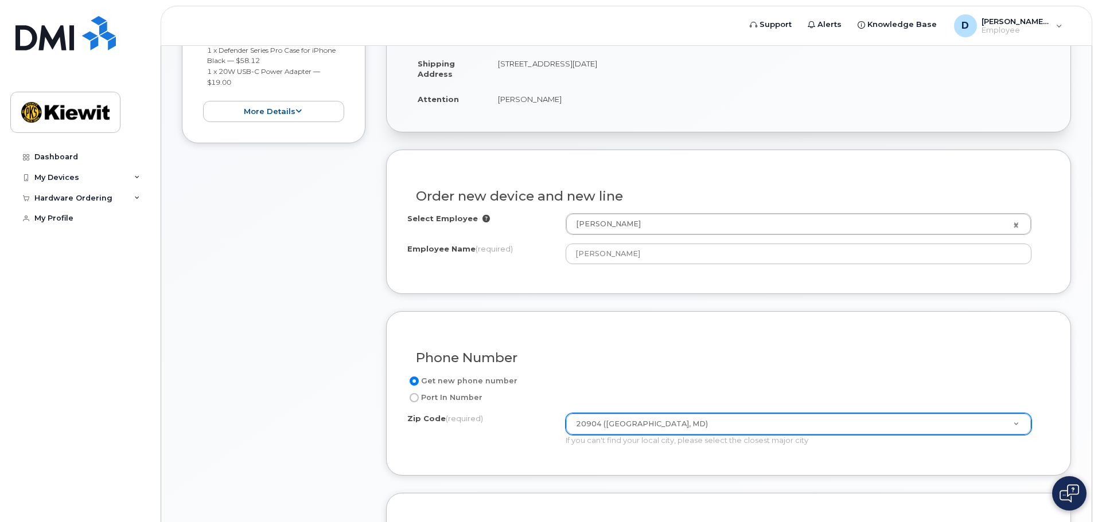
click at [643, 351] on h3 "Phone Number" at bounding box center [728, 358] width 625 height 14
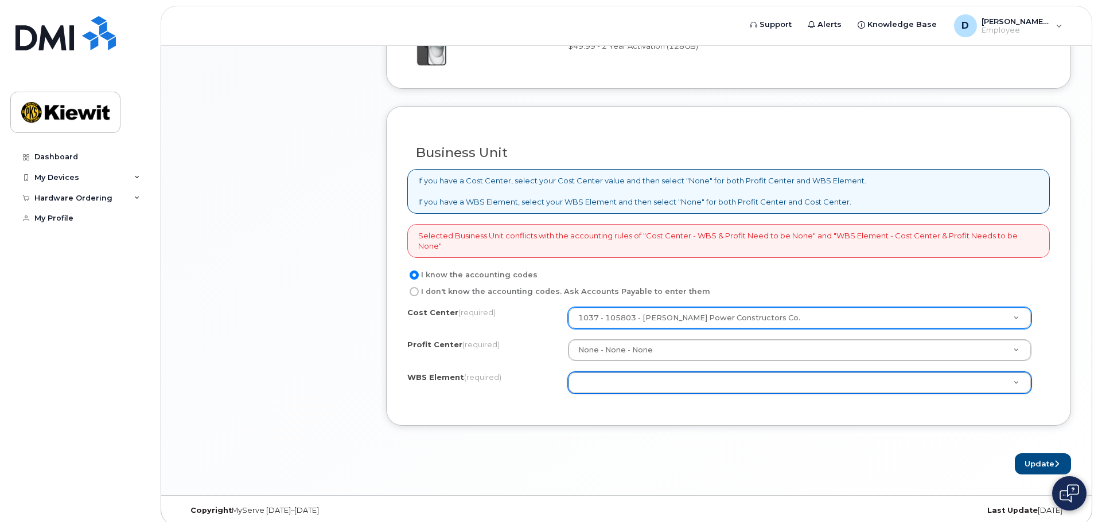
scroll to position [891, 0]
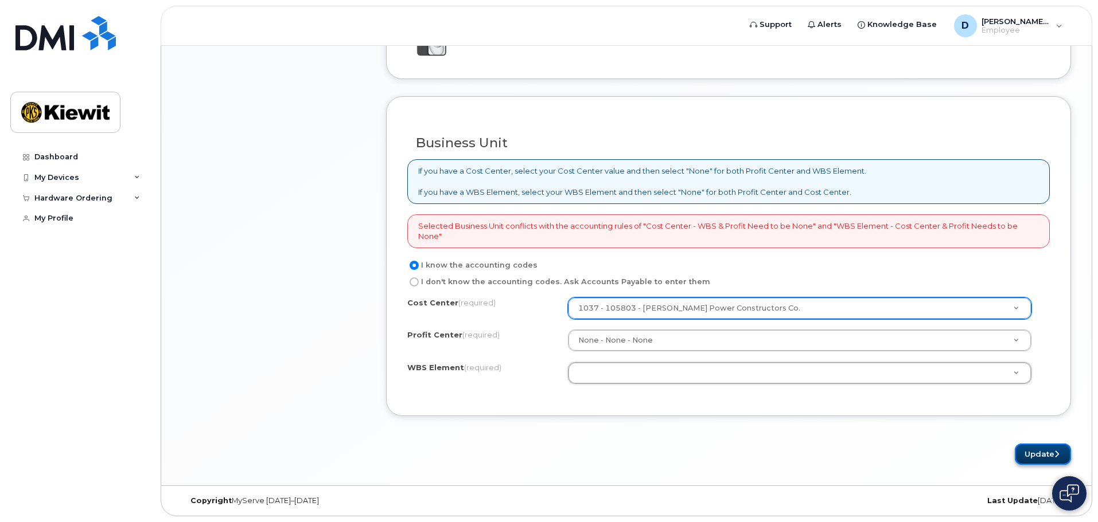
click at [1026, 448] on button "Update" at bounding box center [1042, 454] width 56 height 21
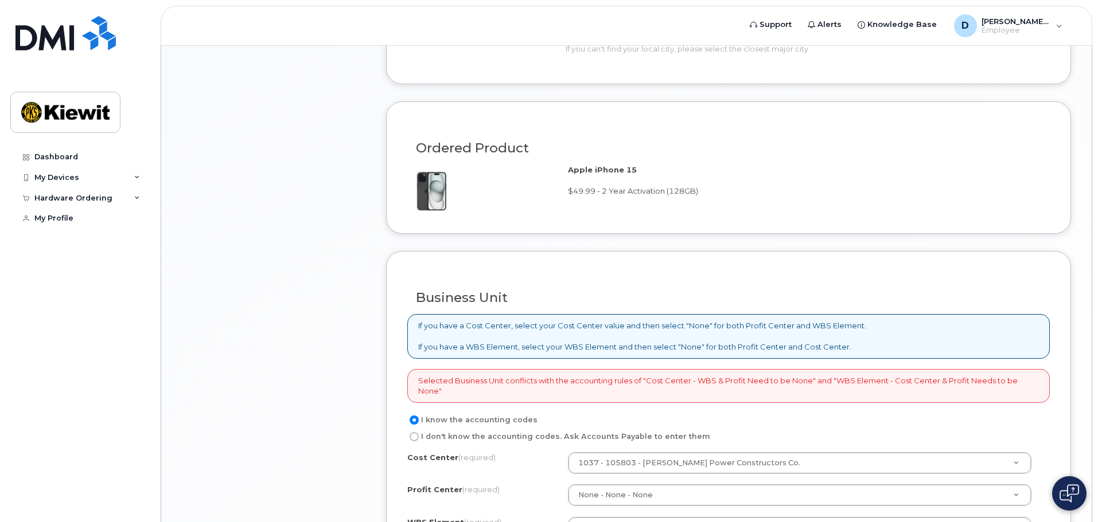
scroll to position [803, 0]
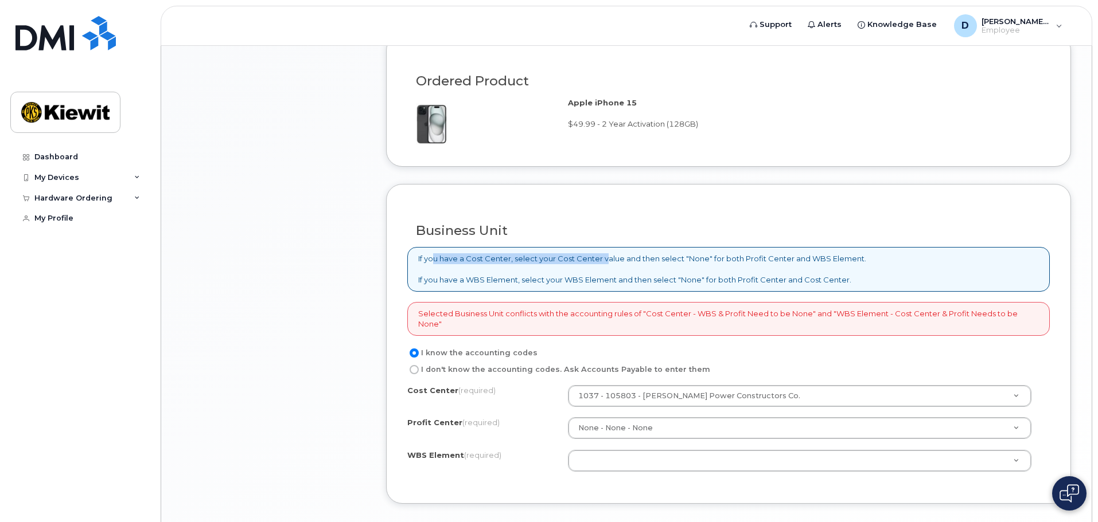
drag, startPoint x: 434, startPoint y: 257, endPoint x: 606, endPoint y: 259, distance: 172.6
click at [606, 259] on p "If you have a Cost Center, select your Cost Center value and then select "None"…" at bounding box center [642, 269] width 448 height 32
click at [631, 259] on p "If you have a Cost Center, select your Cost Center value and then select "None"…" at bounding box center [642, 269] width 448 height 32
click at [680, 257] on p "If you have a Cost Center, select your Cost Center value and then select "None"…" at bounding box center [642, 269] width 448 height 32
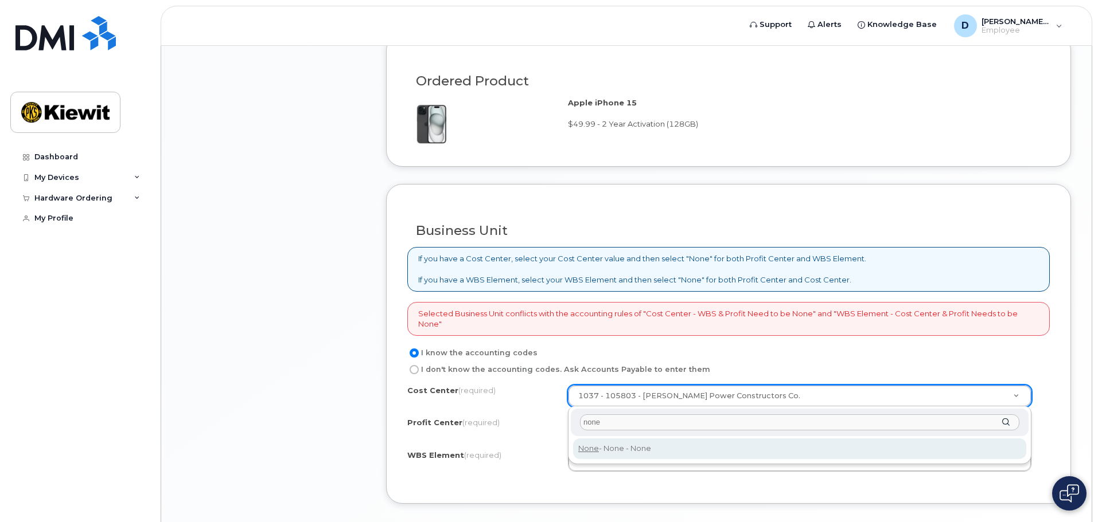
type input "none"
type input "None"
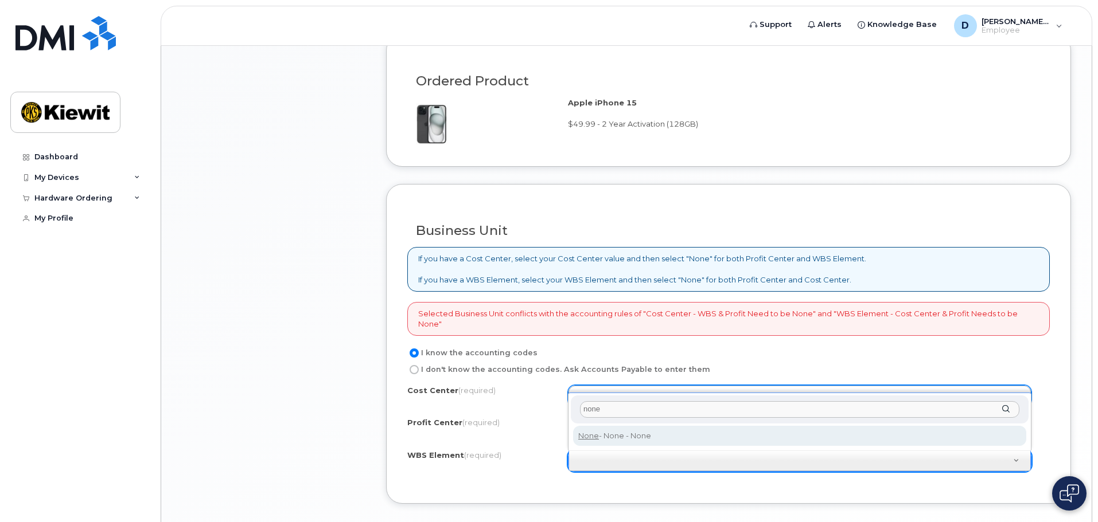
type input "none"
type input "None"
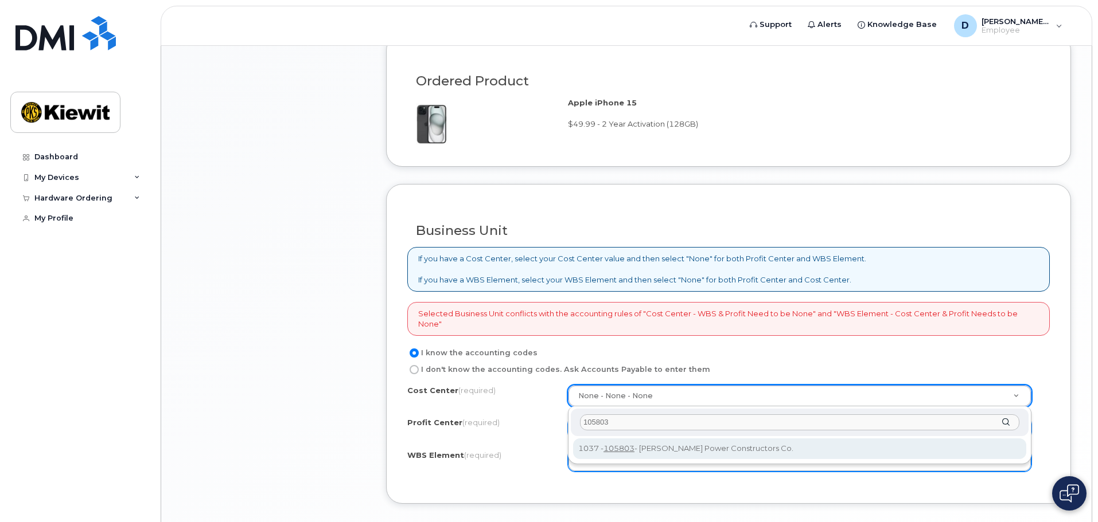
type input "105803"
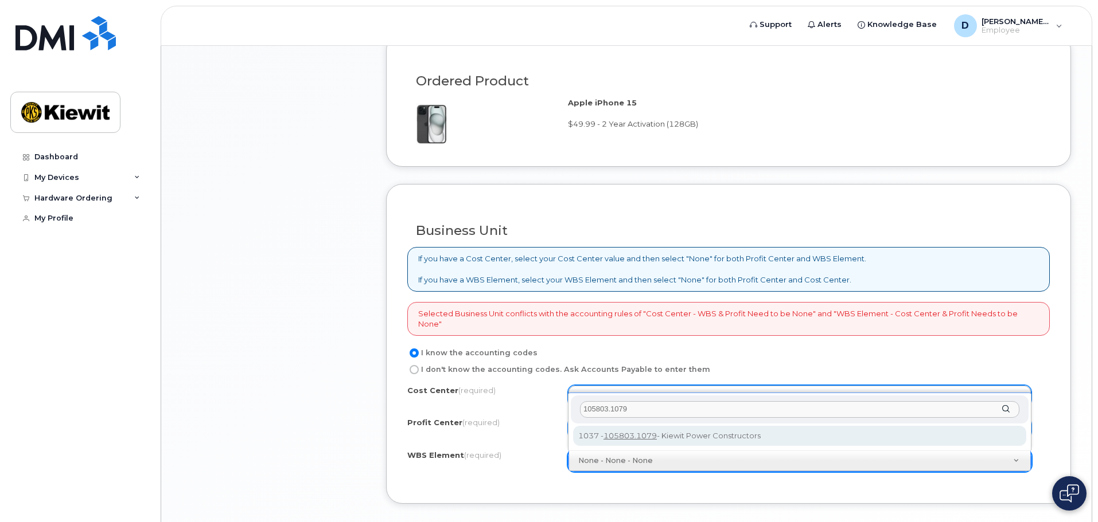
type input "105803.1079"
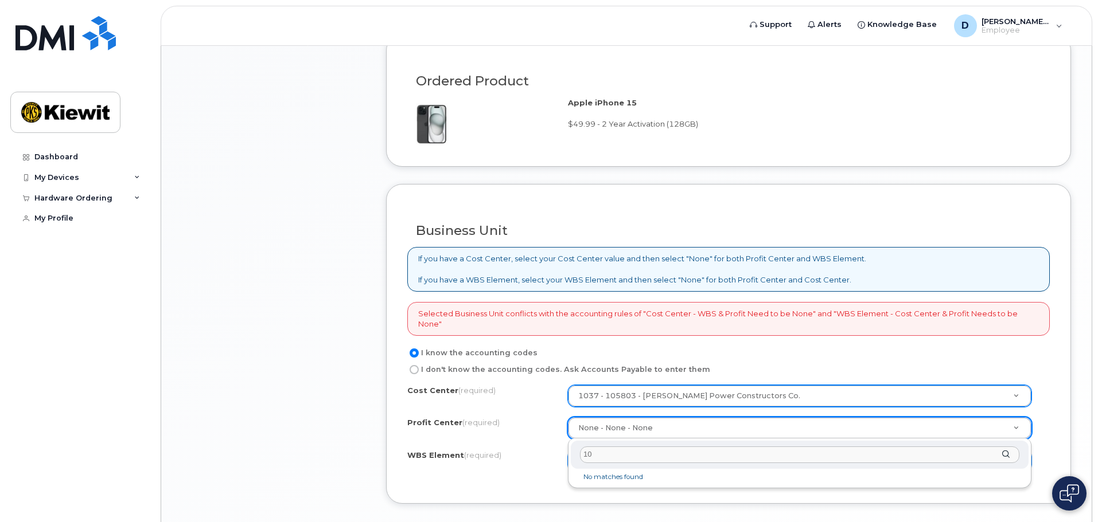
type input "1"
type input "10"
click at [693, 453] on input "10" at bounding box center [799, 455] width 439 height 17
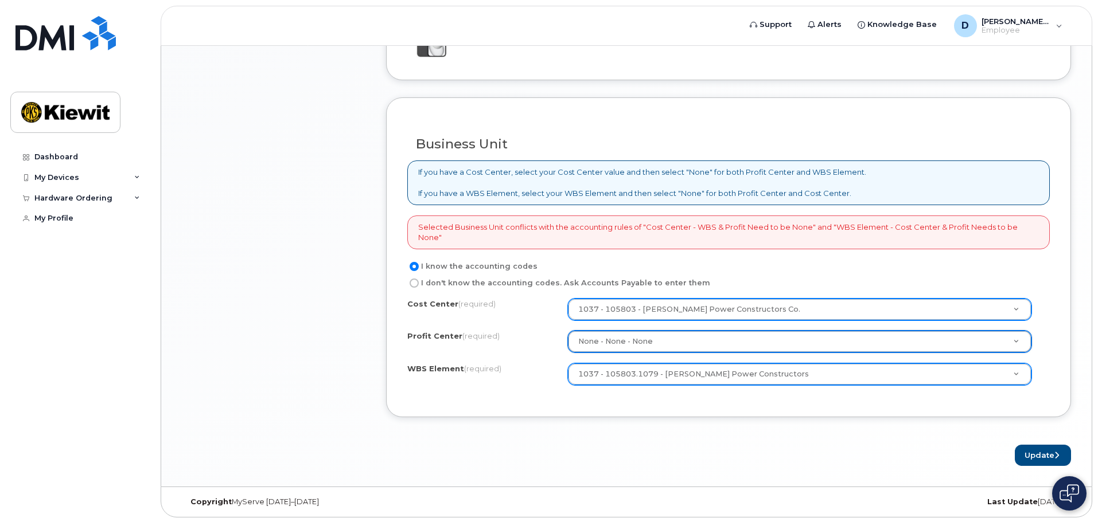
scroll to position [891, 0]
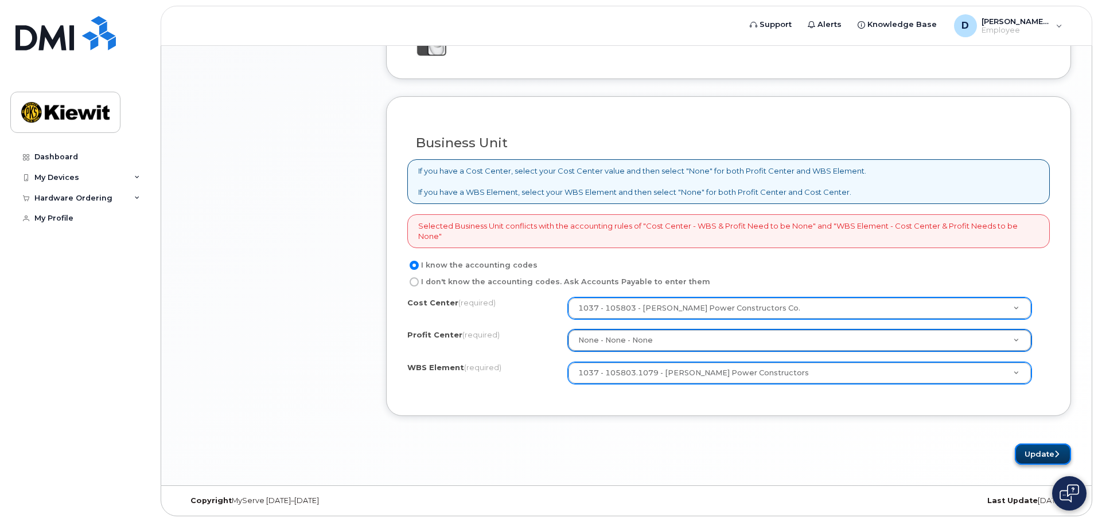
click at [1028, 454] on button "Update" at bounding box center [1042, 454] width 56 height 21
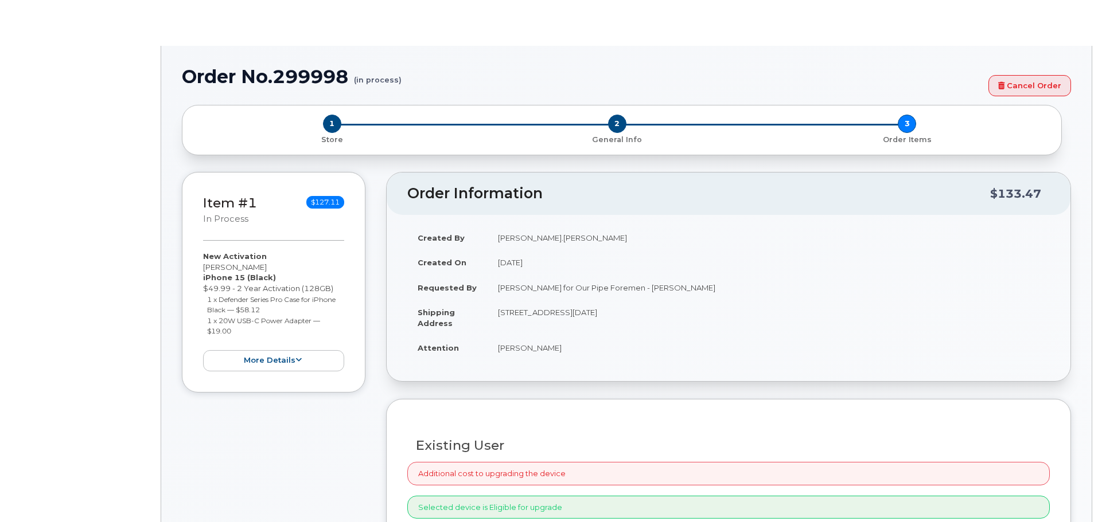
radio input "true"
type input "2164216"
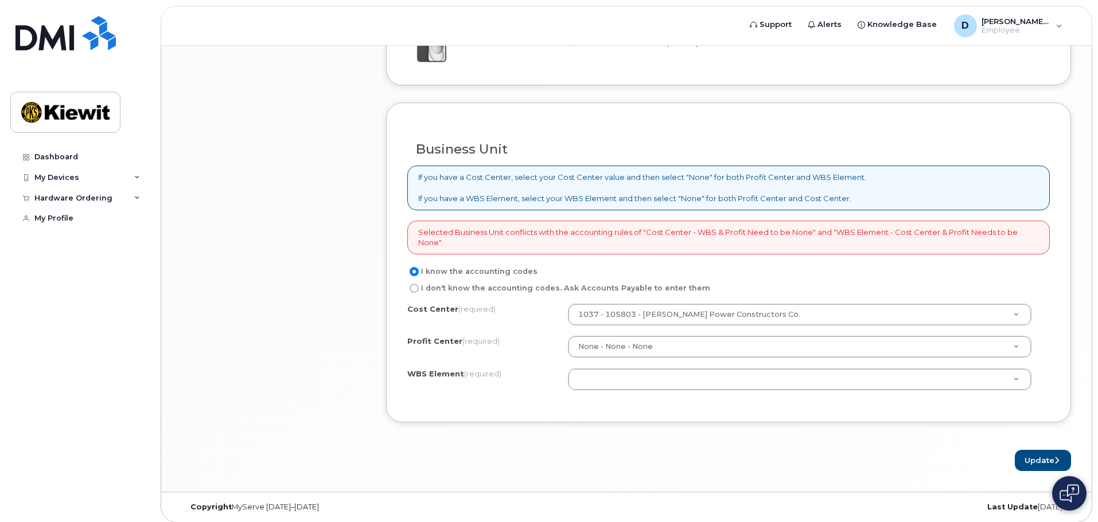
scroll to position [891, 0]
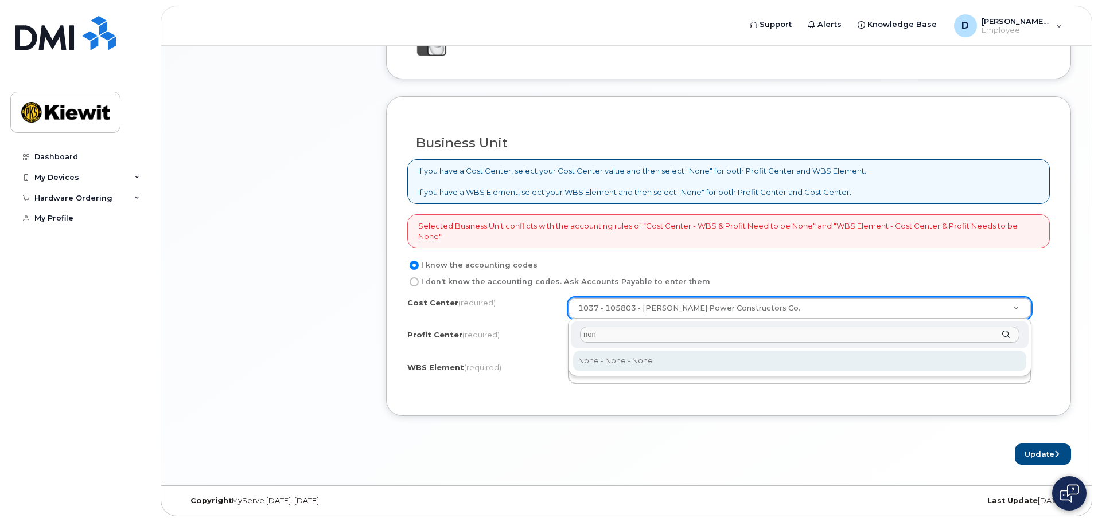
type input "non"
type input "None"
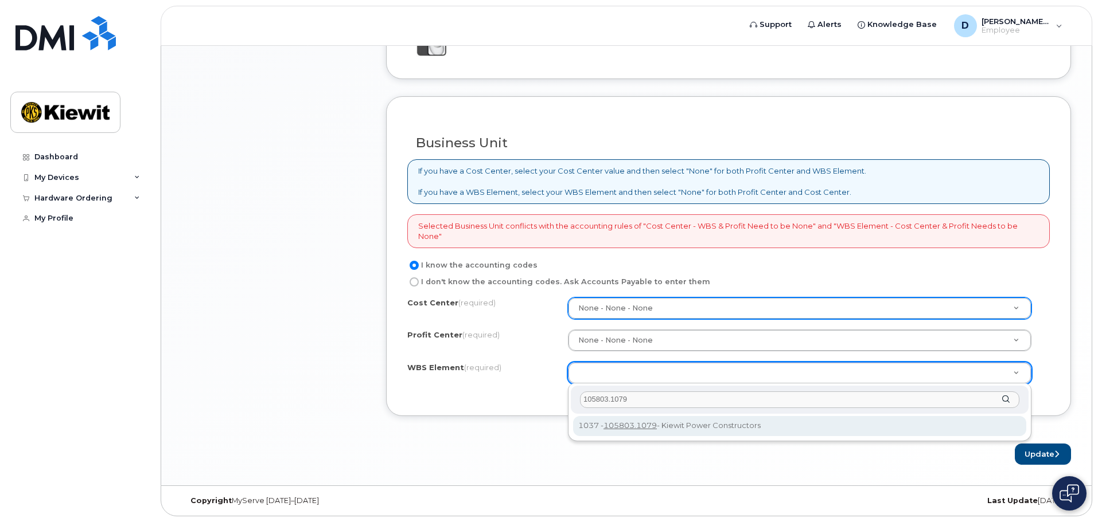
type input "105803.1079"
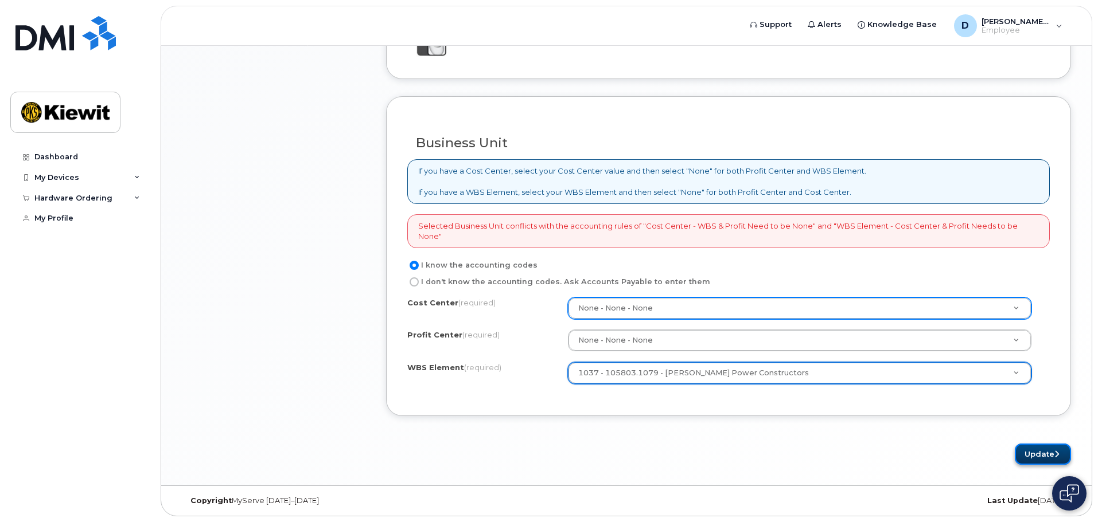
click at [1036, 448] on button "Update" at bounding box center [1042, 454] width 56 height 21
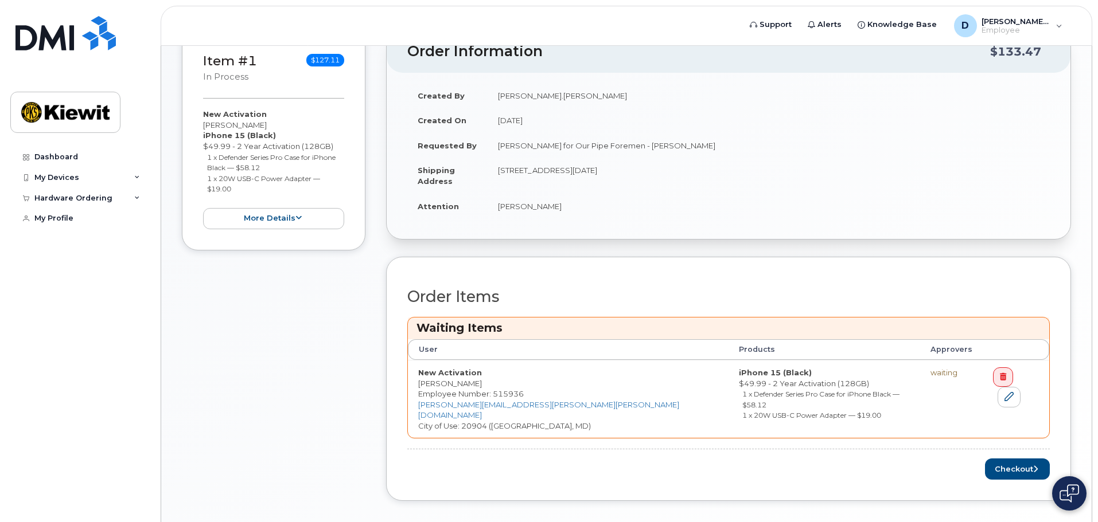
scroll to position [329, 0]
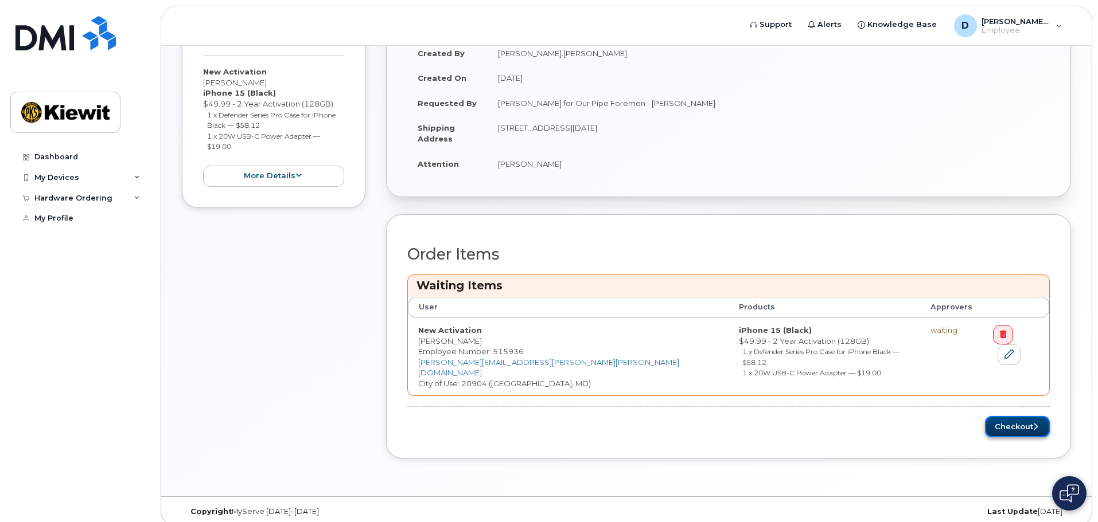
click at [1006, 416] on button "Checkout" at bounding box center [1017, 426] width 65 height 21
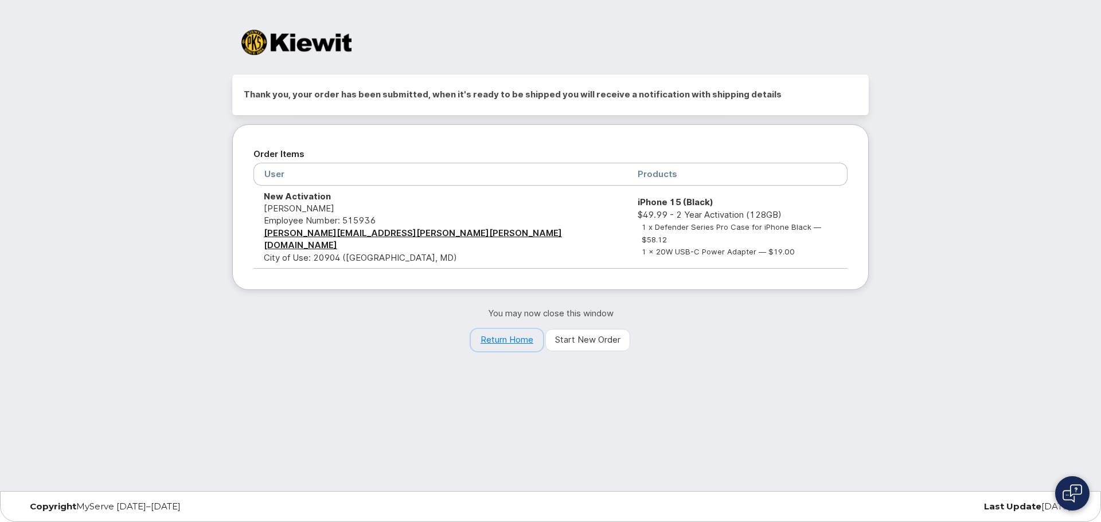
click at [517, 329] on link "Return Home" at bounding box center [507, 340] width 72 height 23
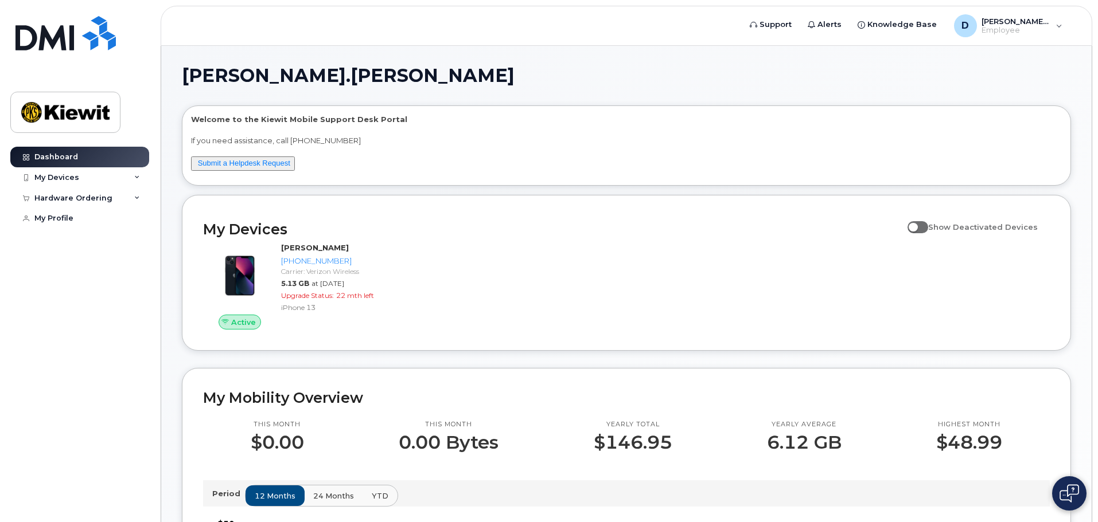
scroll to position [57, 0]
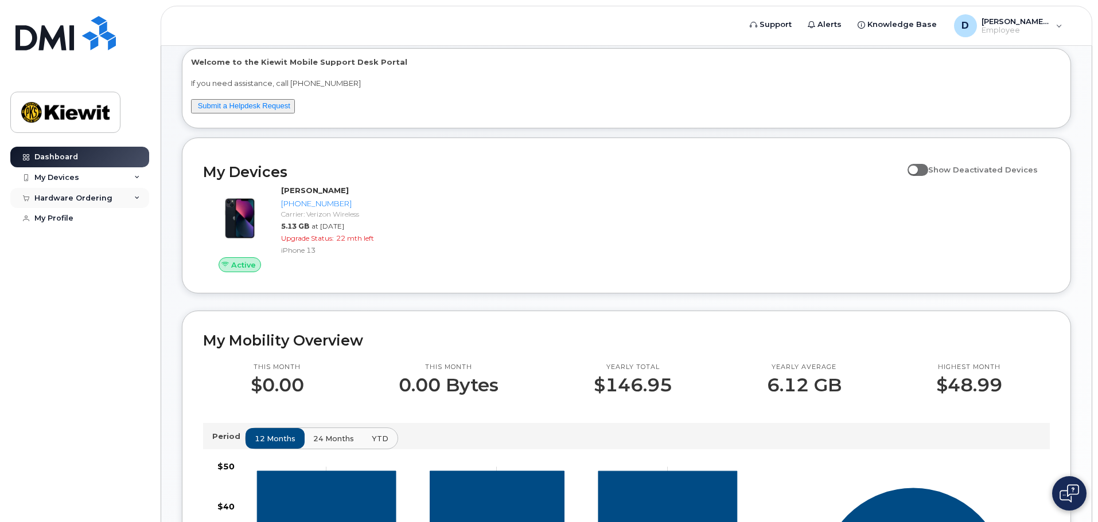
click at [145, 196] on div "Hardware Ordering" at bounding box center [79, 198] width 139 height 21
click at [77, 215] on div "My Orders" at bounding box center [60, 219] width 41 height 10
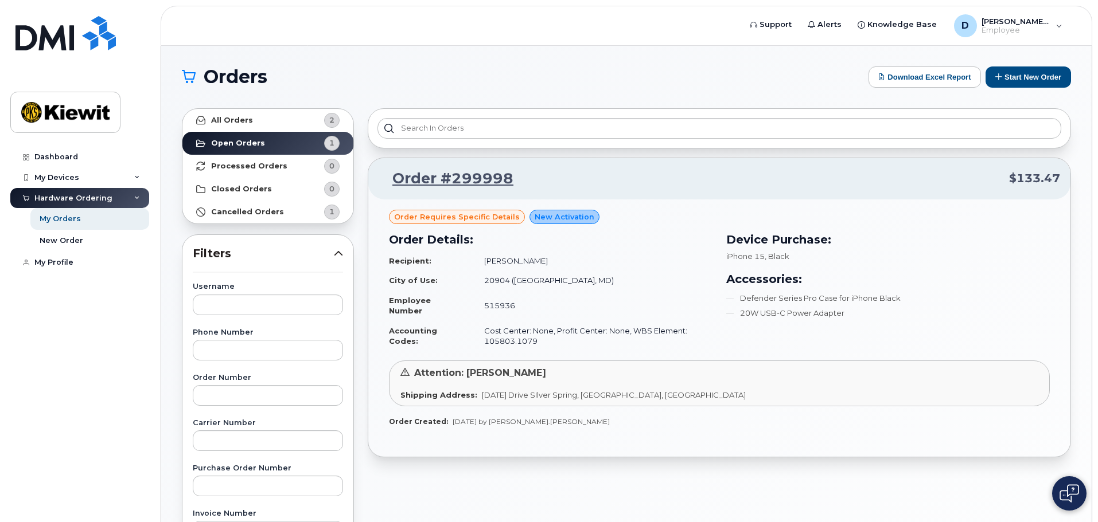
click at [632, 451] on div "Order requires Specific details New Activation Order Details: Recipient: [PERSO…" at bounding box center [719, 328] width 702 height 257
click at [195, 23] on header "Support Alerts Knowledge Base [PERSON_NAME].[PERSON_NAME] Employee English Fran…" at bounding box center [626, 26] width 931 height 40
